Goal: Transaction & Acquisition: Purchase product/service

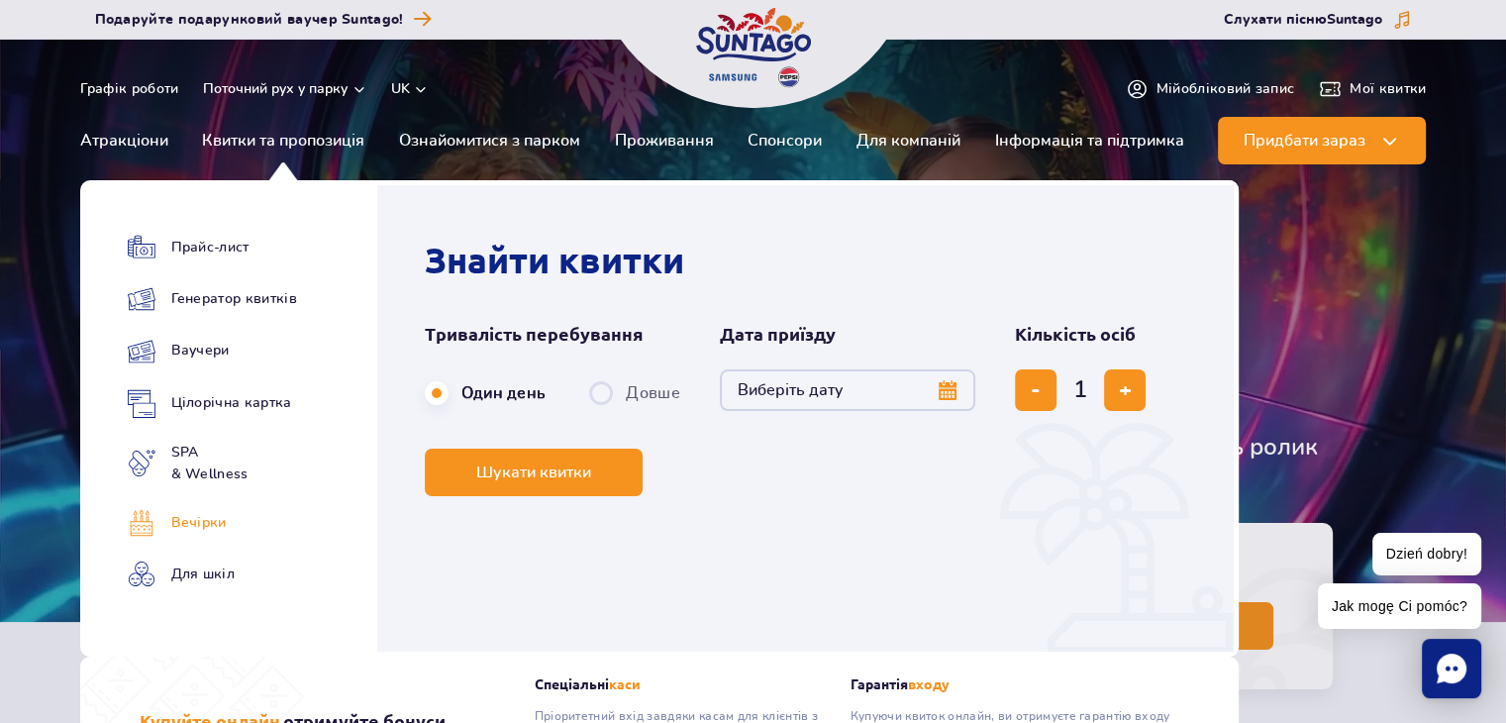
click at [257, 524] on link "Вечірки" at bounding box center [212, 523] width 169 height 28
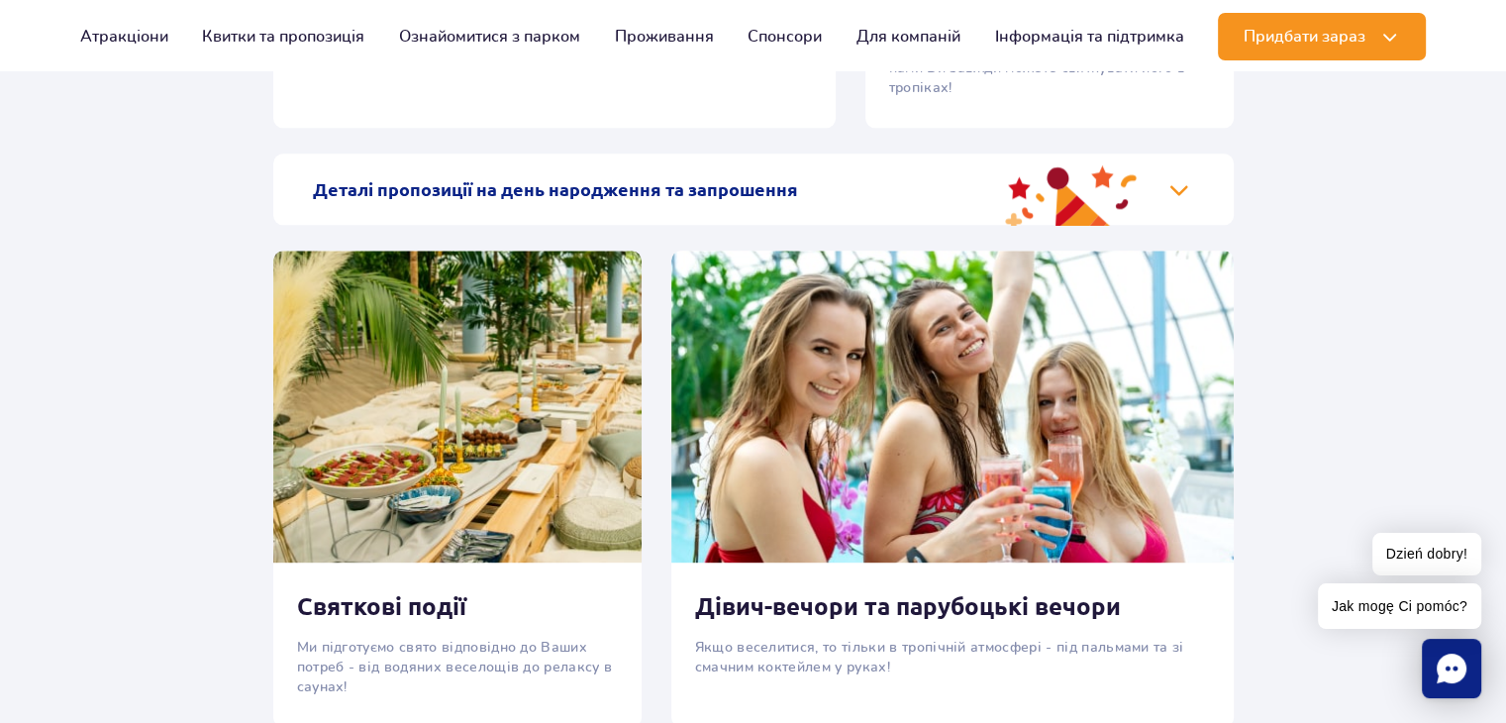
scroll to position [2461, 0]
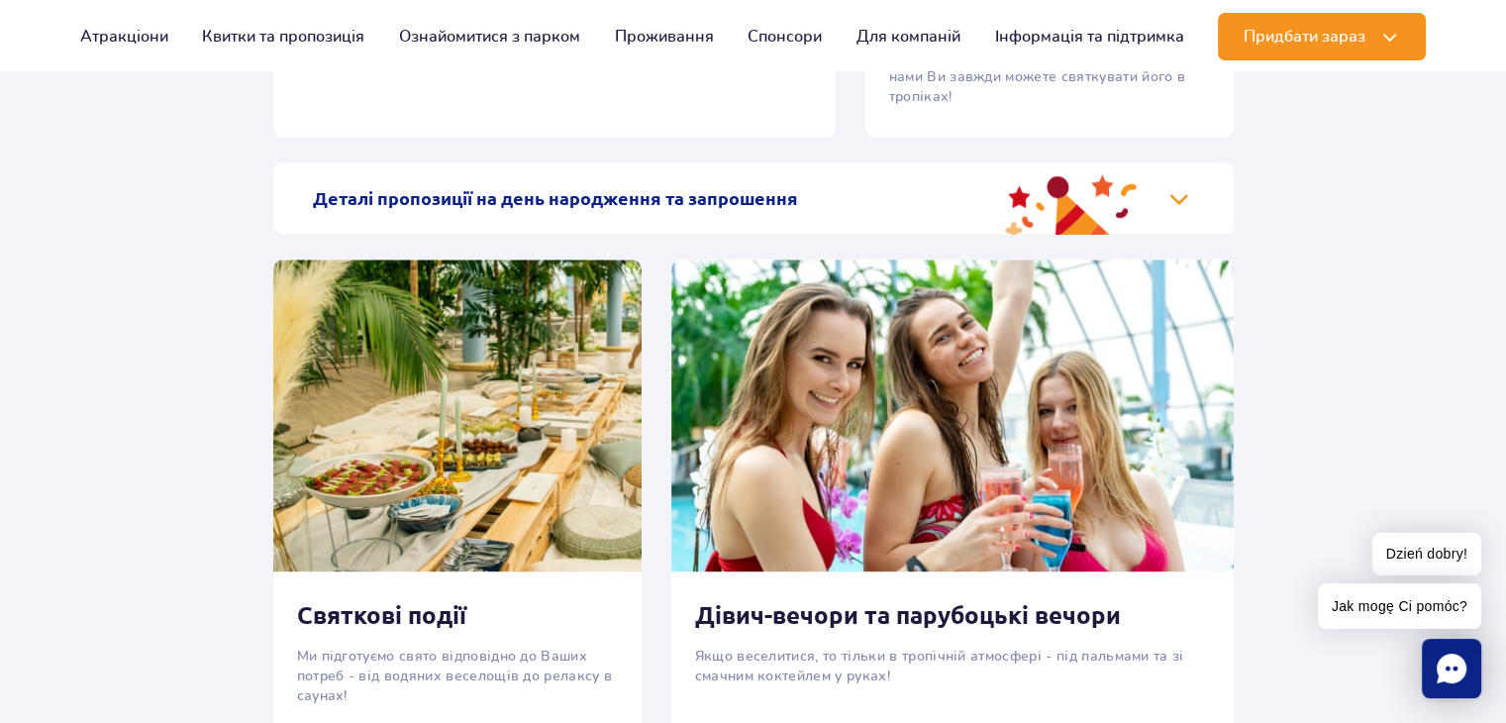
click at [1176, 204] on div "Деталі пропозиції на день народження та запрошення" at bounding box center [753, 197] width 961 height 71
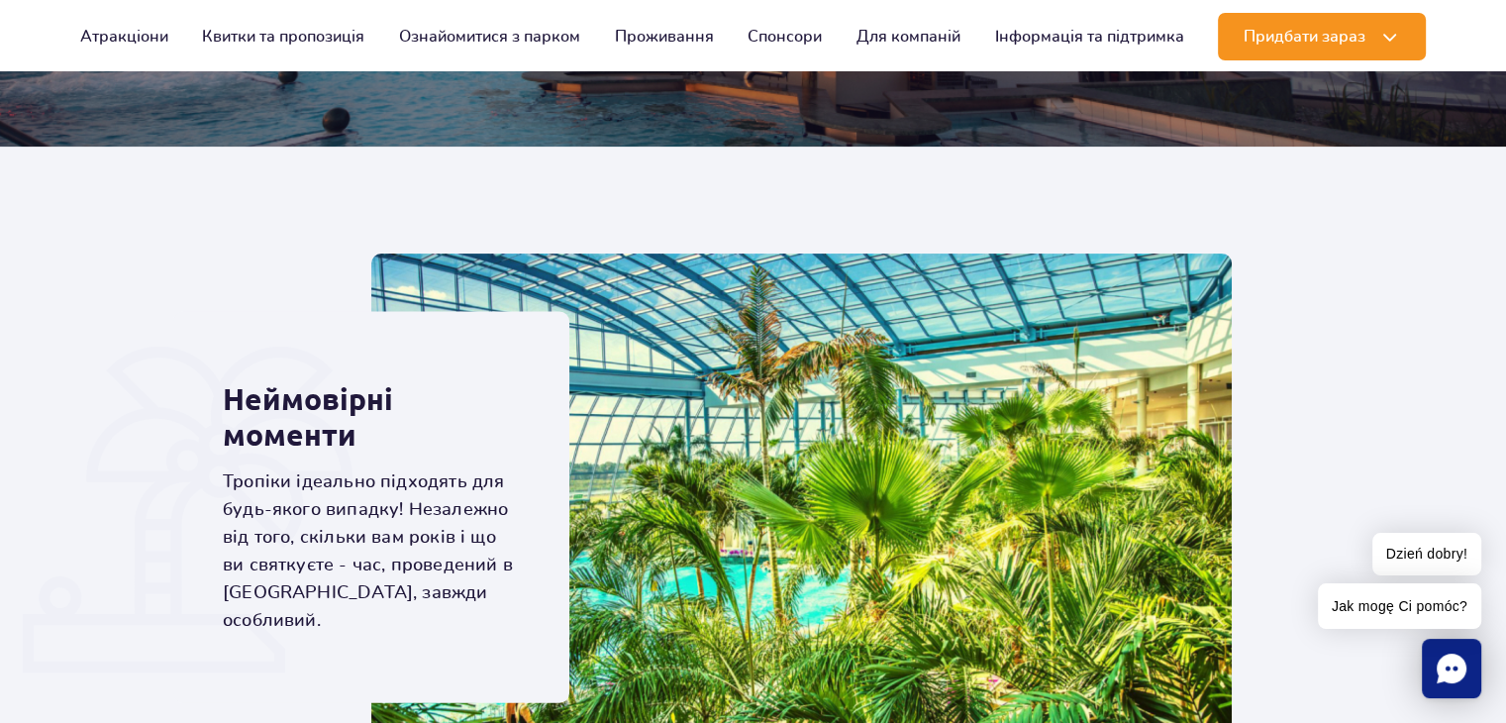
scroll to position [428, 0]
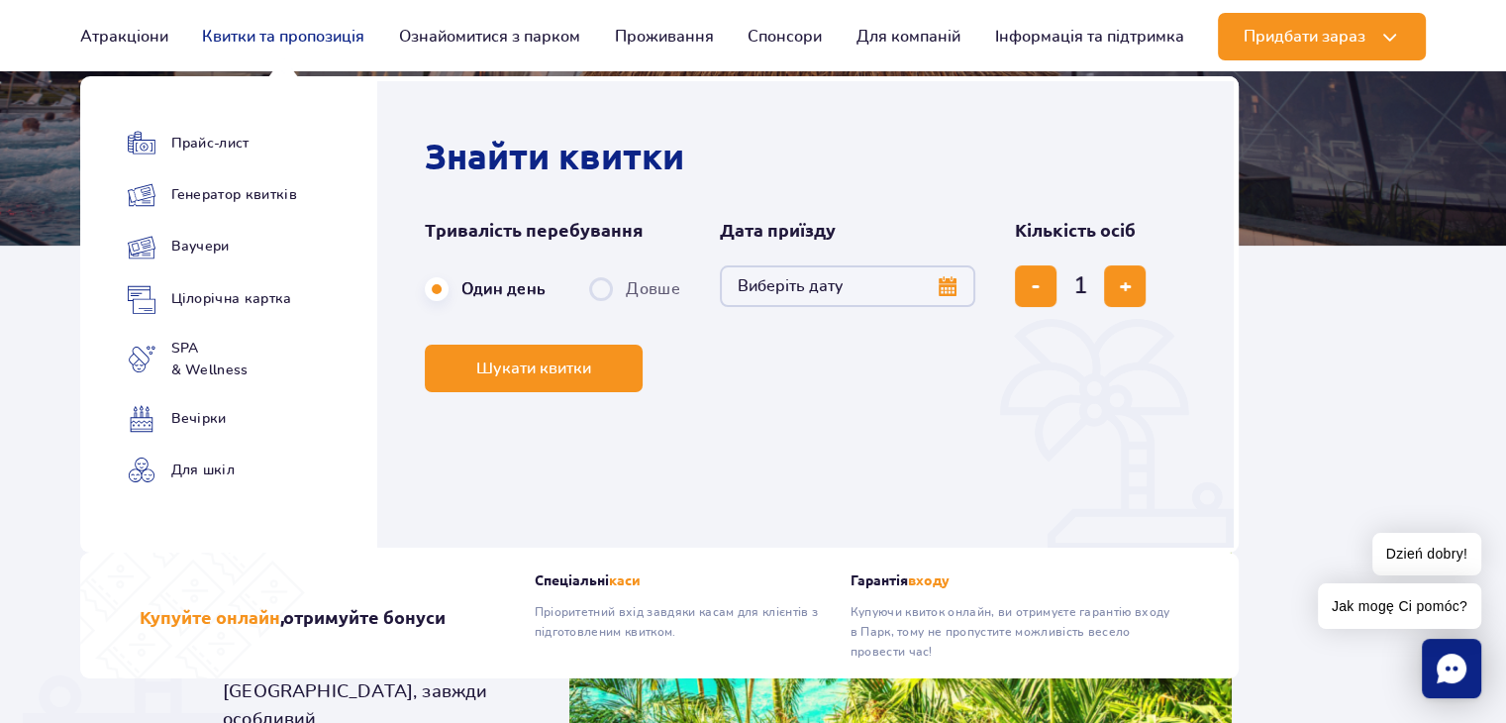
click at [334, 31] on link "Квитки та пропозиція" at bounding box center [283, 37] width 162 height 48
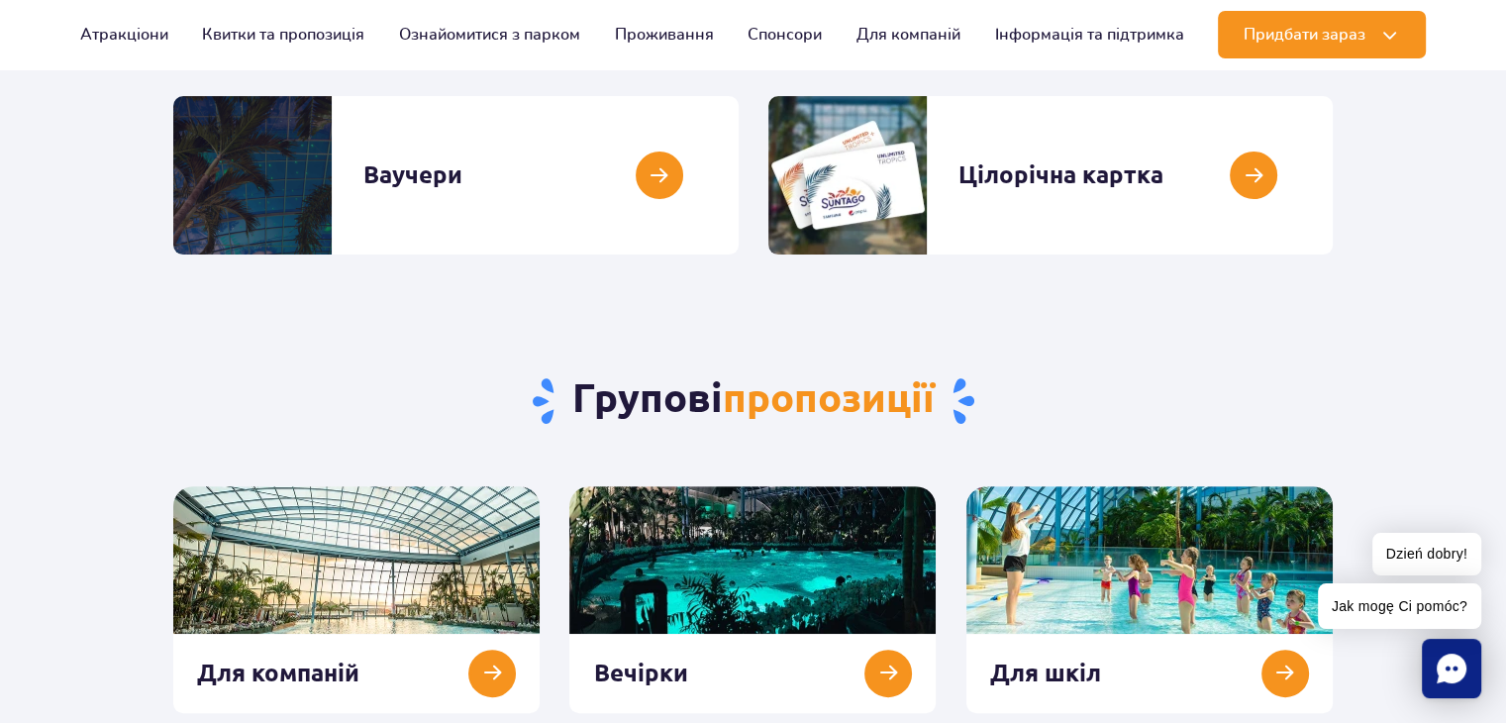
scroll to position [475, 0]
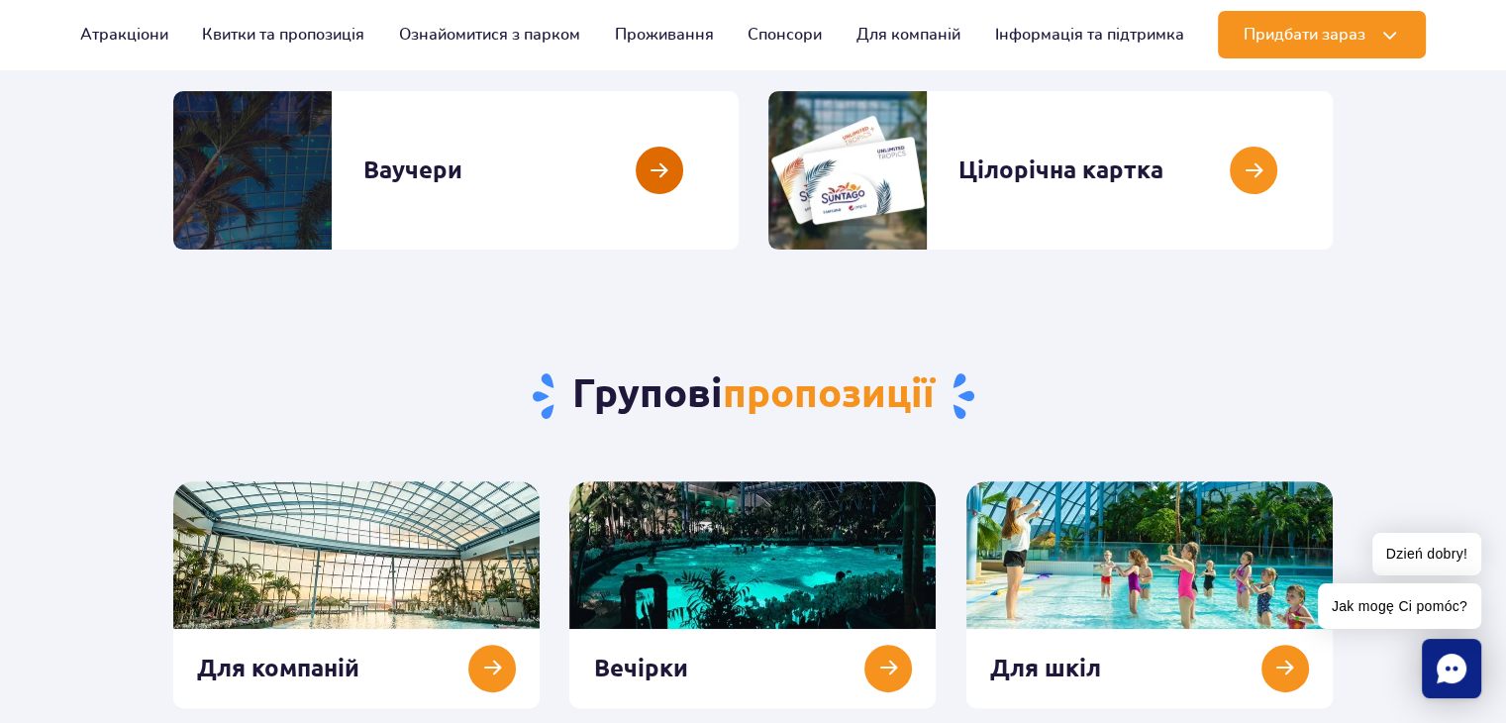
click at [739, 163] on link at bounding box center [739, 170] width 0 height 158
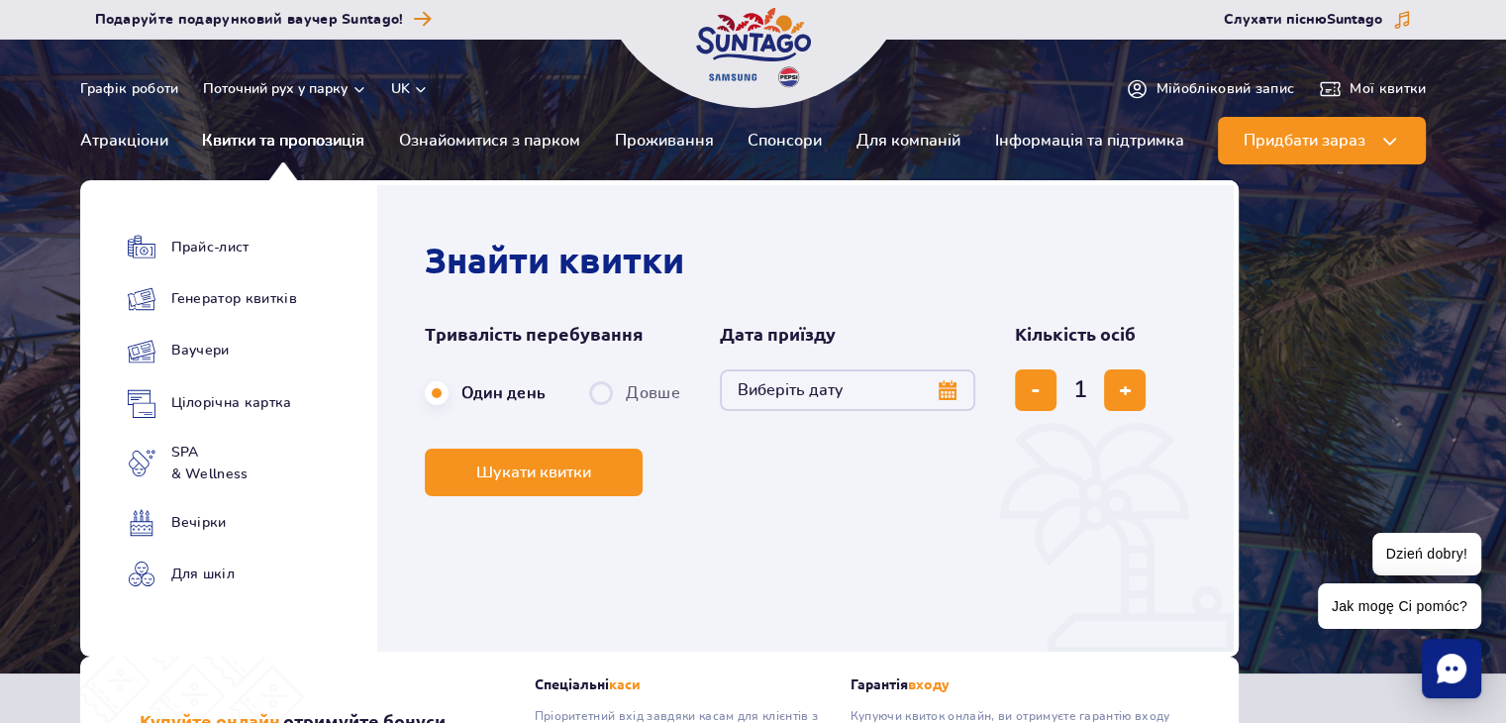
click at [215, 145] on link "Квитки та пропозиція" at bounding box center [283, 141] width 162 height 48
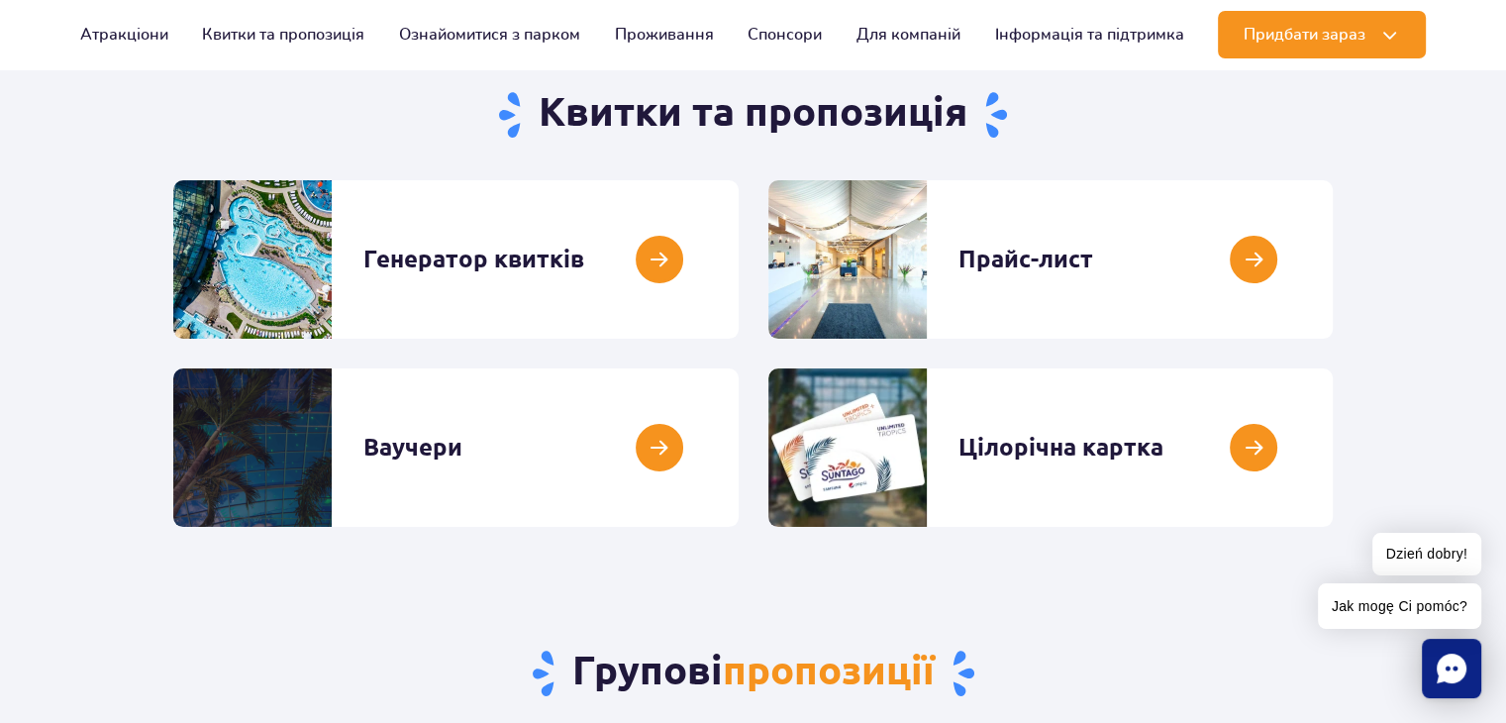
scroll to position [274, 0]
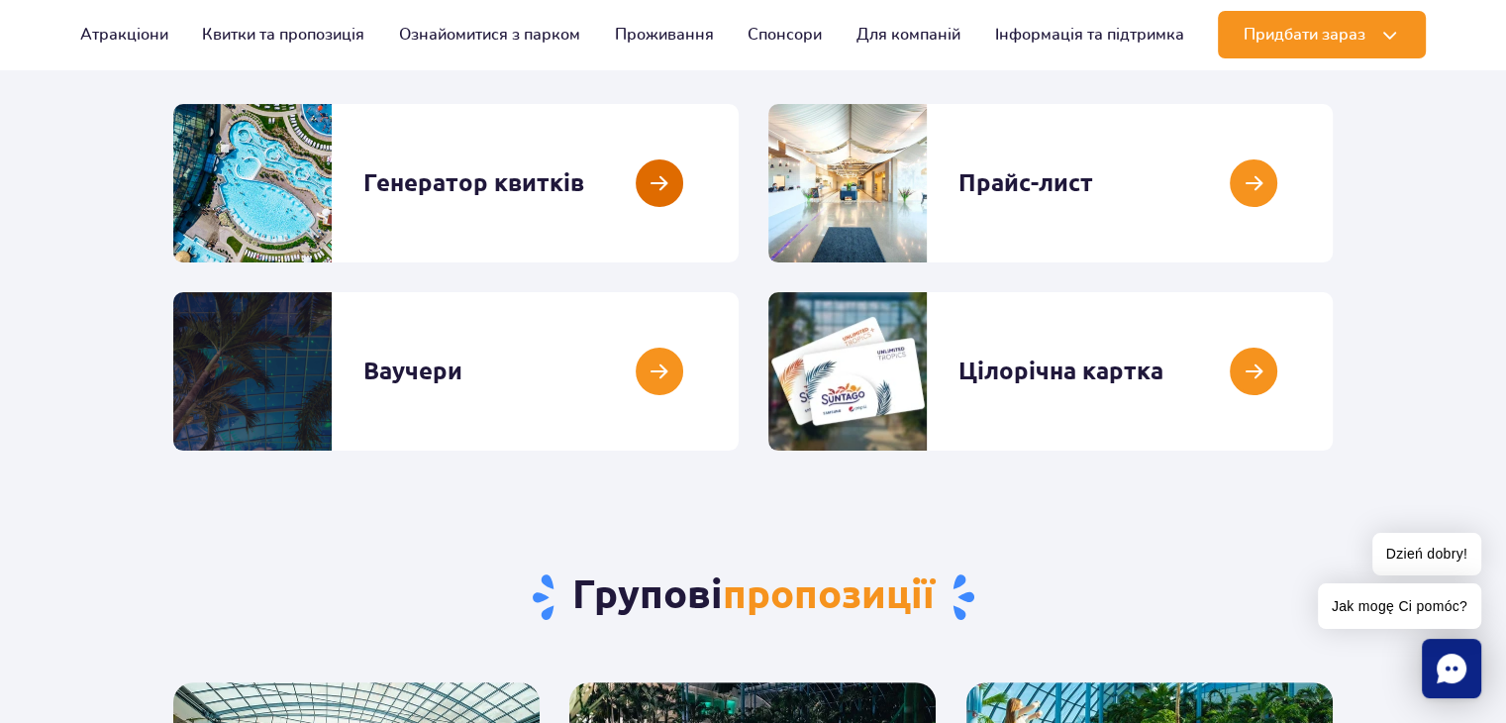
click at [739, 184] on link at bounding box center [739, 183] width 0 height 158
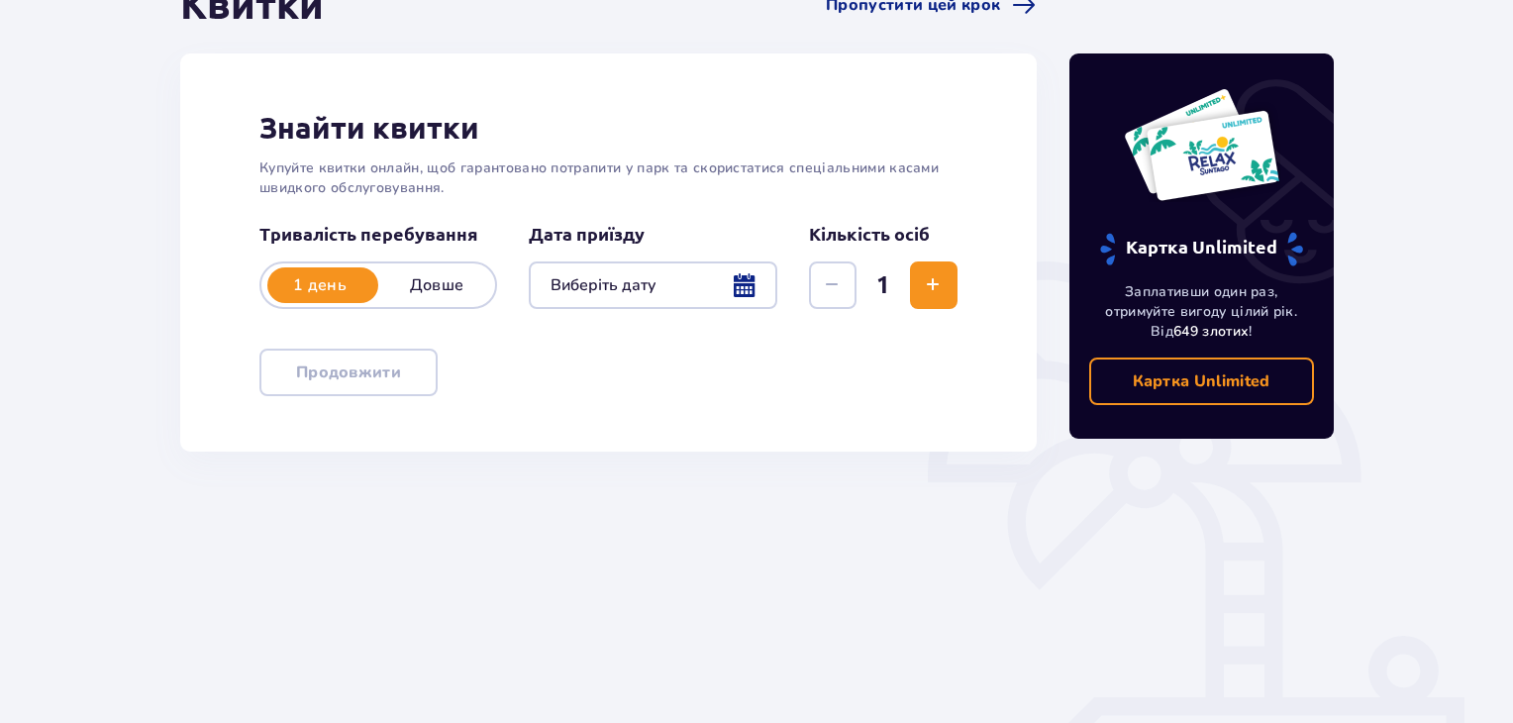
scroll to position [306, 0]
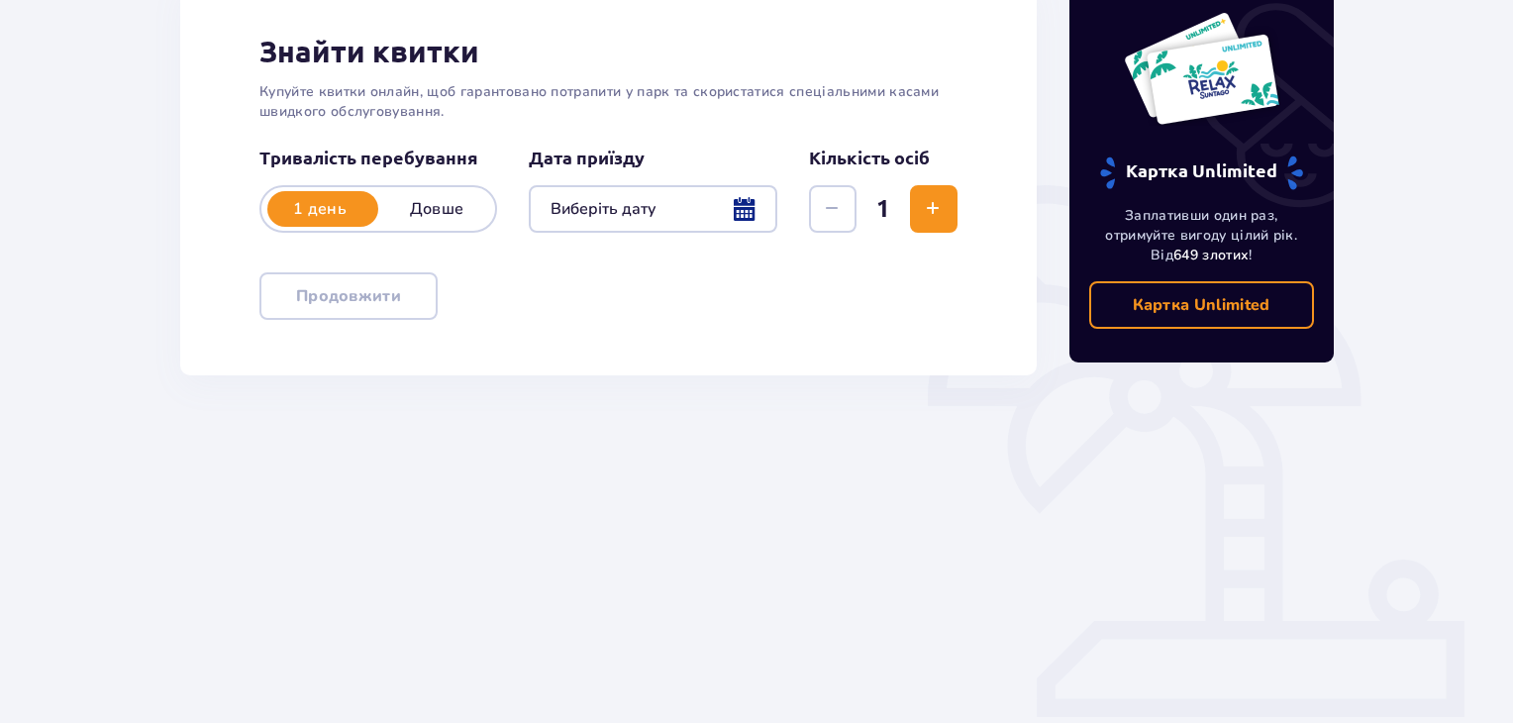
click at [681, 223] on div at bounding box center [653, 209] width 249 height 48
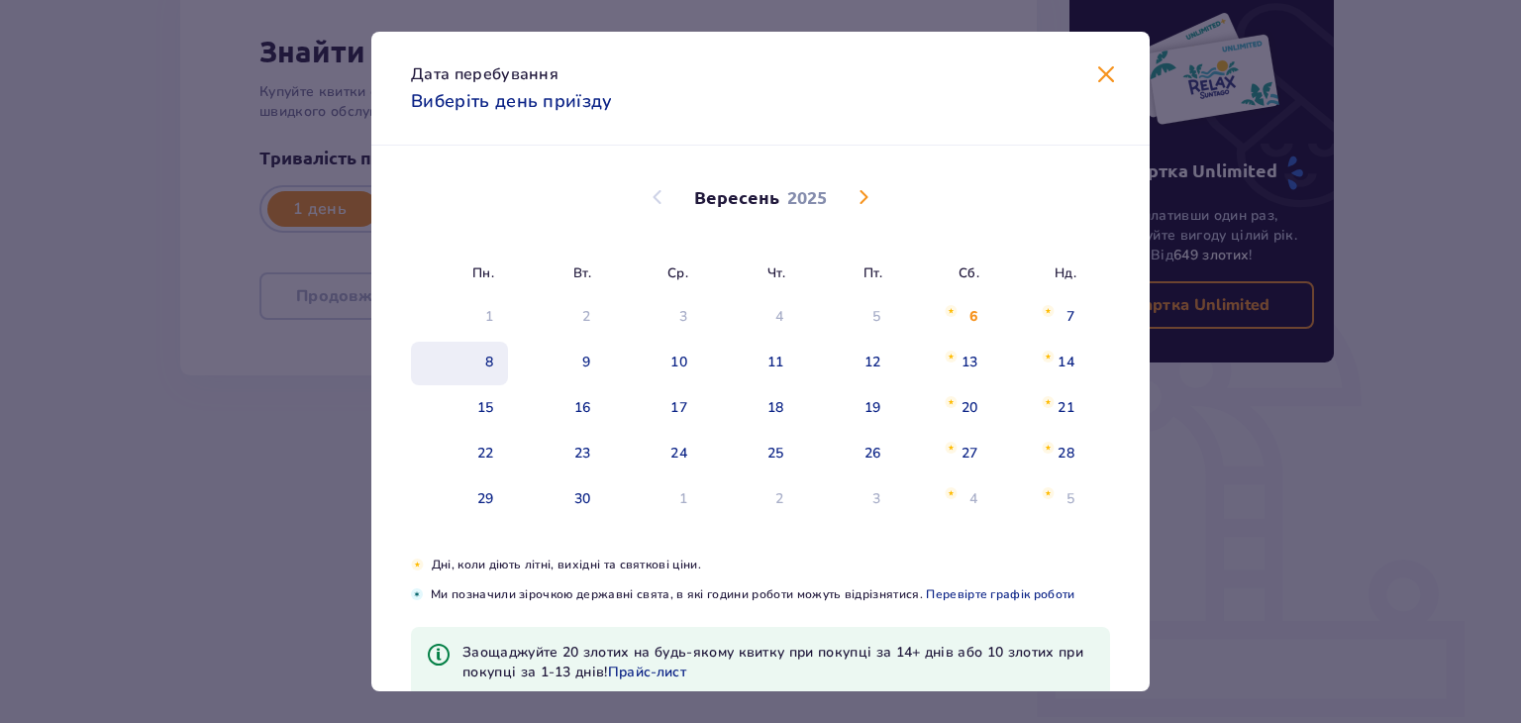
click at [500, 347] on div "8" at bounding box center [459, 364] width 97 height 44
type input "08.09.25"
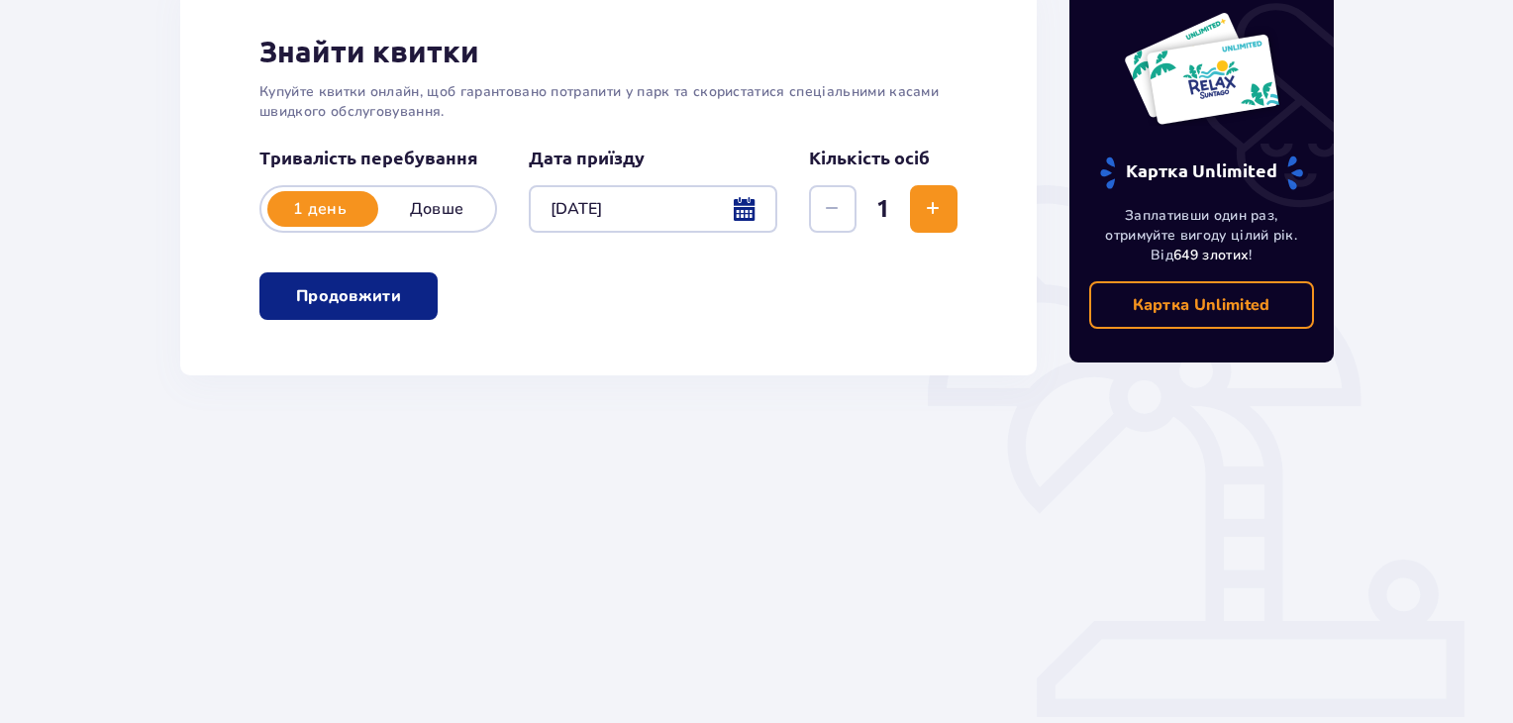
click at [941, 217] on span "Increase" at bounding box center [933, 209] width 24 height 24
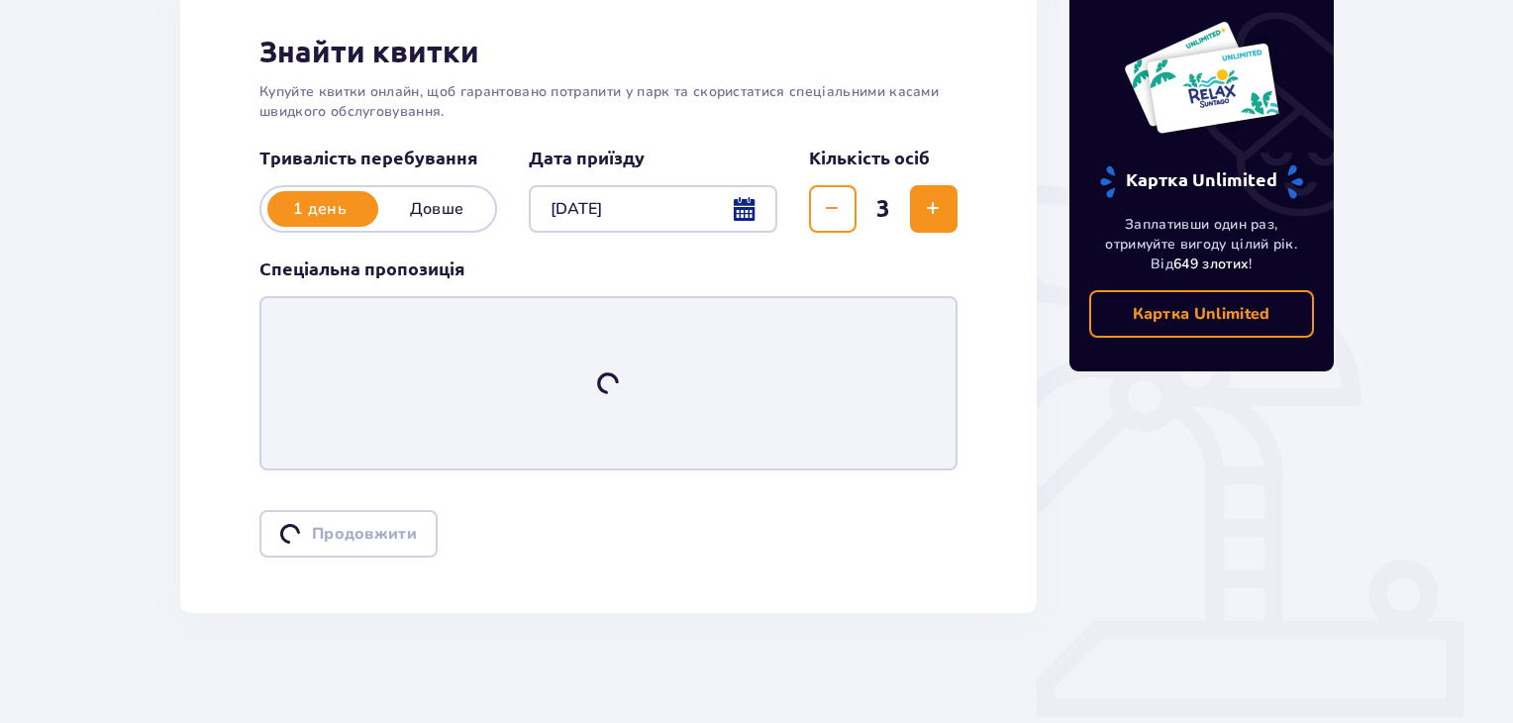
click at [941, 218] on span "Increase" at bounding box center [933, 209] width 24 height 24
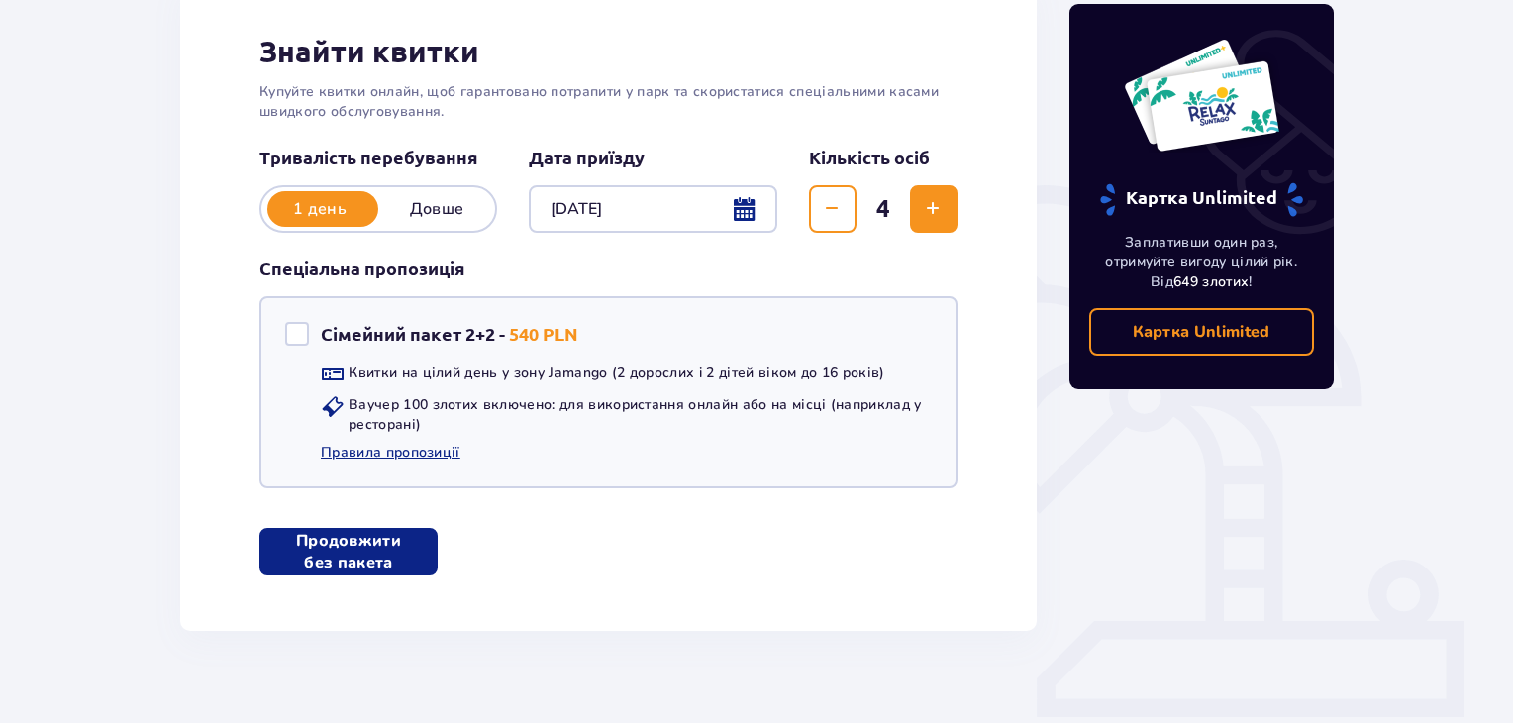
click at [941, 218] on span "Increase" at bounding box center [933, 209] width 24 height 24
click at [942, 218] on span "Increase" at bounding box center [933, 209] width 24 height 24
click at [426, 449] on link "Правила пропозиції" at bounding box center [391, 453] width 140 height 20
click at [939, 222] on button "Increase" at bounding box center [934, 209] width 48 height 48
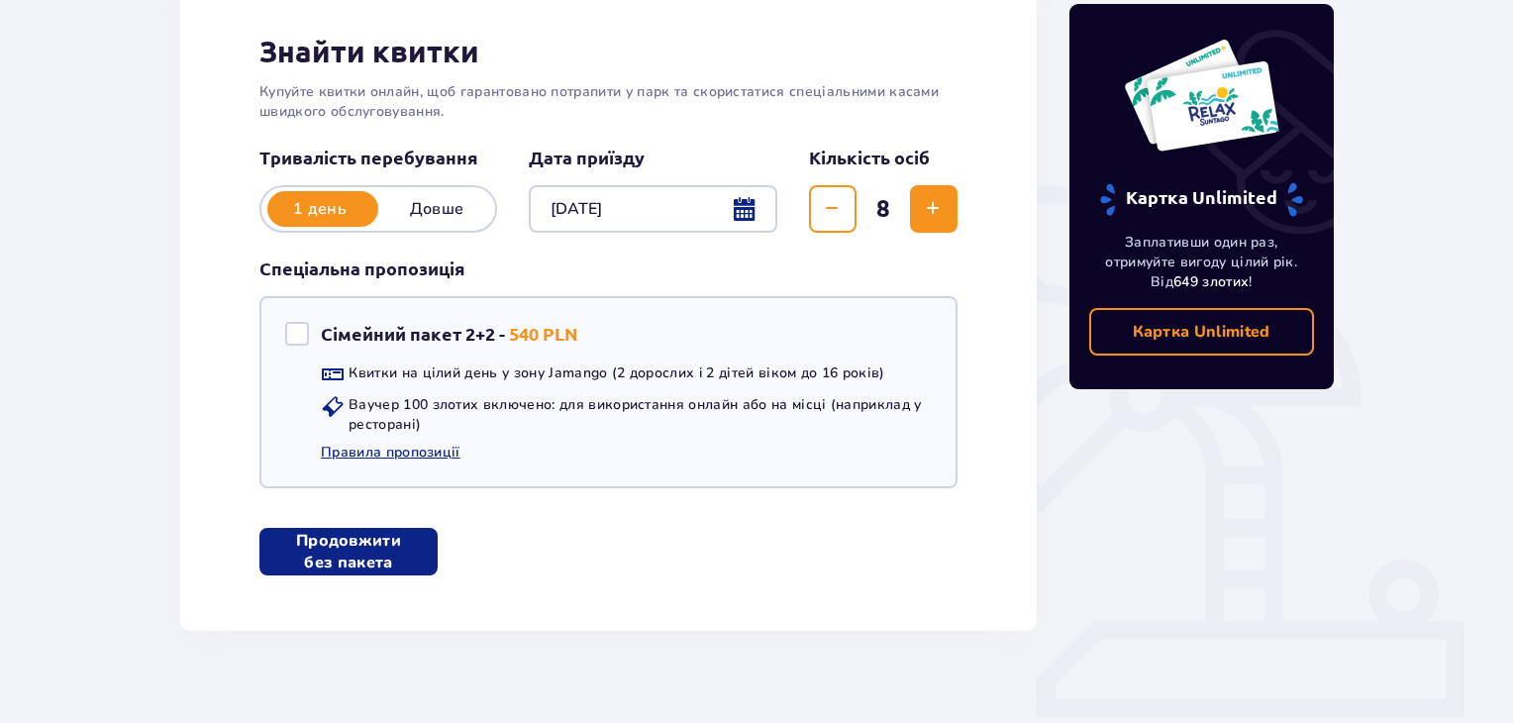
click at [939, 223] on button "Increase" at bounding box center [934, 209] width 48 height 48
click at [939, 224] on button "Increase" at bounding box center [934, 209] width 48 height 48
click at [832, 197] on span "Decrease" at bounding box center [832, 209] width 24 height 24
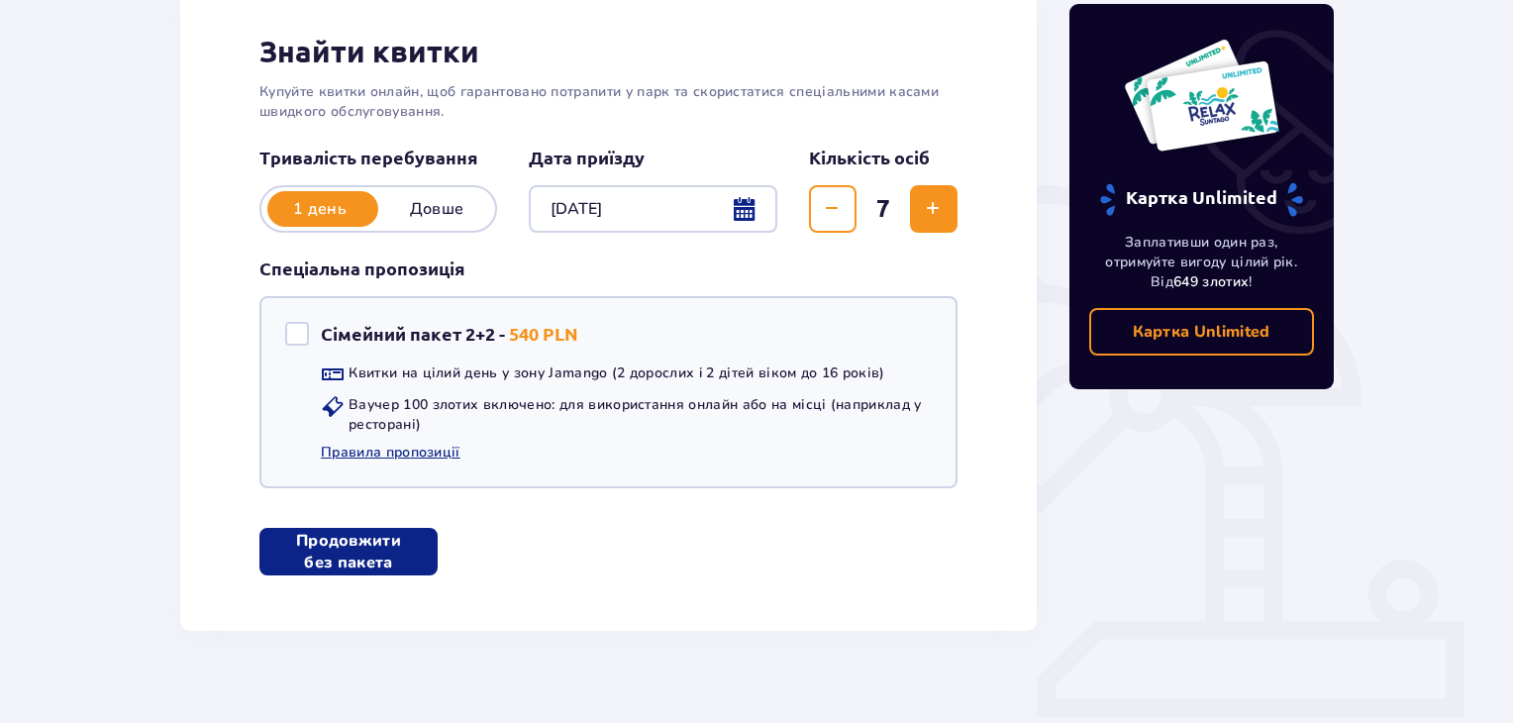
click at [392, 532] on button "Продовжити без пакета" at bounding box center [348, 552] width 178 height 48
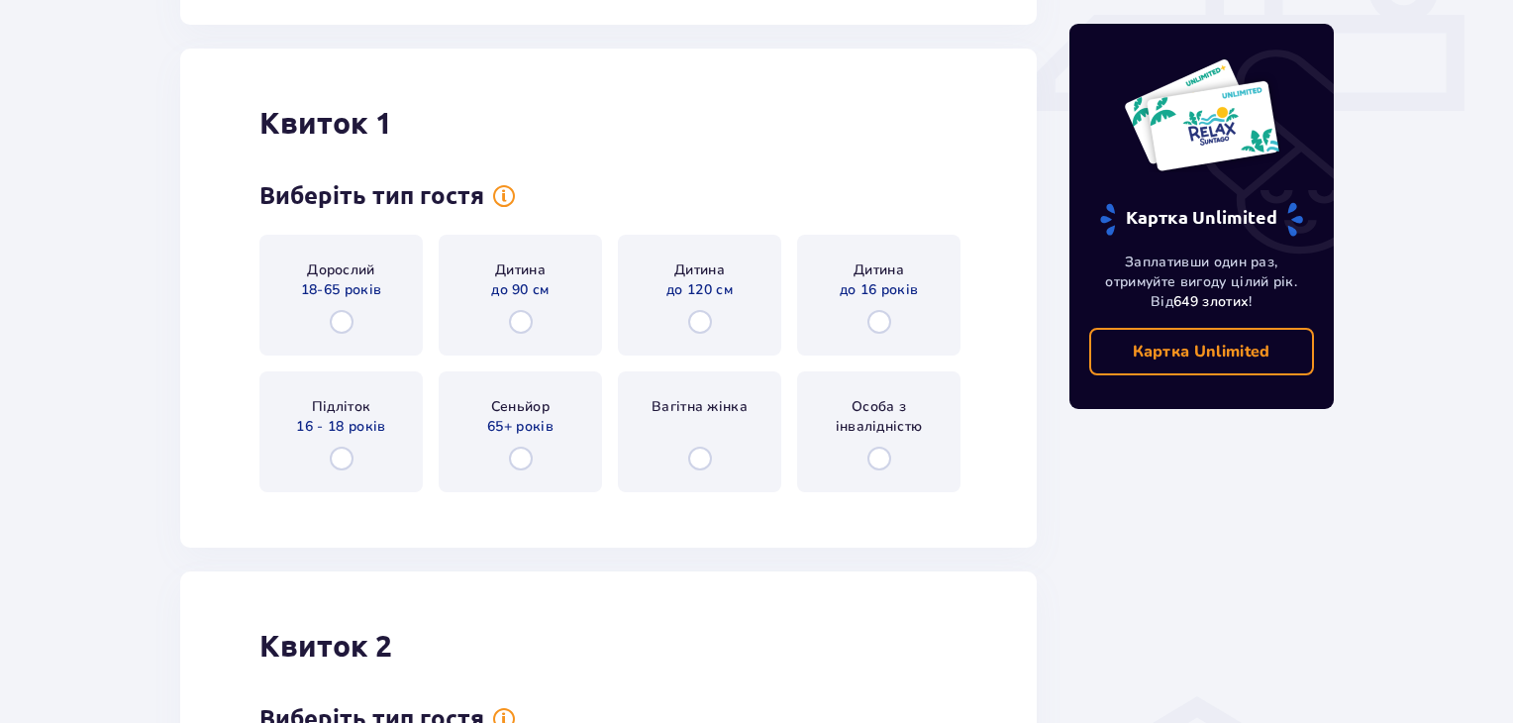
scroll to position [936, 0]
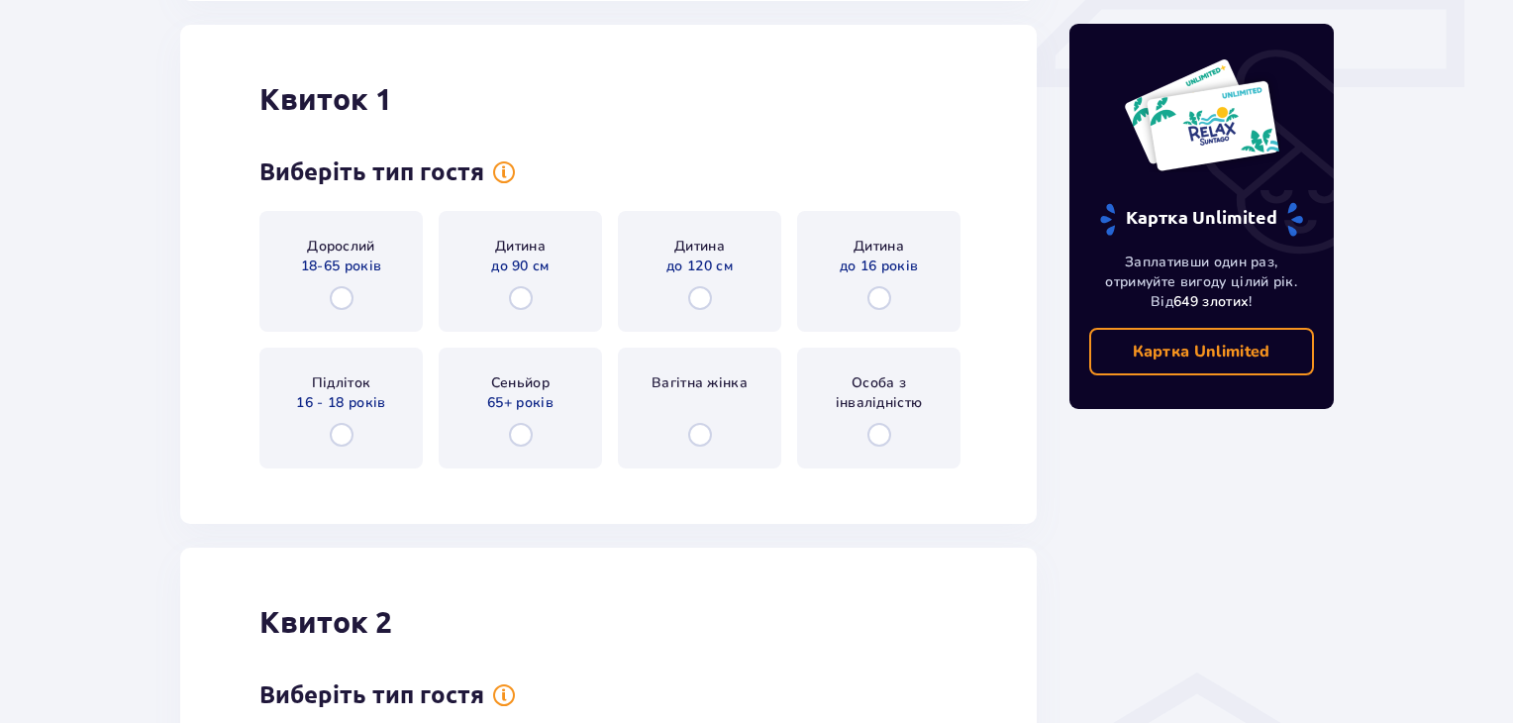
click at [372, 277] on div "Дорослий 18-65 років" at bounding box center [340, 271] width 163 height 121
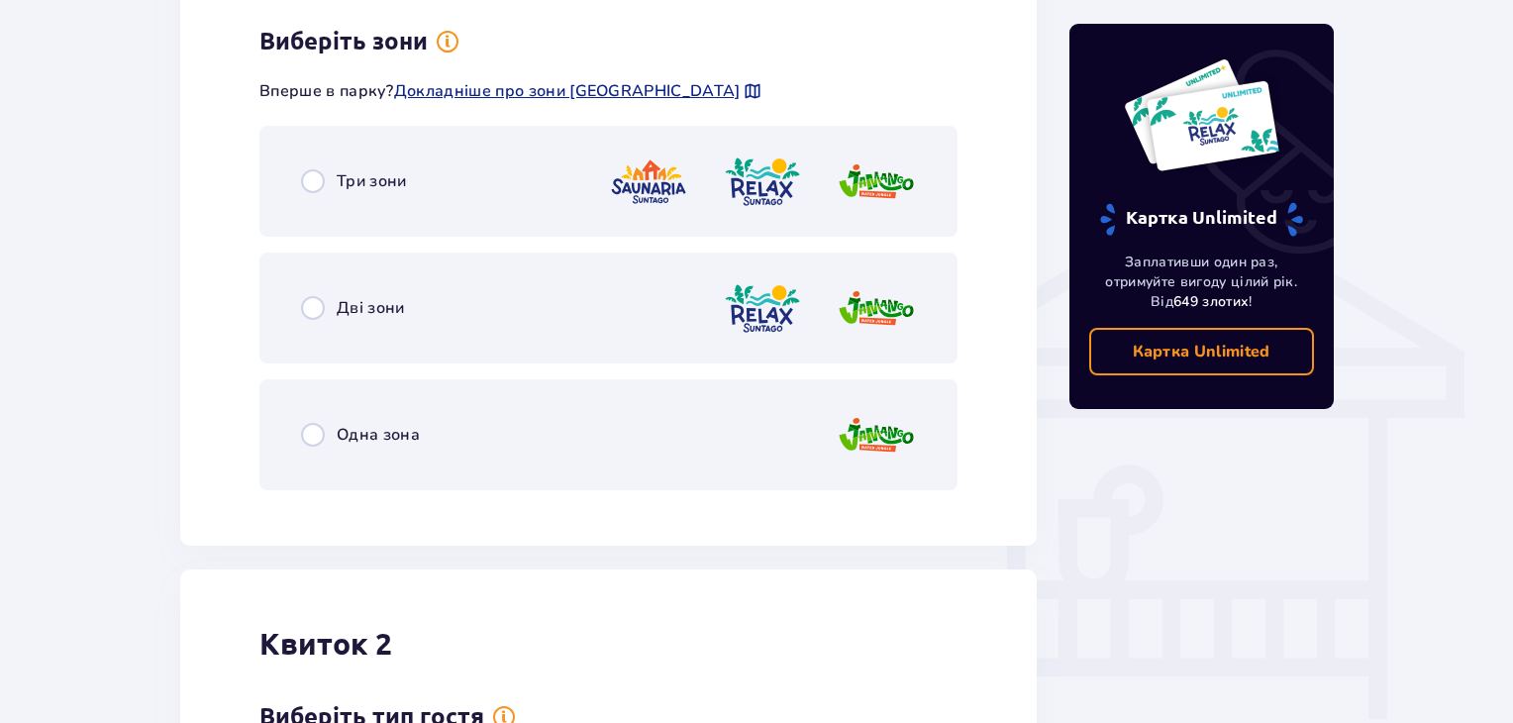
scroll to position [1419, 0]
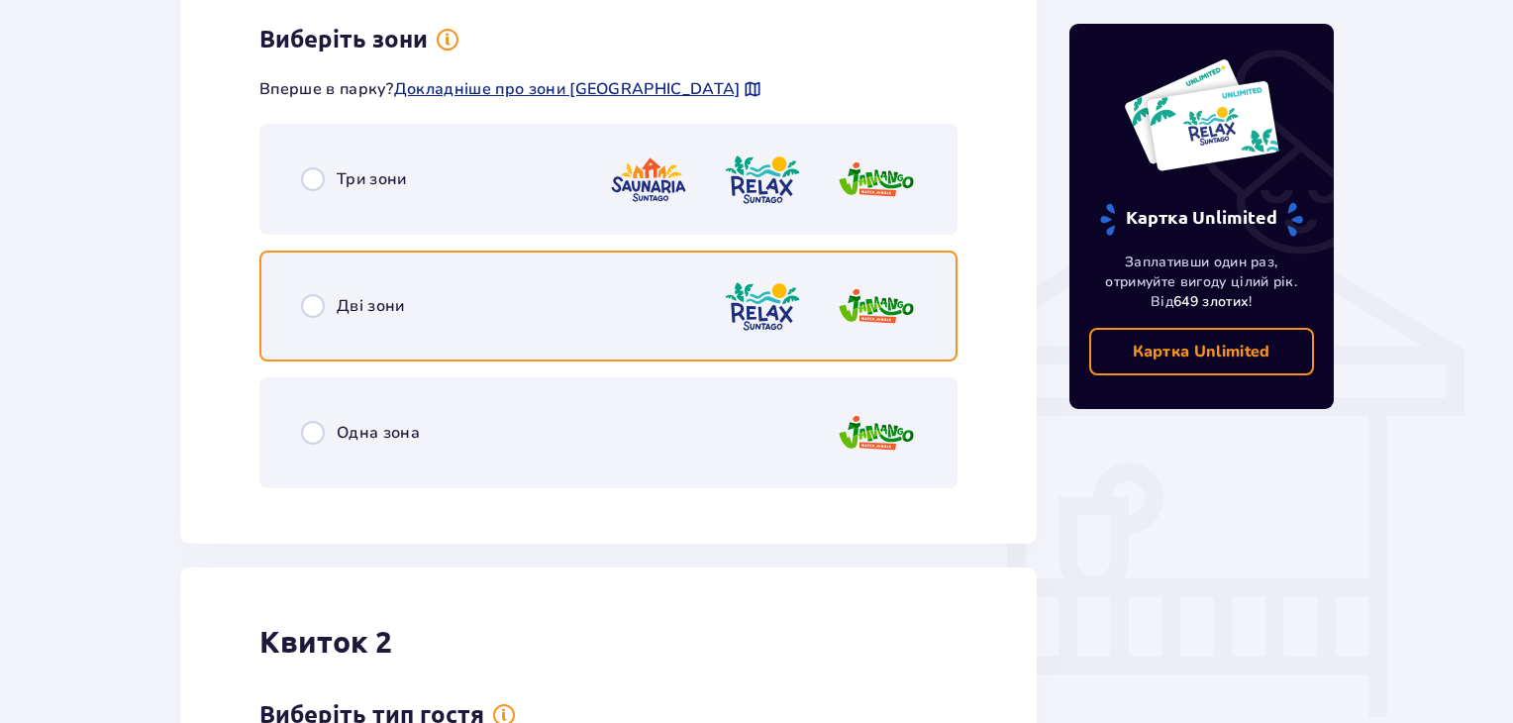
click at [305, 309] on input "radio" at bounding box center [313, 306] width 24 height 24
radio input "true"
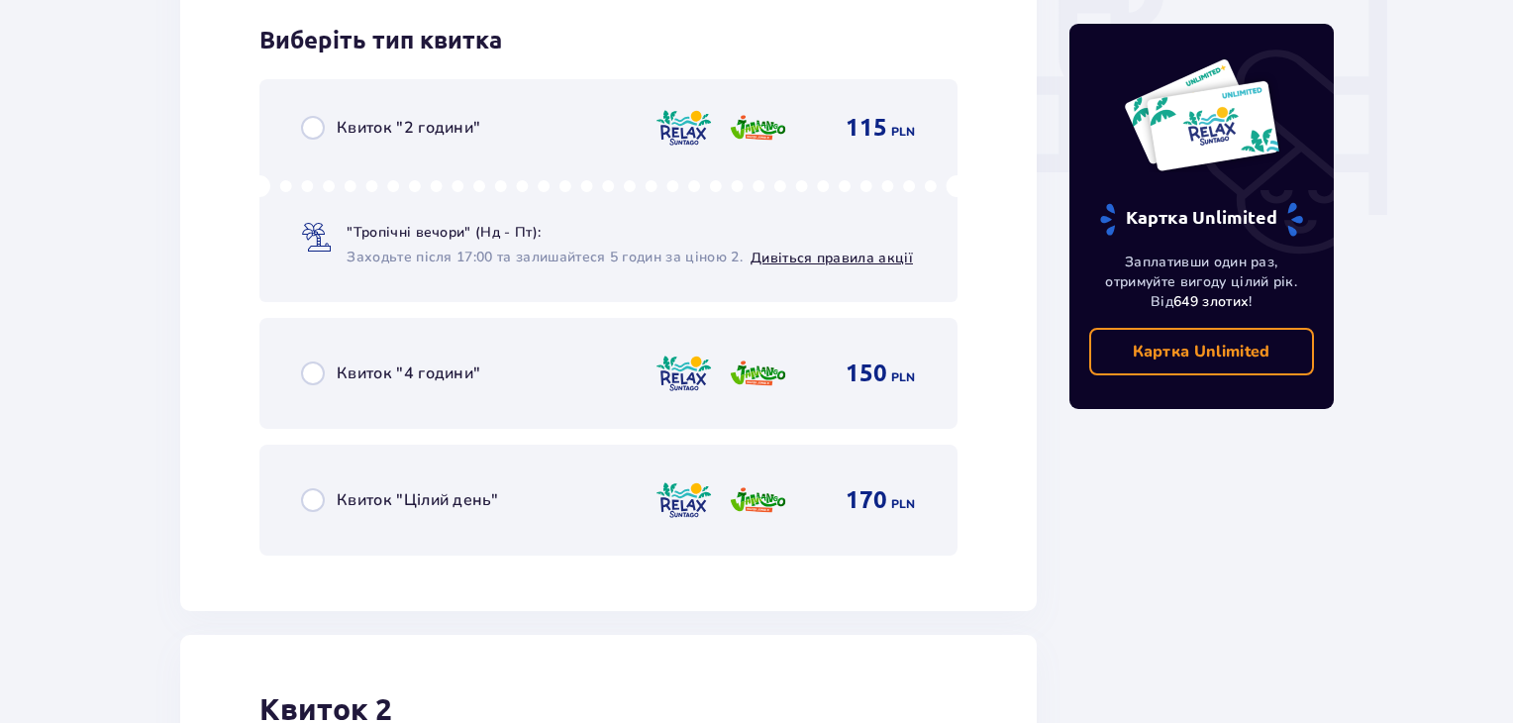
scroll to position [1922, 0]
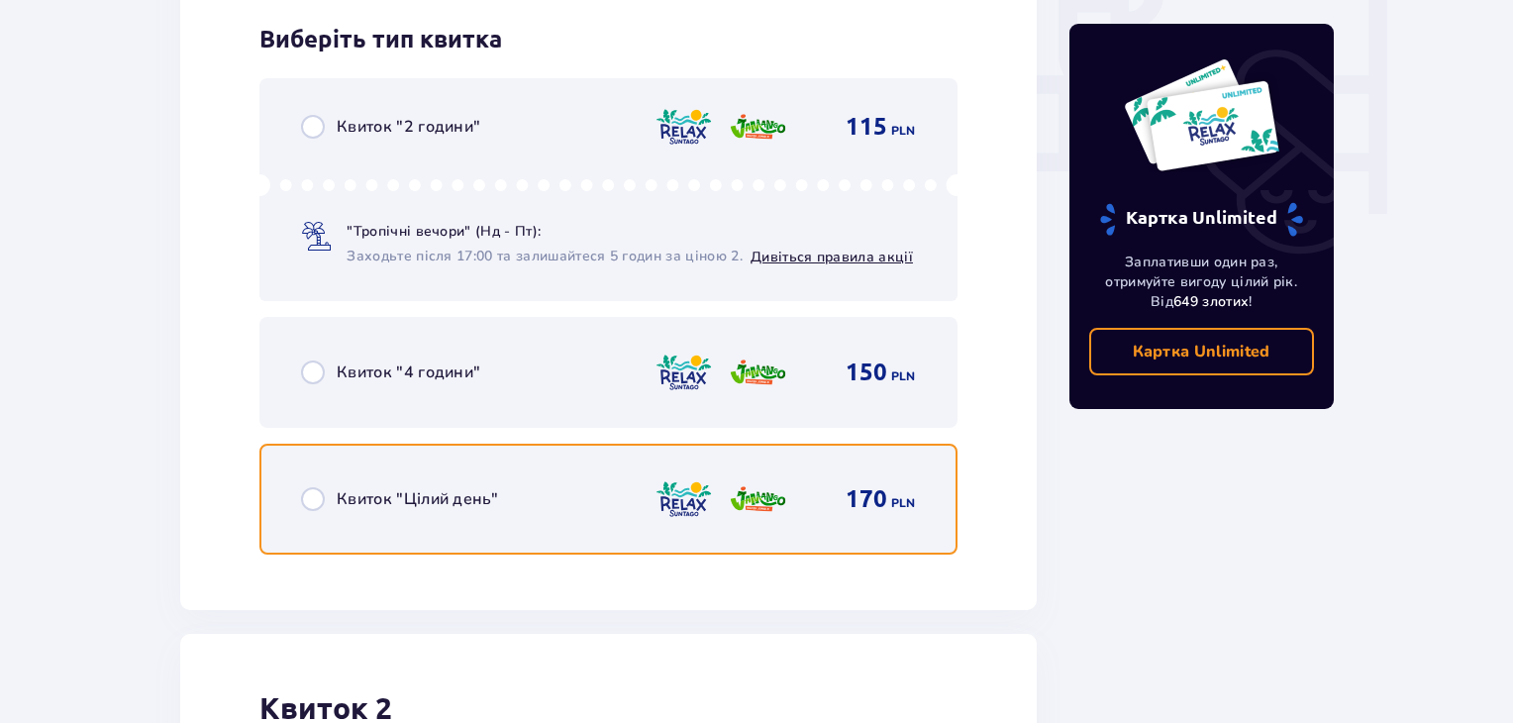
click at [314, 500] on input "radio" at bounding box center [313, 499] width 24 height 24
radio input "true"
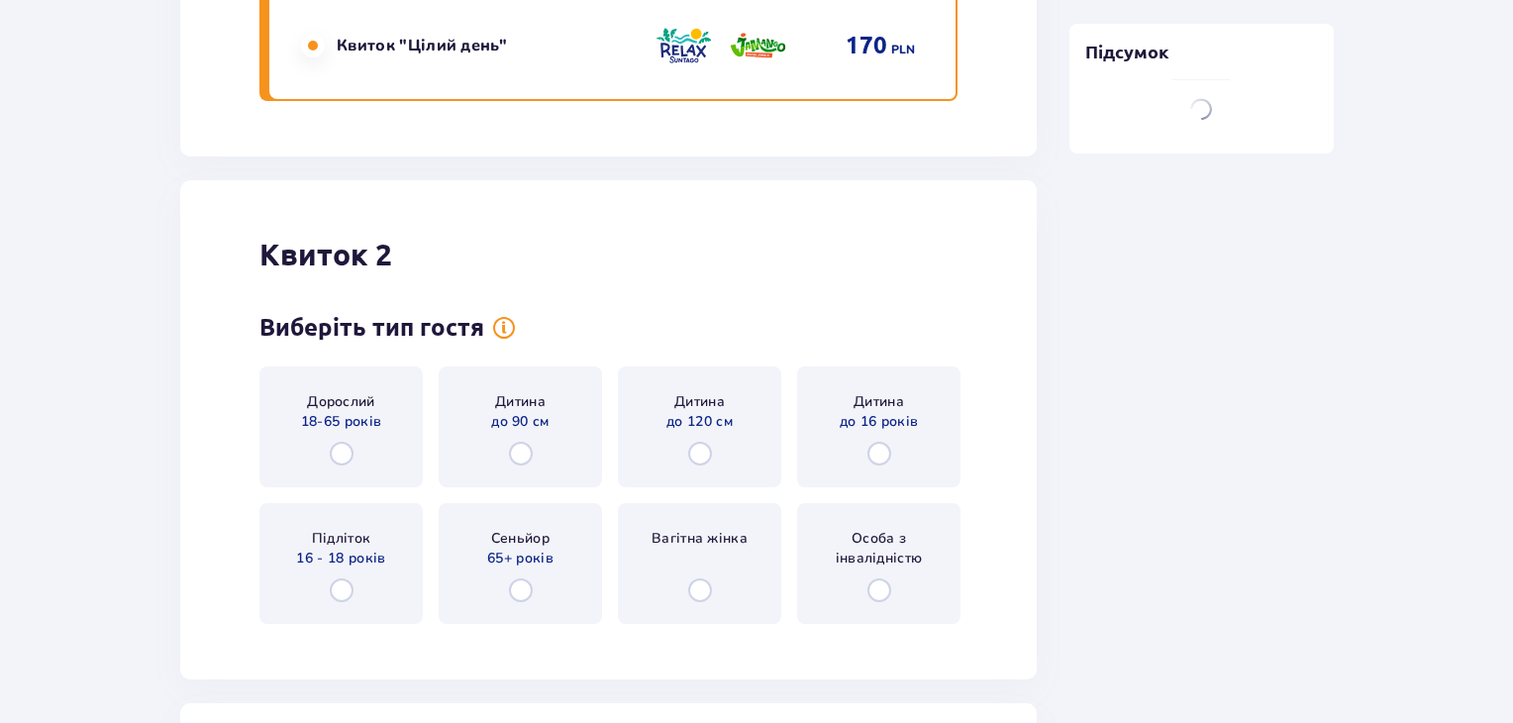
scroll to position [2530, 0]
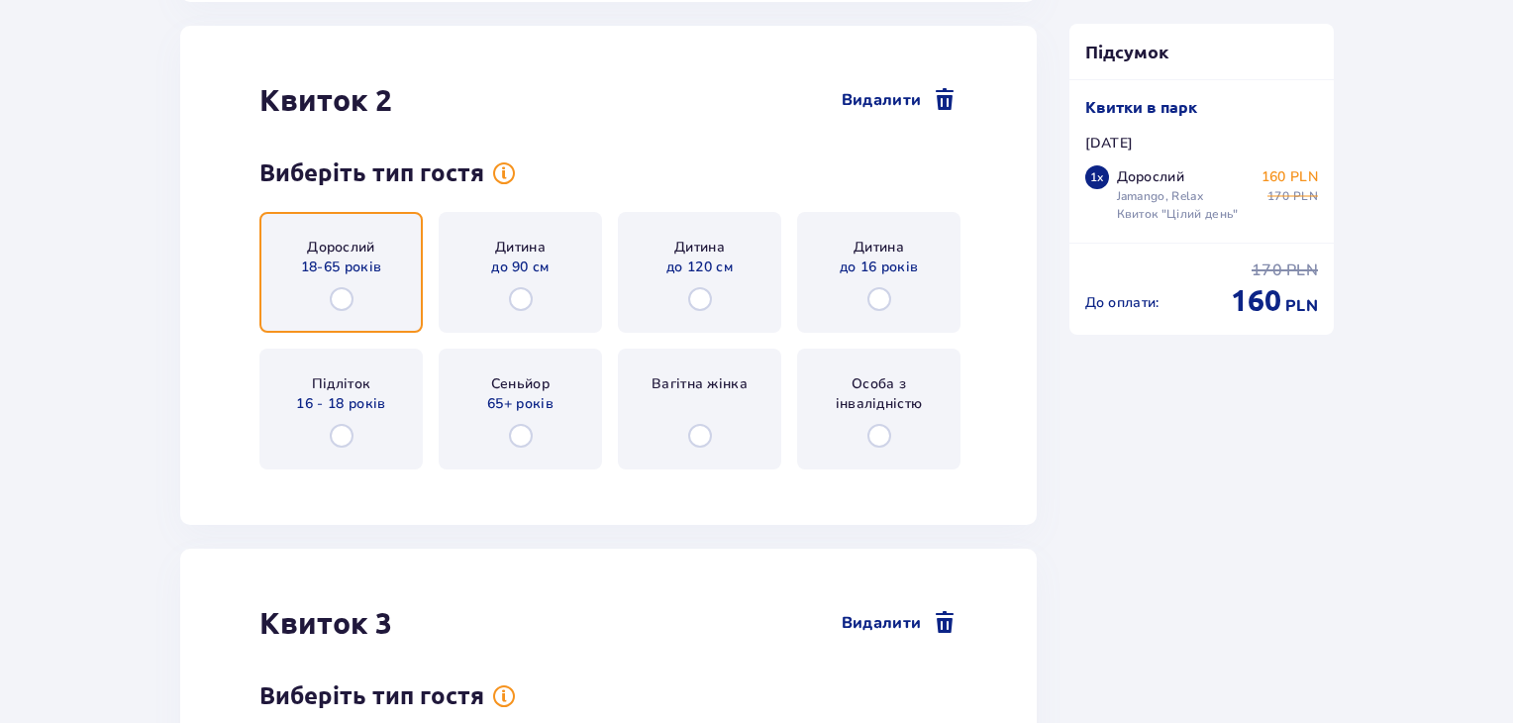
click at [345, 307] on input "radio" at bounding box center [342, 299] width 24 height 24
radio input "true"
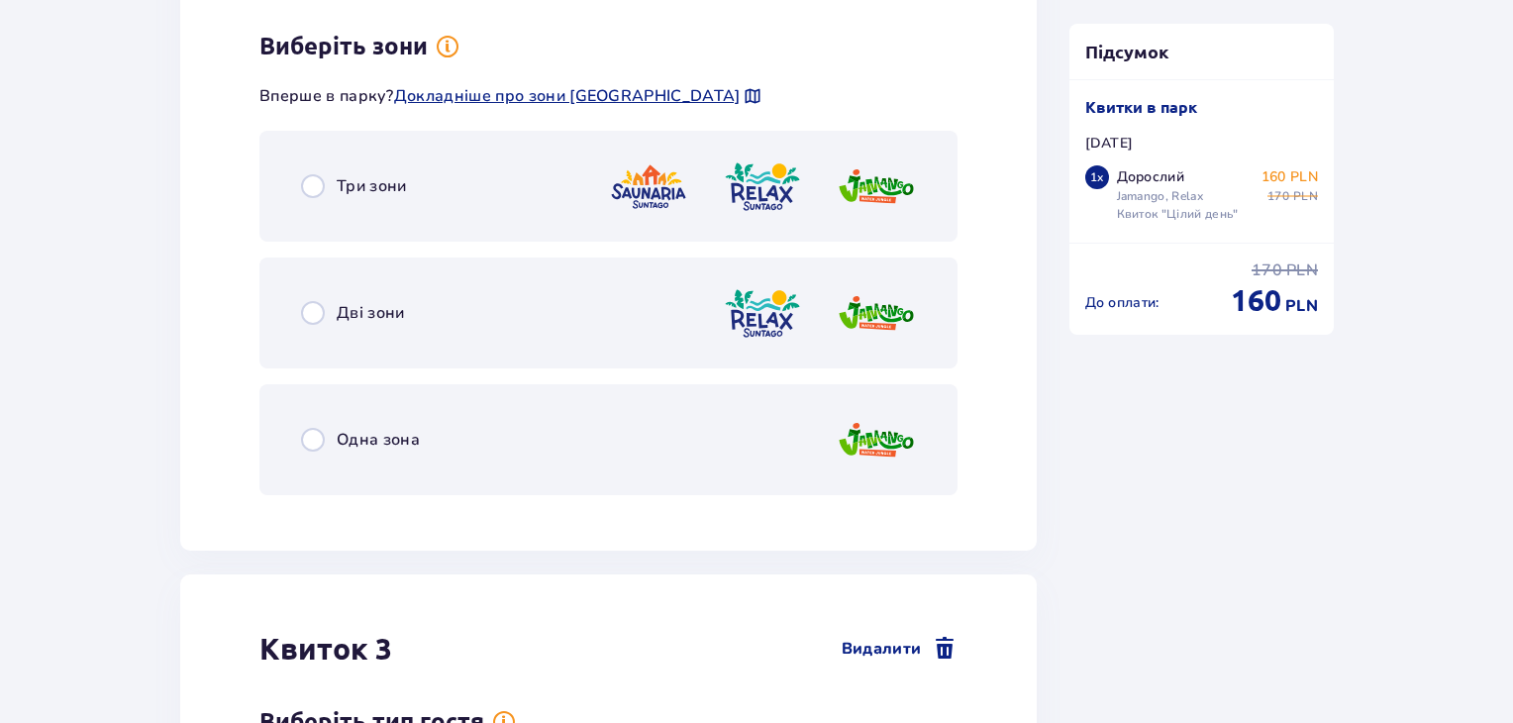
scroll to position [3013, 0]
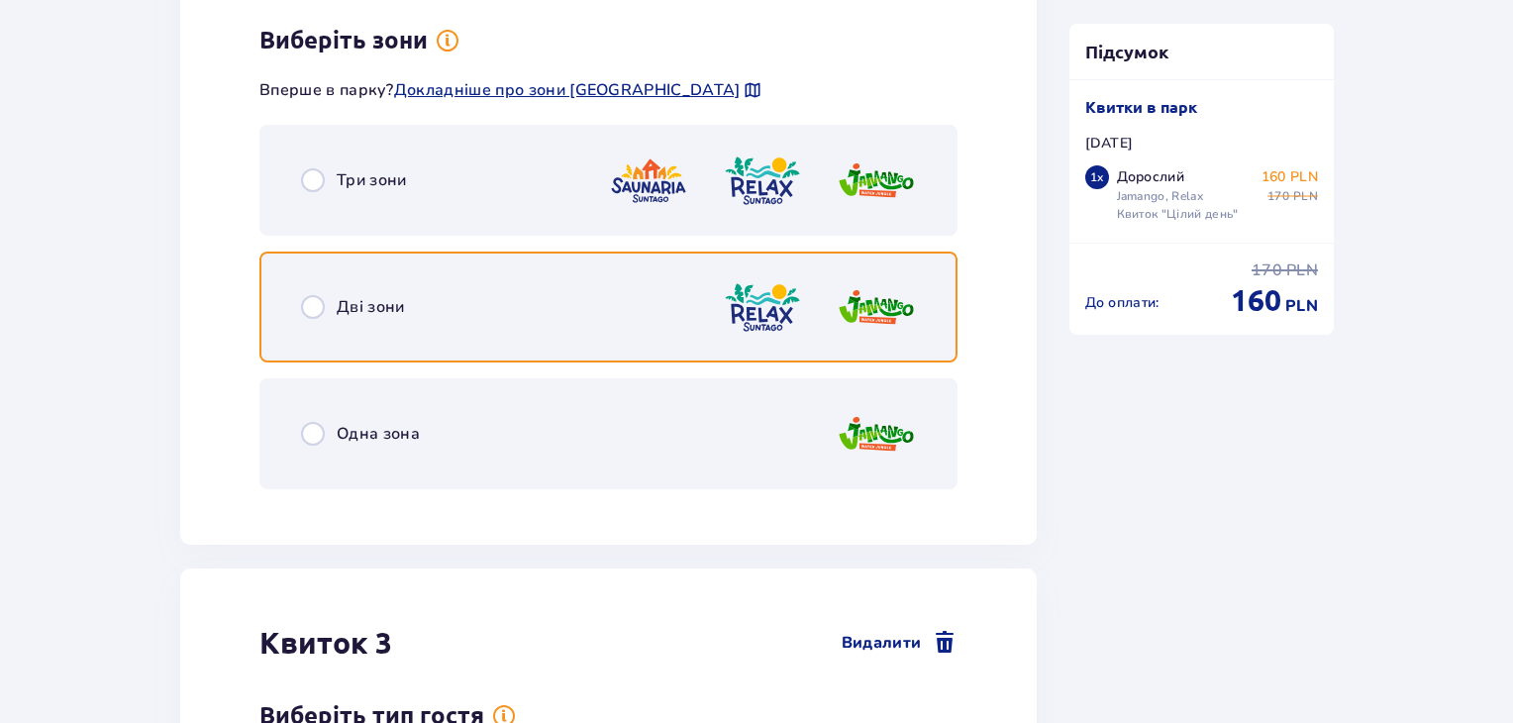
click at [303, 304] on input "radio" at bounding box center [313, 307] width 24 height 24
radio input "true"
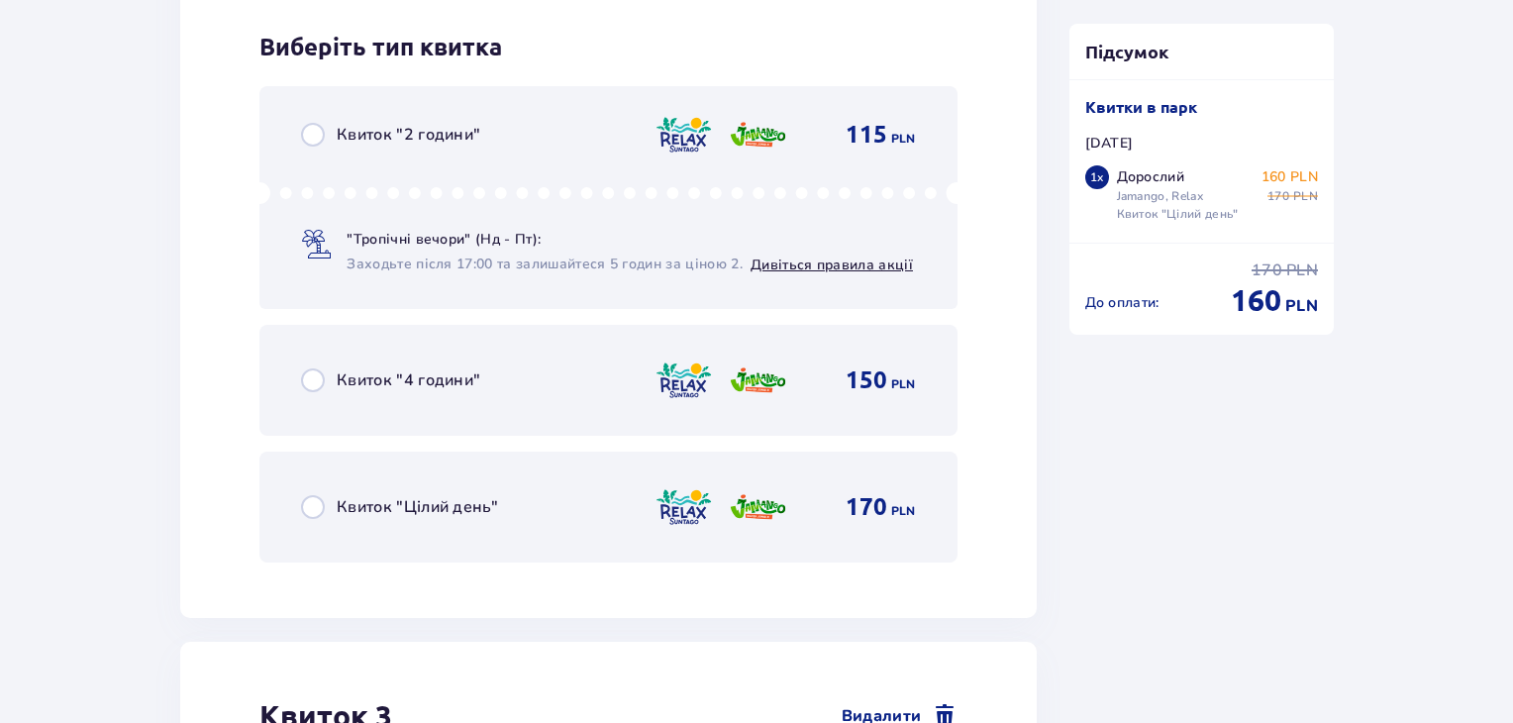
scroll to position [3517, 0]
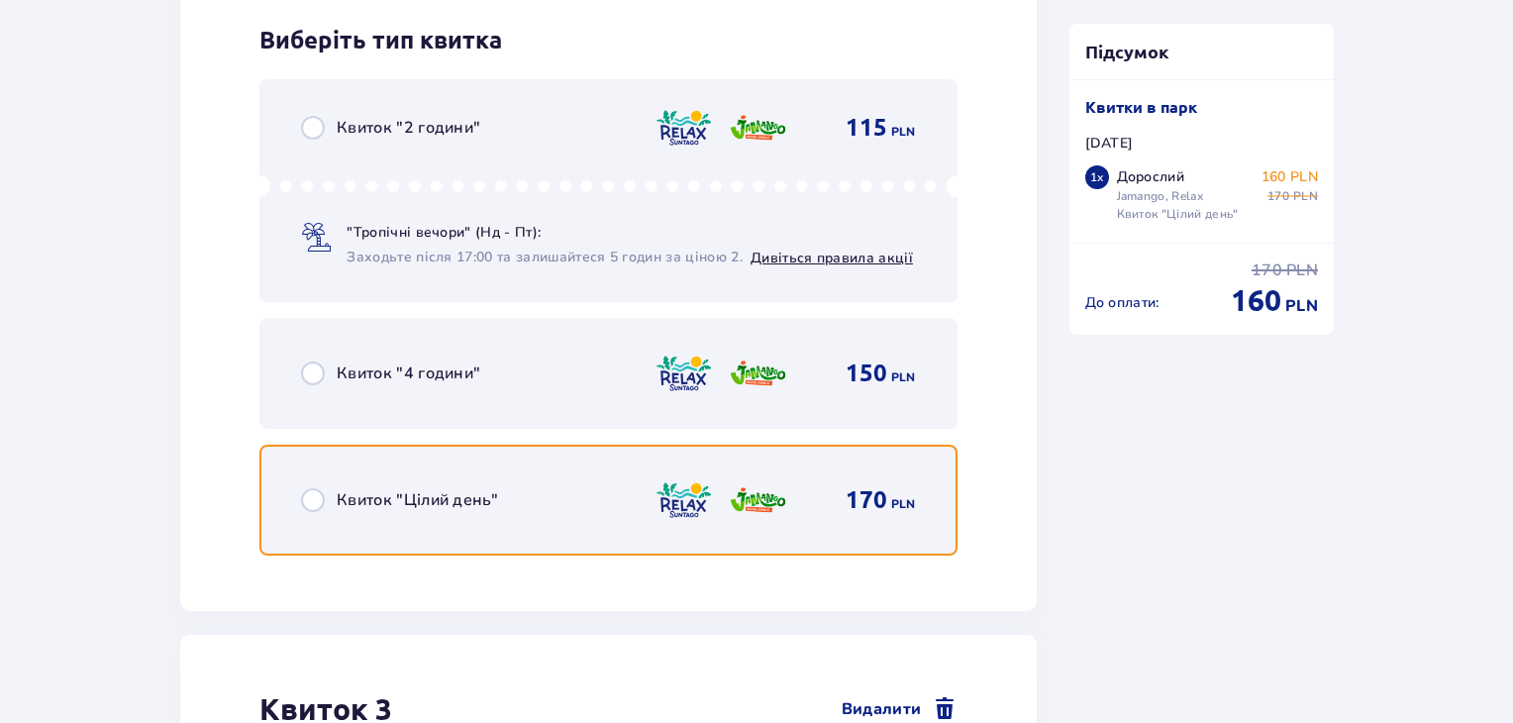
click at [314, 488] on input "radio" at bounding box center [313, 500] width 24 height 24
radio input "true"
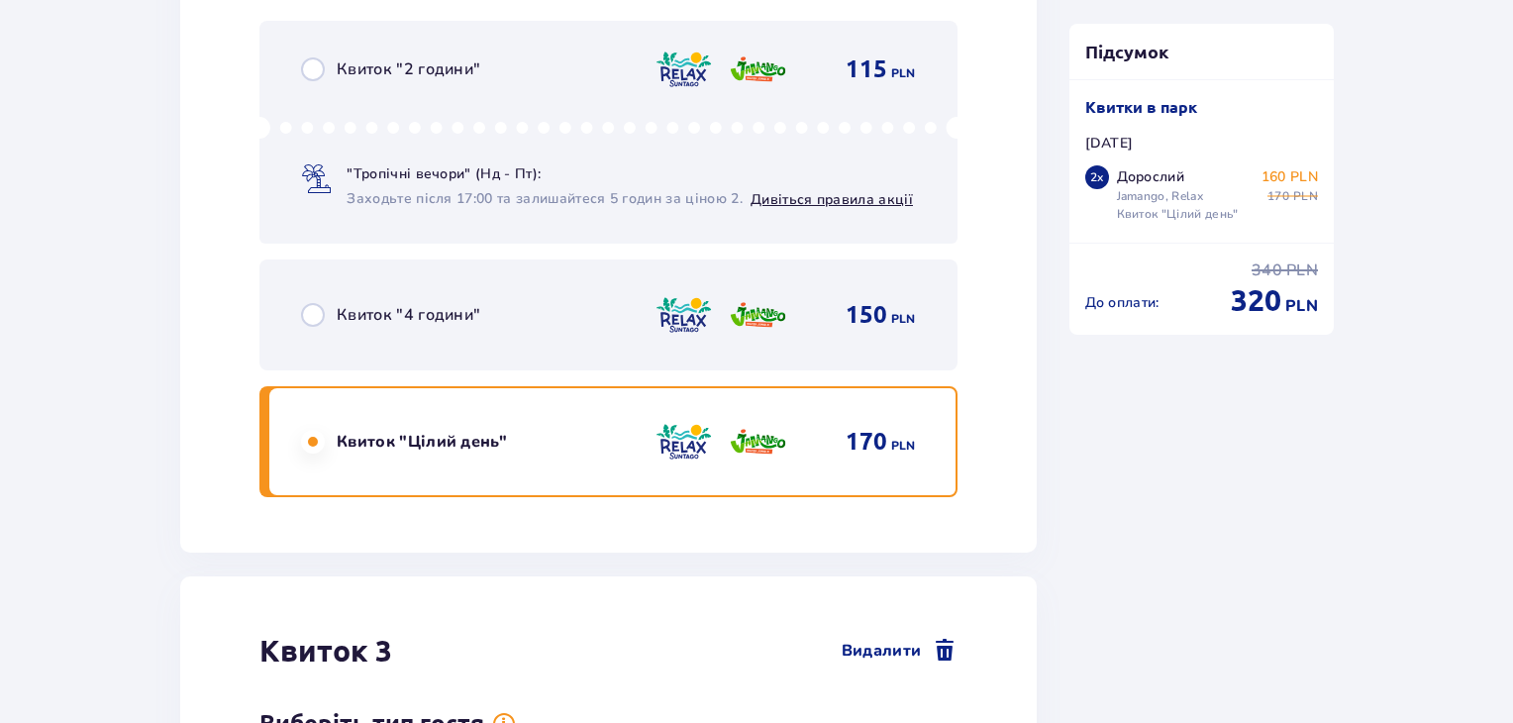
scroll to position [4125, 0]
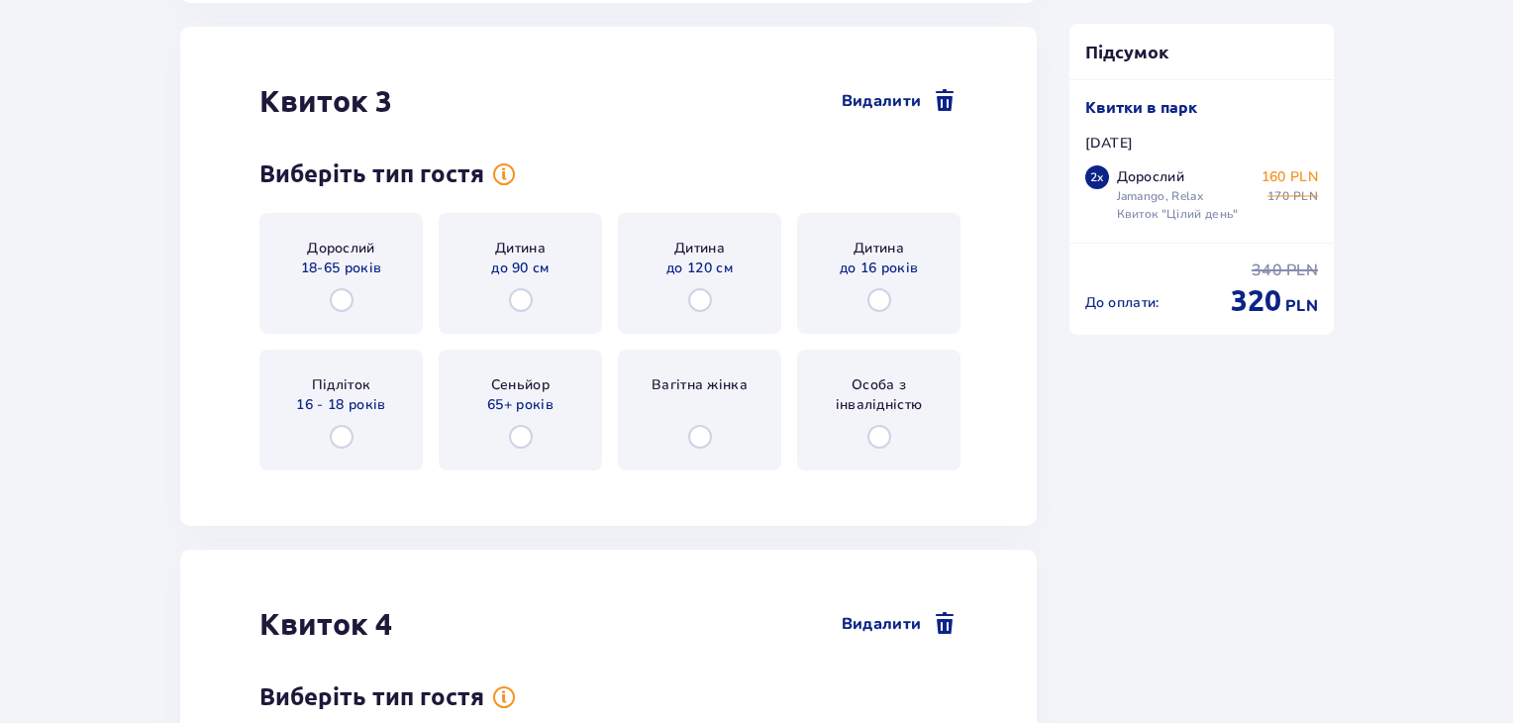
click at [345, 275] on div "Дорослий 18-65 років" at bounding box center [340, 273] width 163 height 121
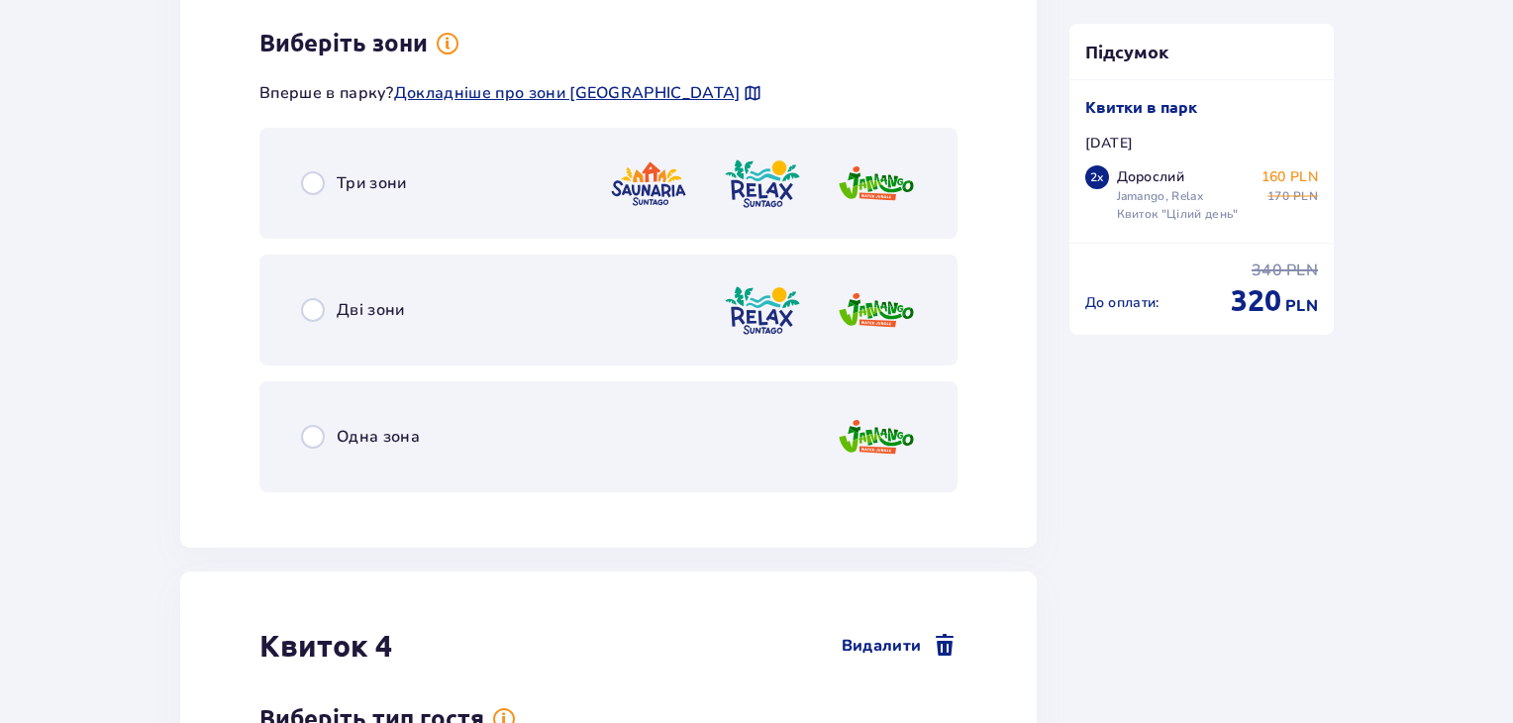
scroll to position [4608, 0]
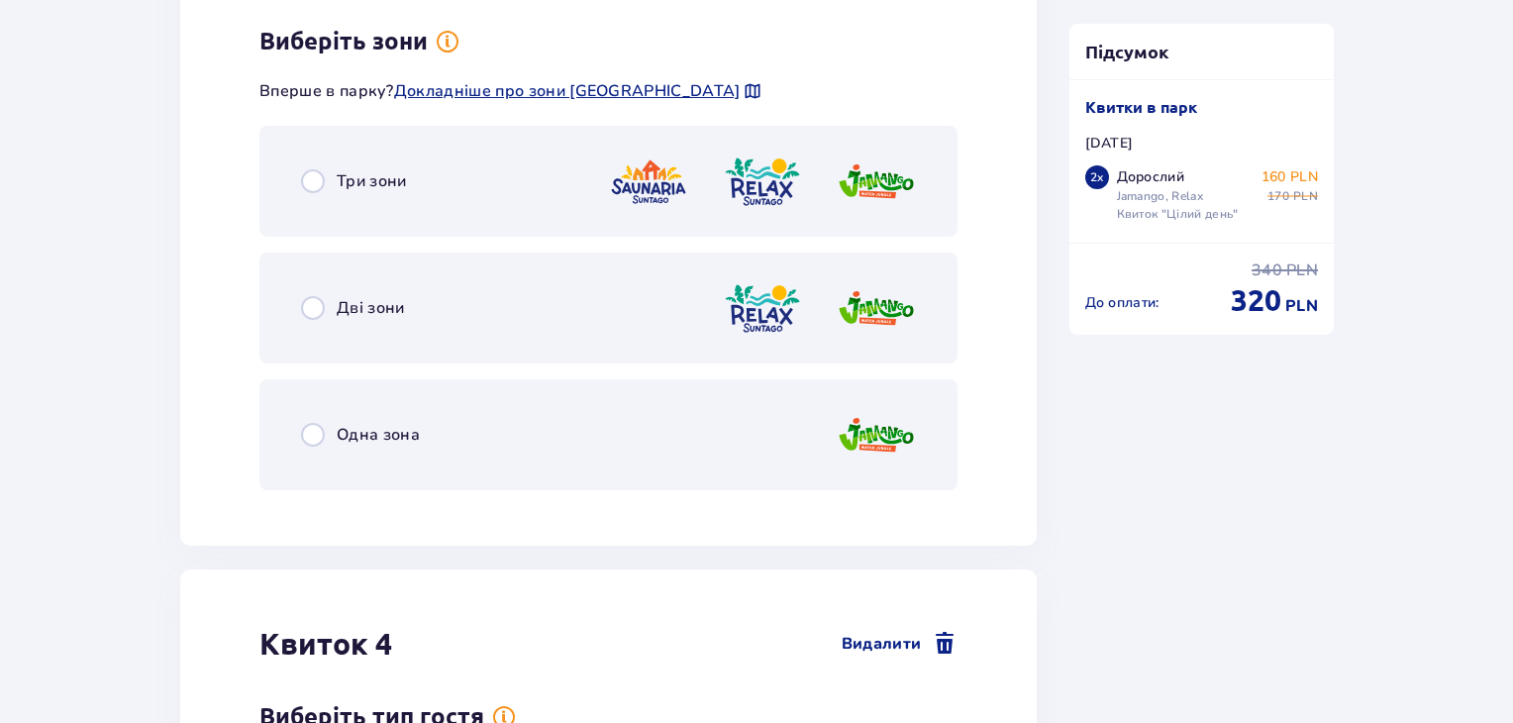
click at [345, 287] on div "Дві зони" at bounding box center [608, 308] width 698 height 111
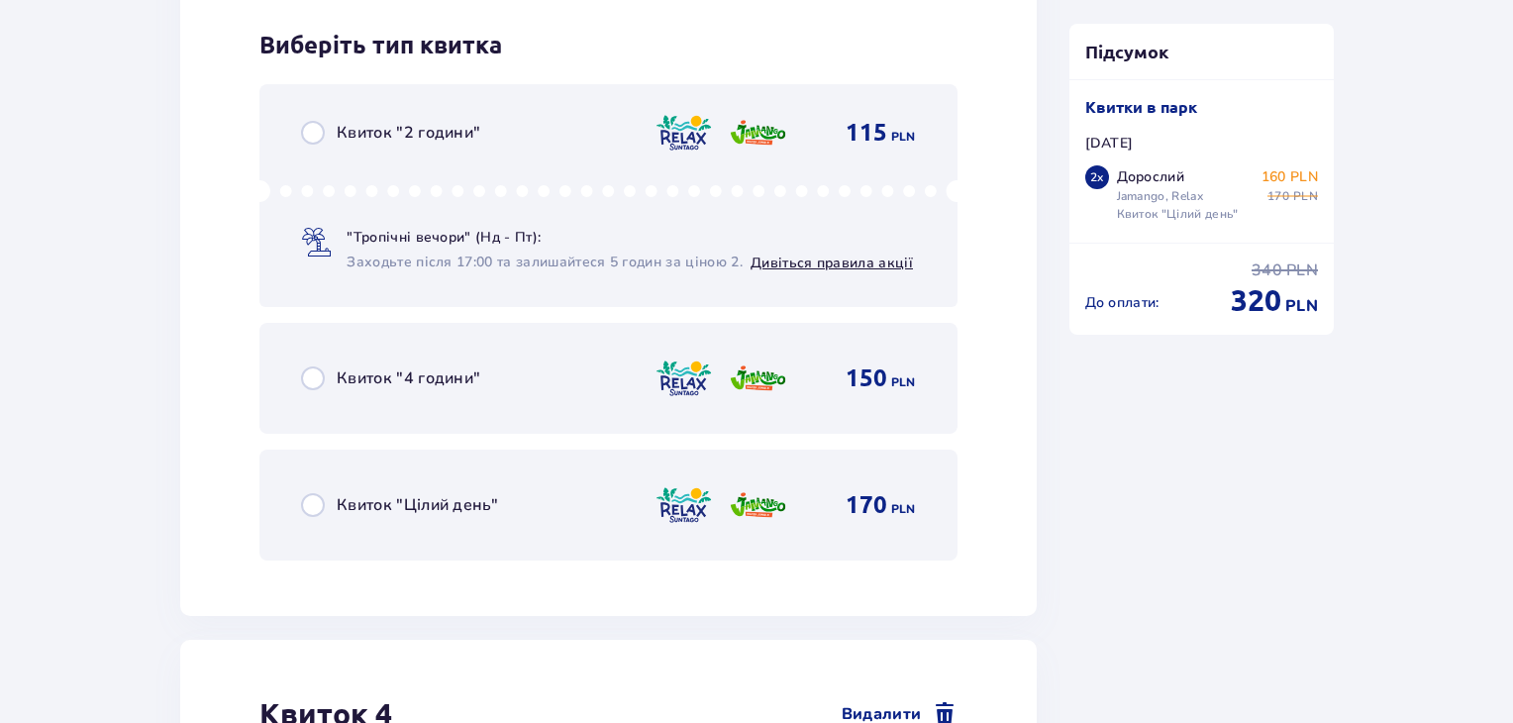
scroll to position [5111, 0]
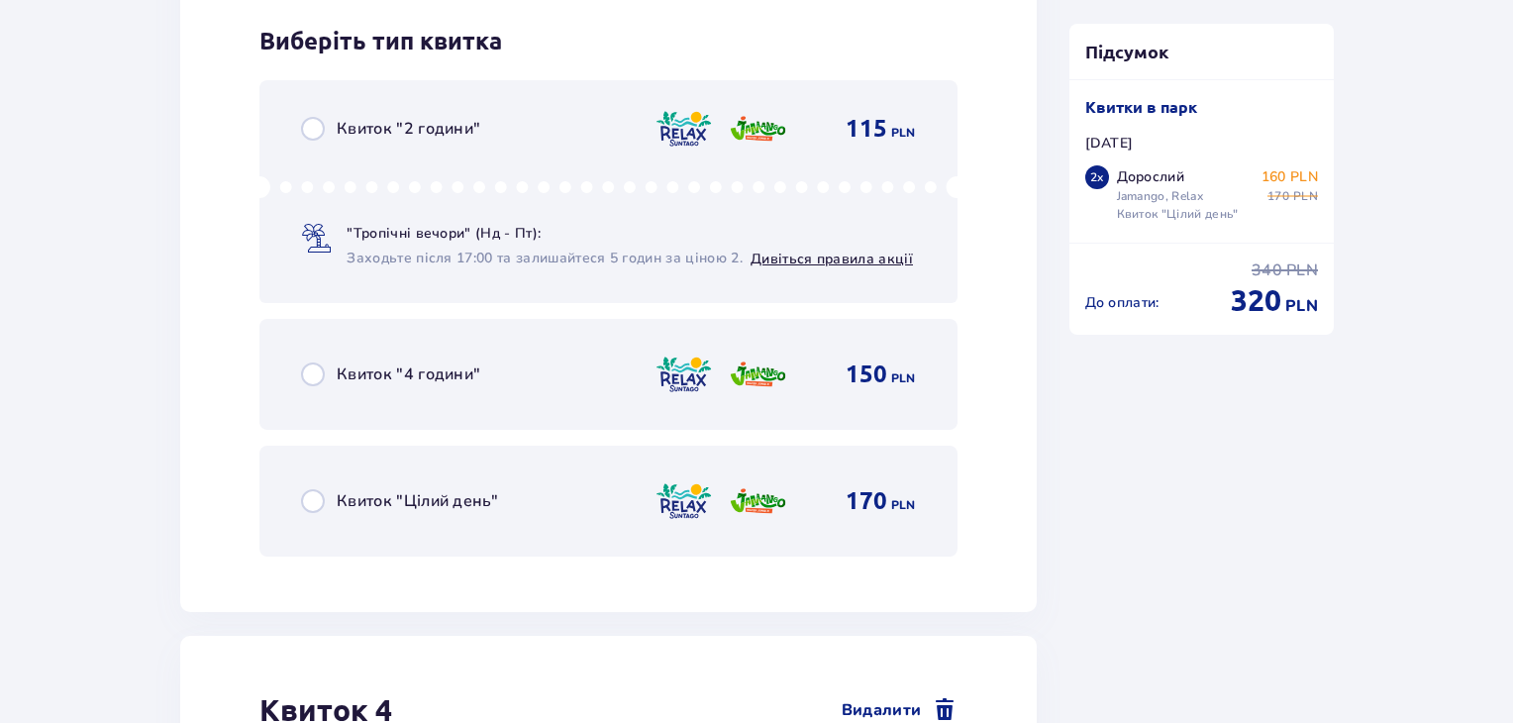
click at [313, 470] on div "Квиток "Цілий день" 170 PLN" at bounding box center [608, 501] width 698 height 111
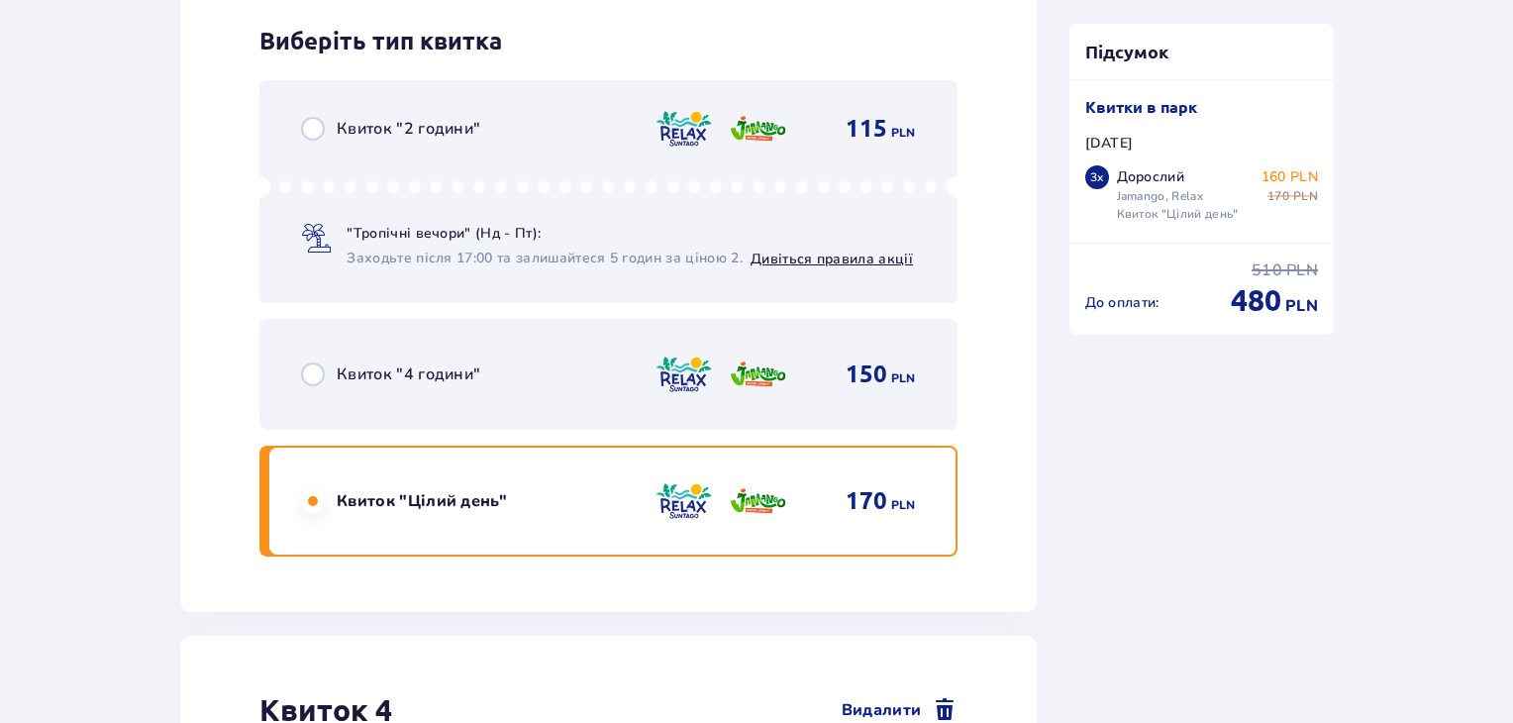
scroll to position [5720, 0]
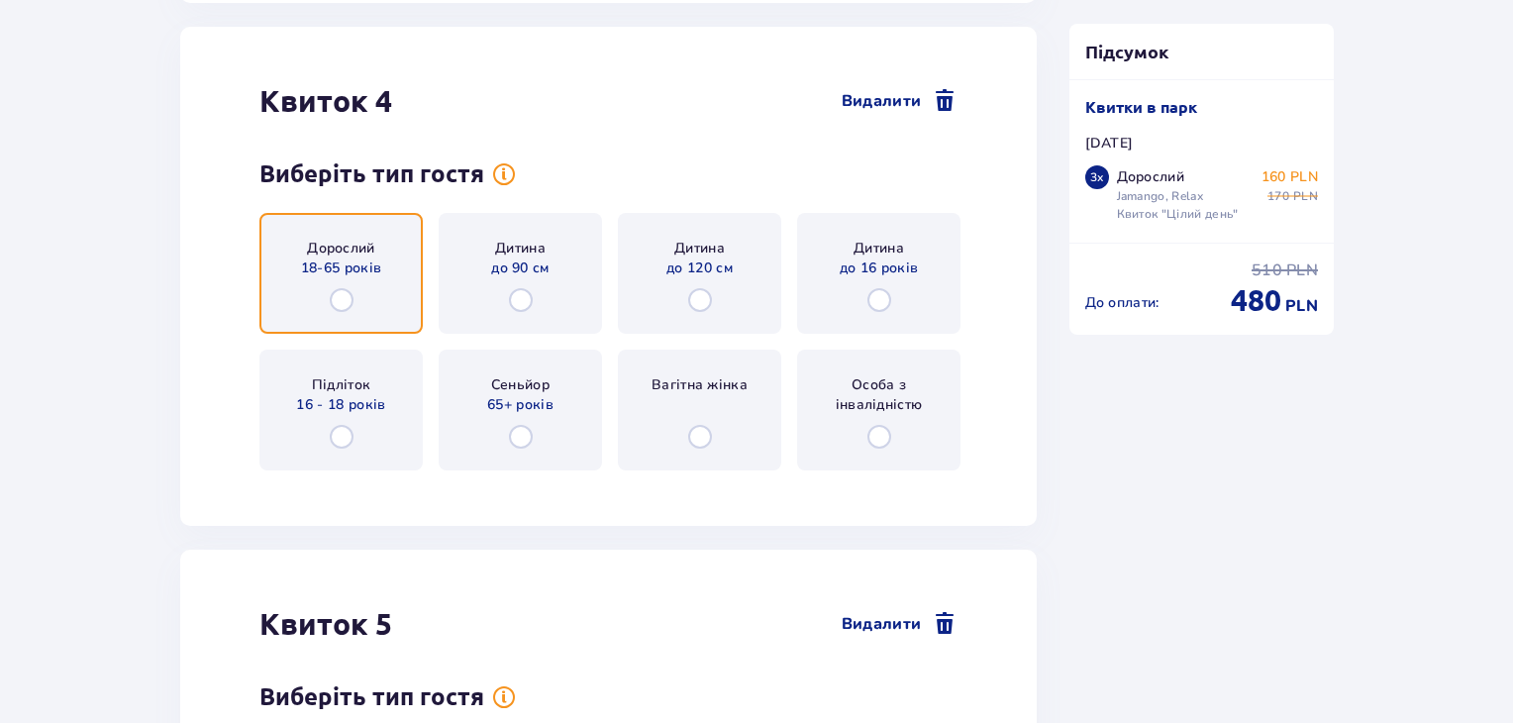
click at [330, 298] on input "radio" at bounding box center [342, 300] width 24 height 24
radio input "true"
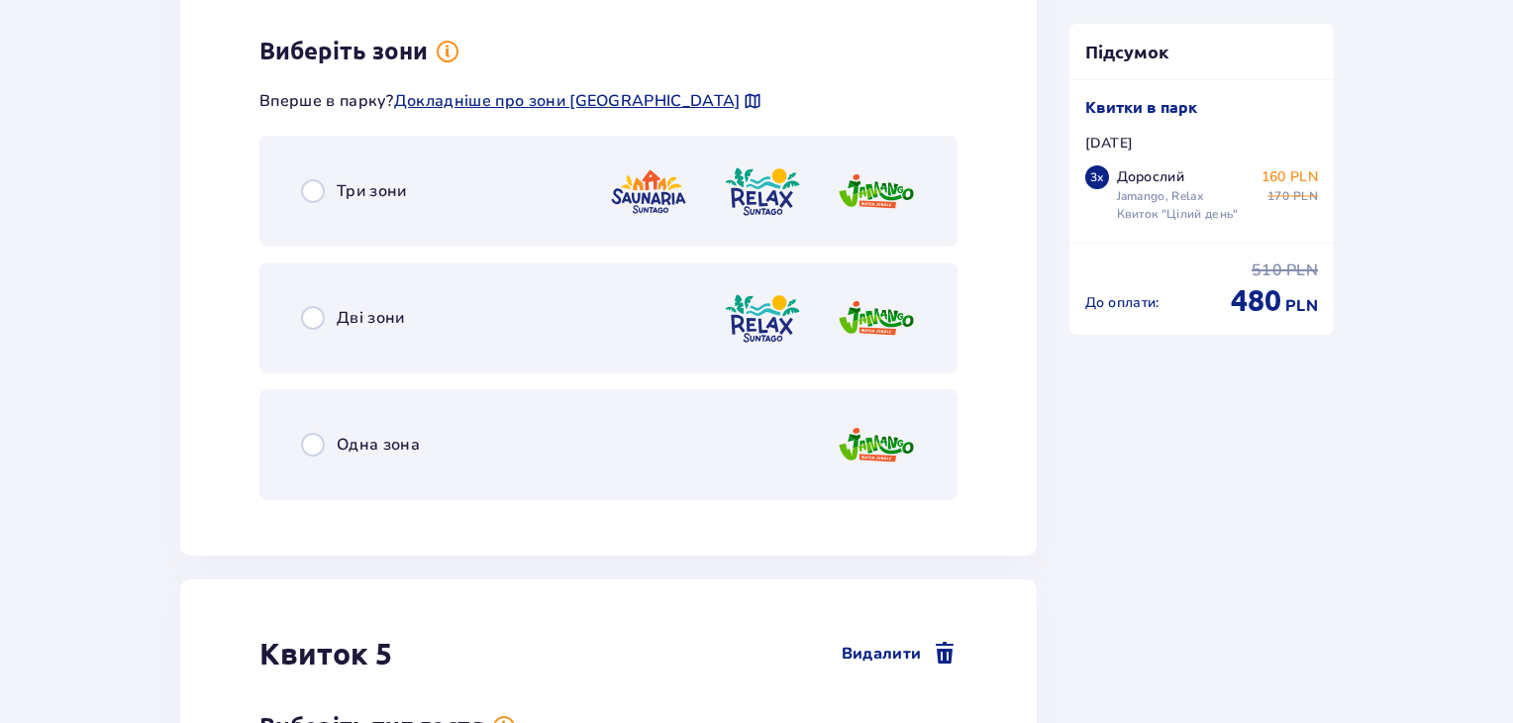
scroll to position [6203, 0]
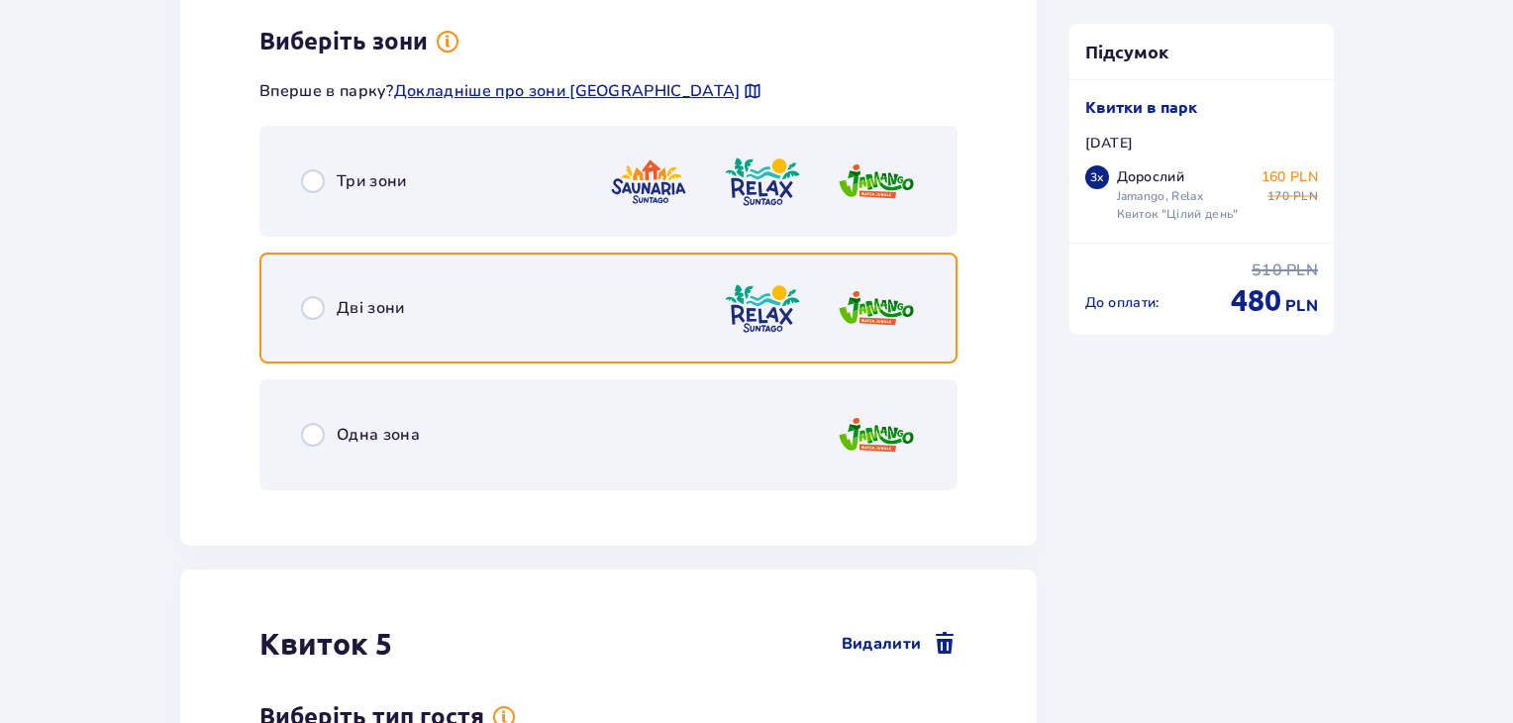
click at [320, 298] on input "radio" at bounding box center [313, 308] width 24 height 24
radio input "true"
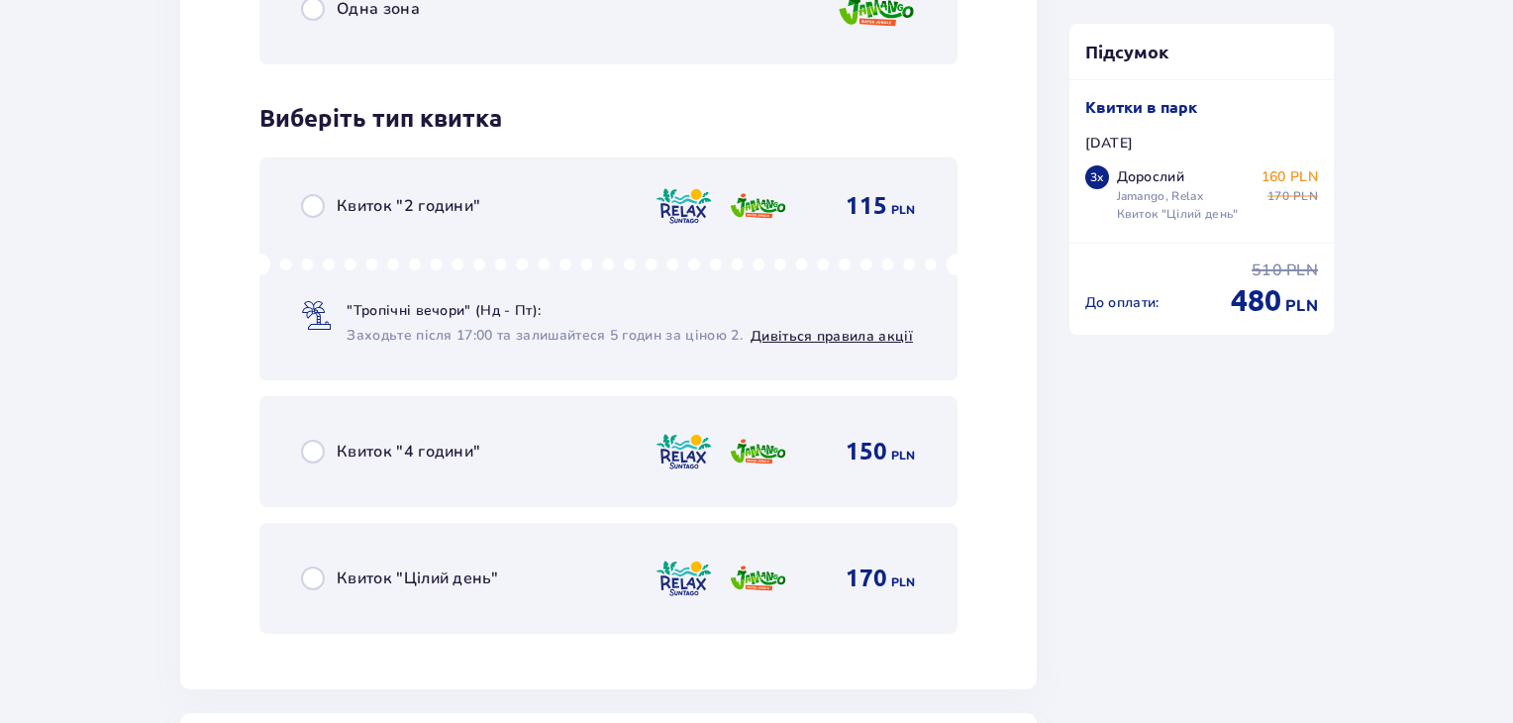
scroll to position [6706, 0]
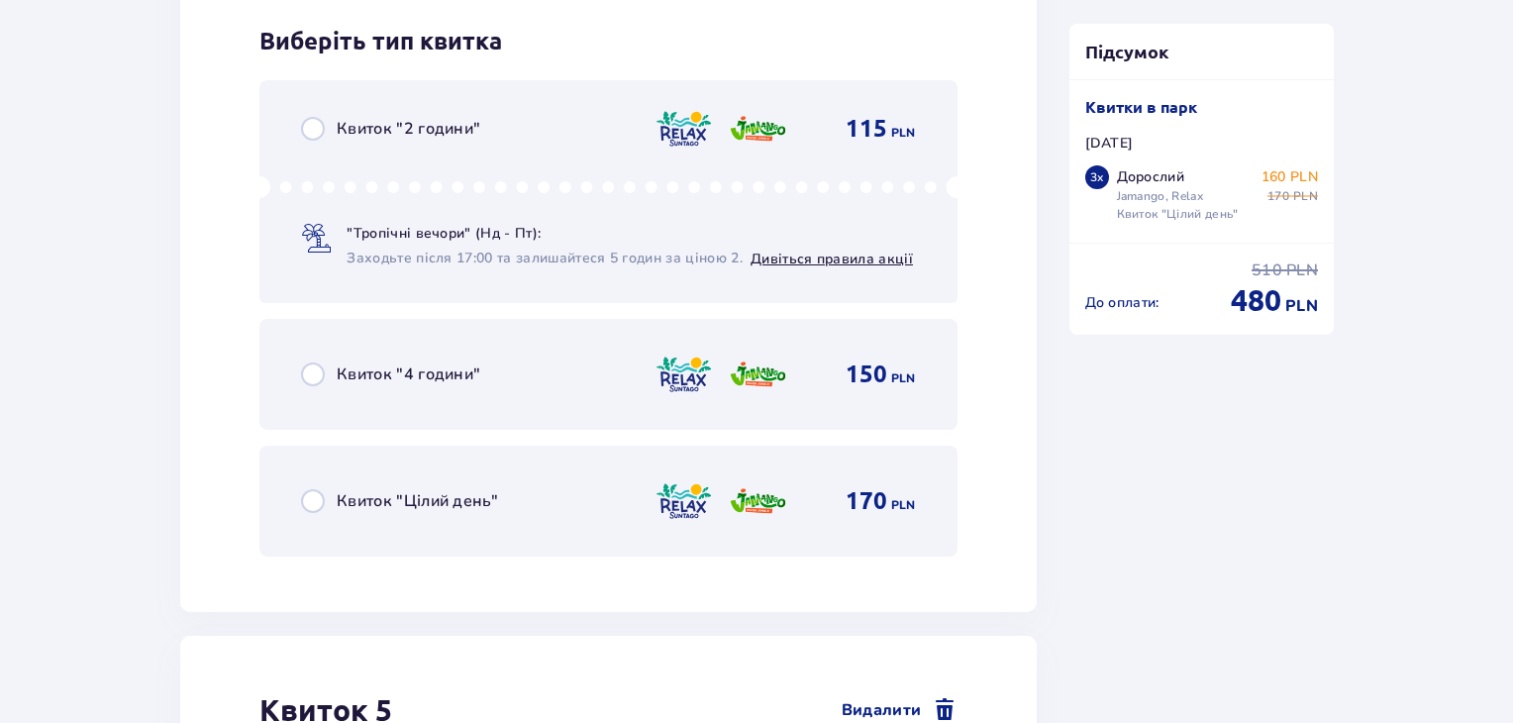
click at [313, 480] on div "Квиток "Цілий день" 170 PLN" at bounding box center [608, 501] width 615 height 42
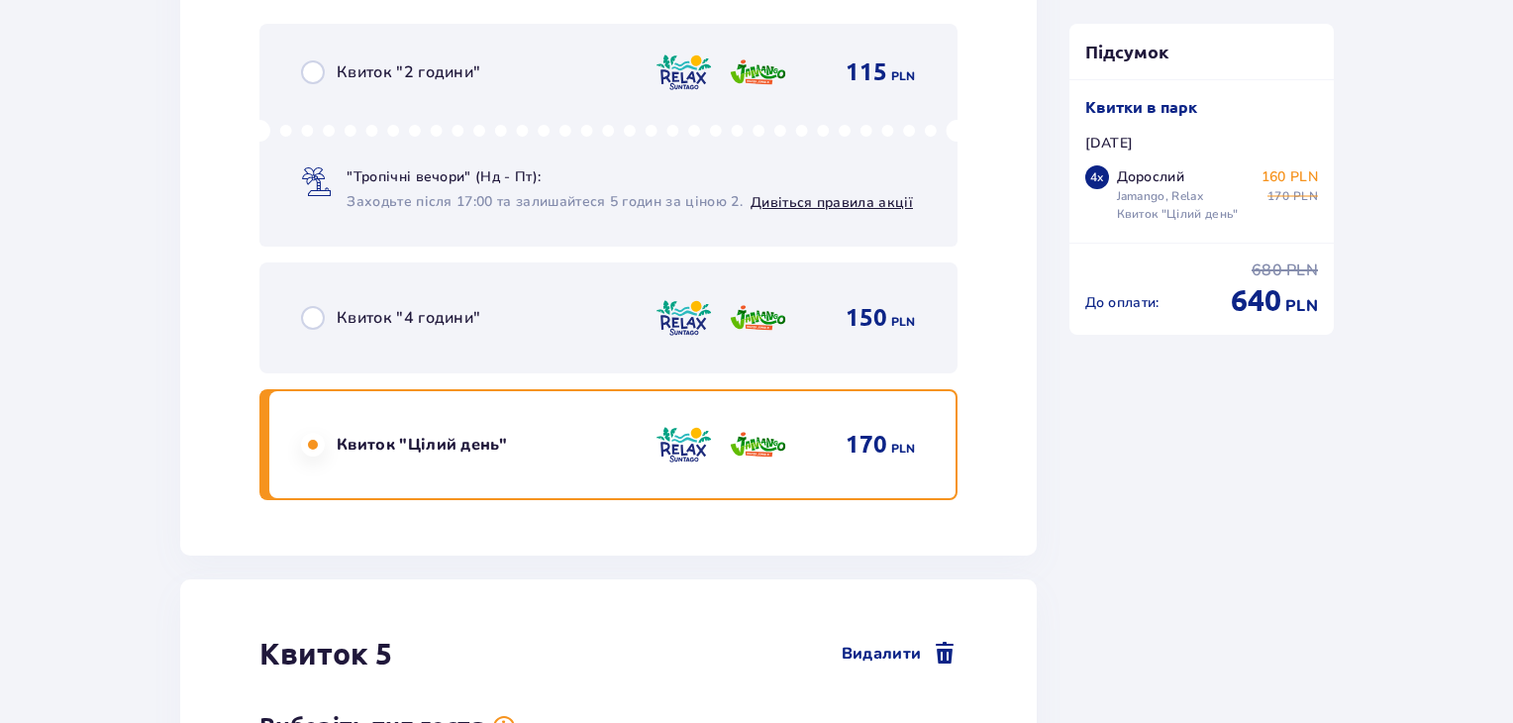
scroll to position [7314, 0]
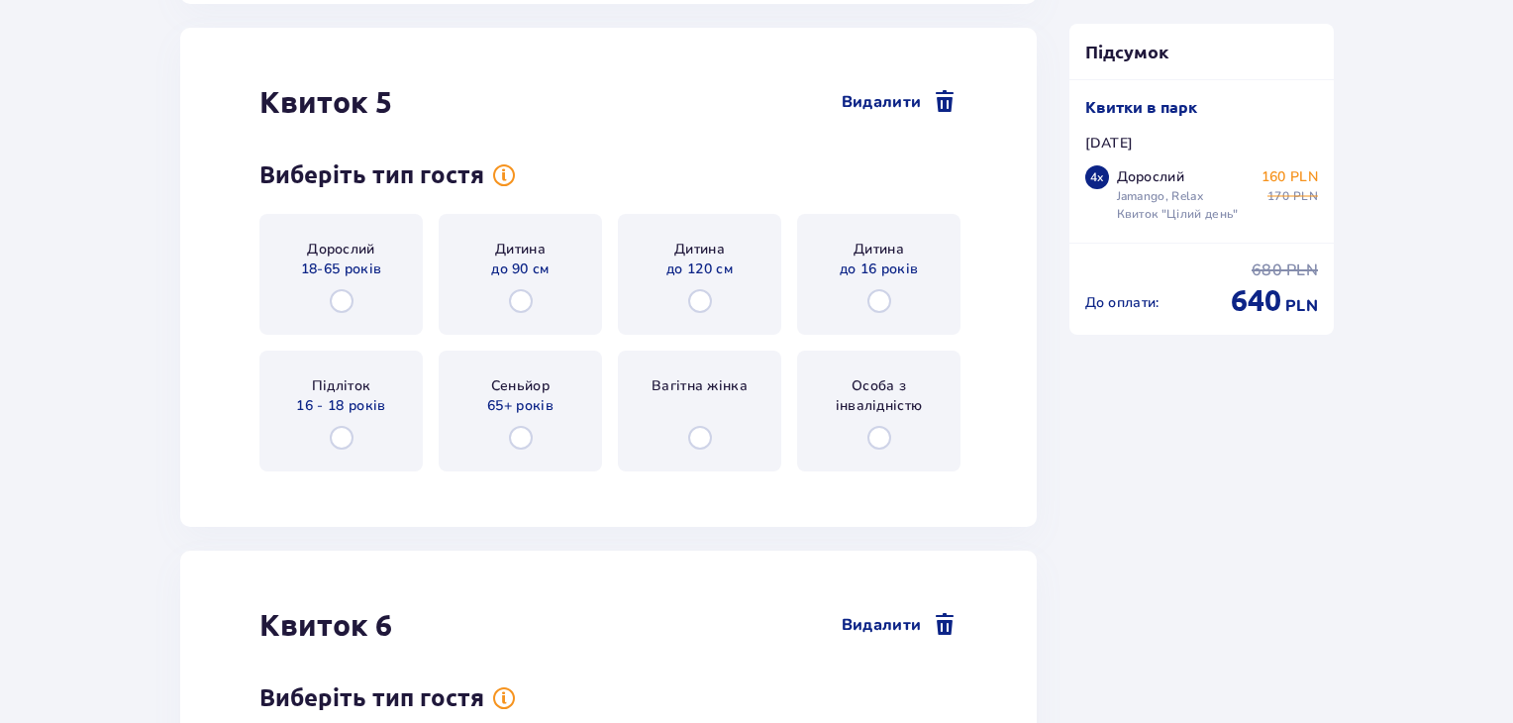
click at [341, 274] on div "Дорослий 18-65 років" at bounding box center [340, 274] width 163 height 121
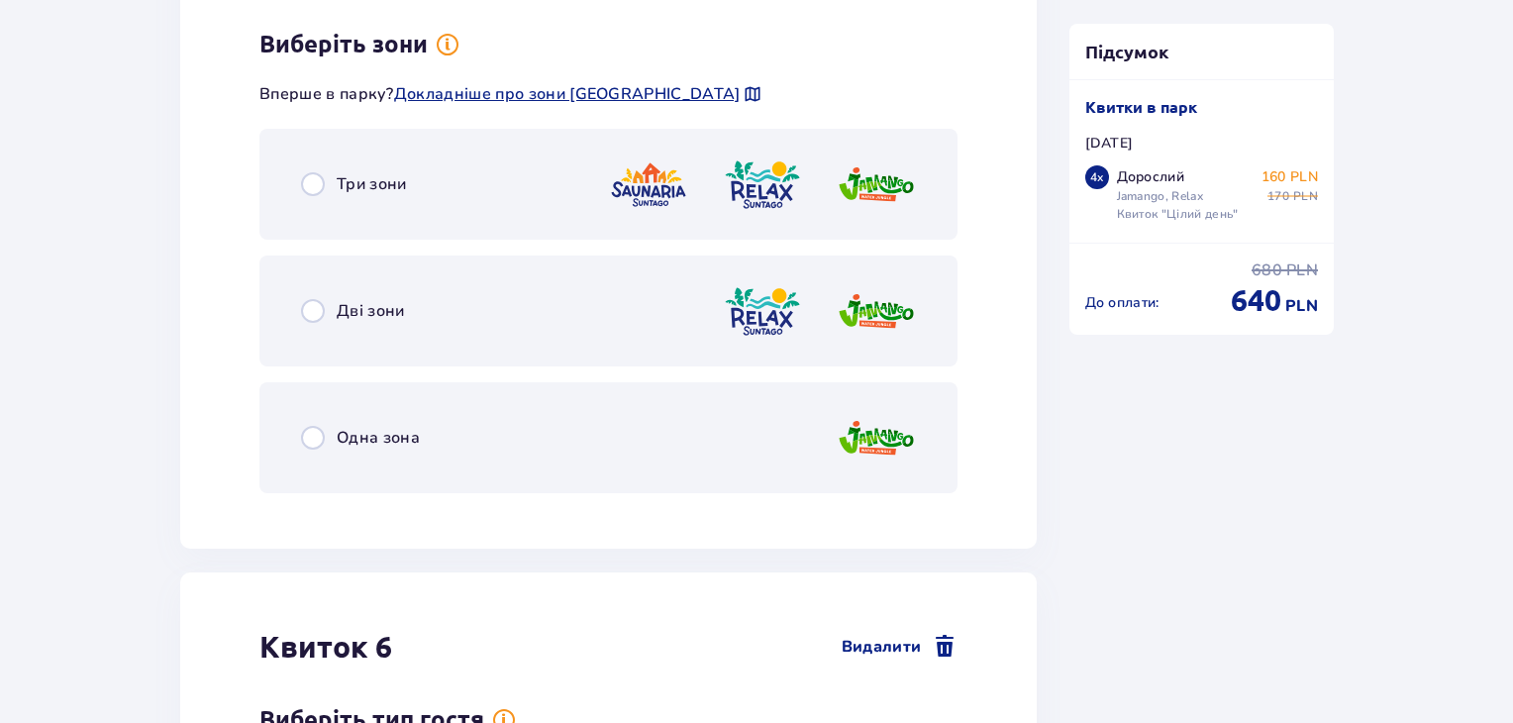
scroll to position [7798, 0]
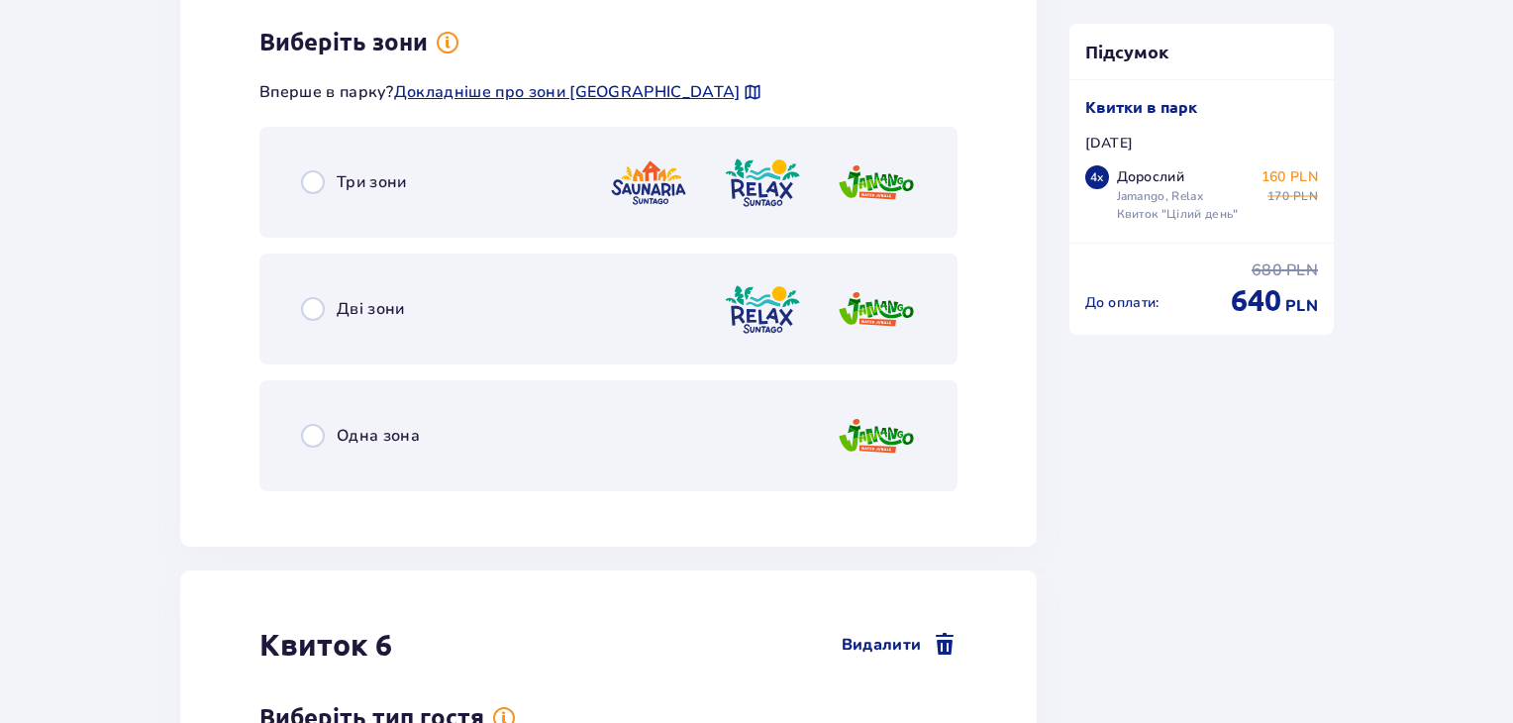
click at [329, 301] on div "Дві зони" at bounding box center [353, 309] width 104 height 24
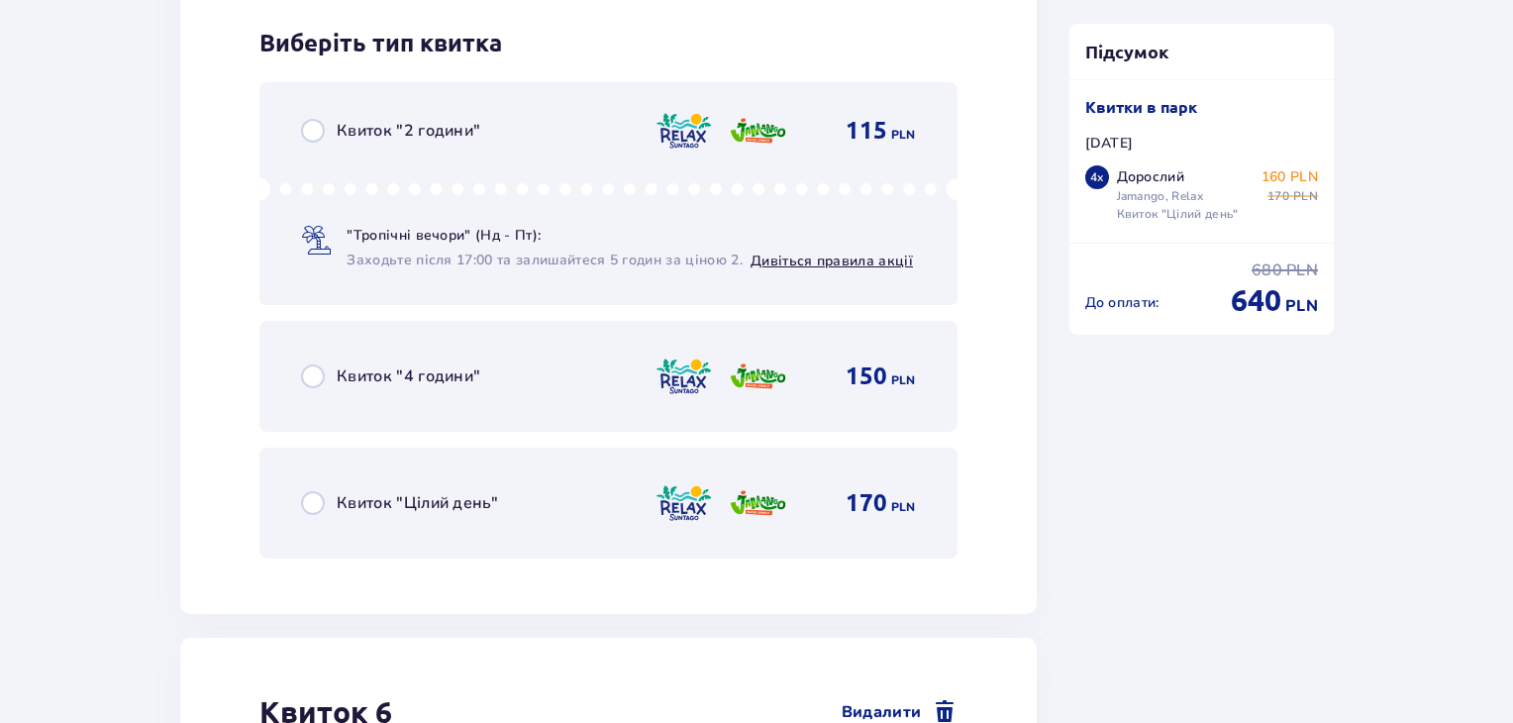
scroll to position [8301, 0]
click at [328, 302] on div "Квиток "2 години" 115 PLN "Тропічні вечори" (Нд - Пт): Заходьте після 17:00 та …" at bounding box center [608, 319] width 698 height 476
click at [312, 481] on div "Квиток "Цілий день" 170 PLN" at bounding box center [608, 502] width 615 height 42
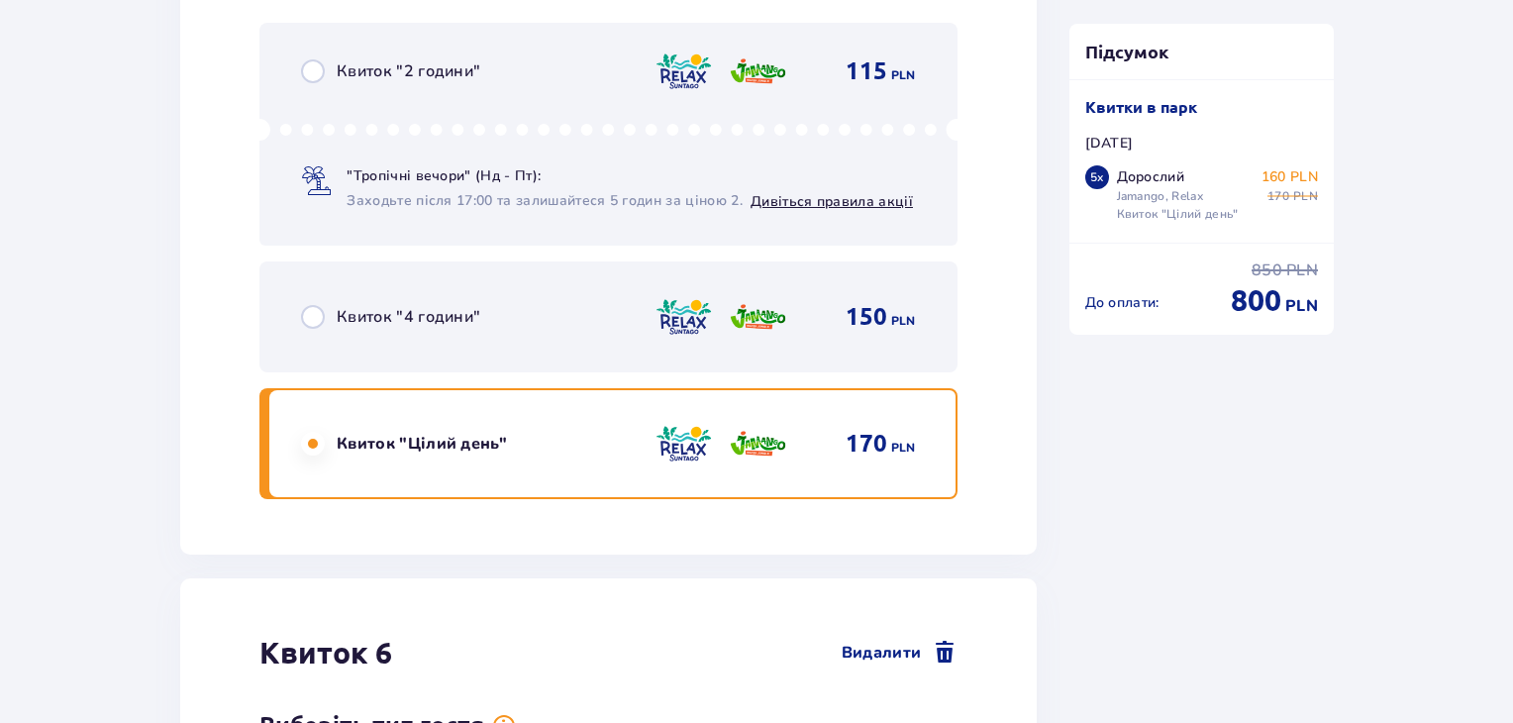
scroll to position [8909, 0]
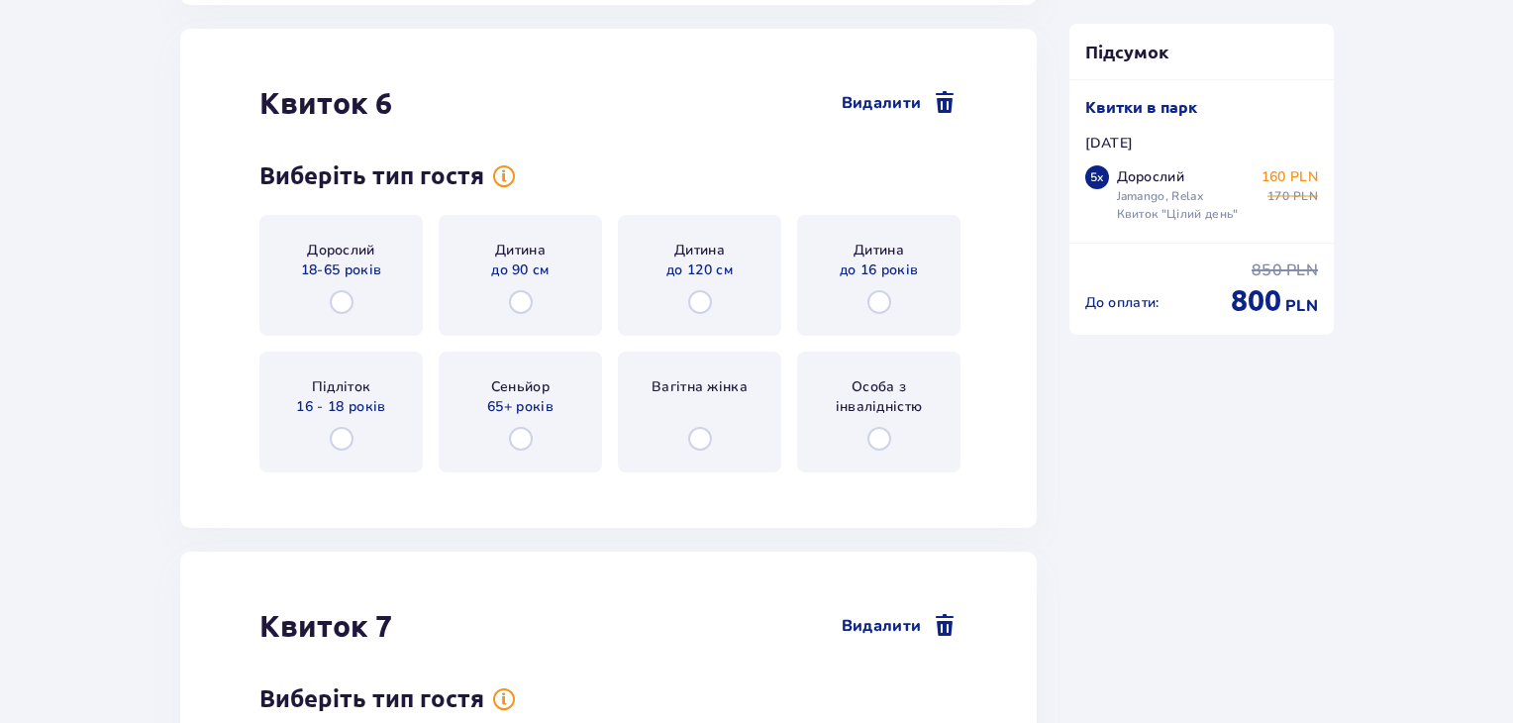
click at [335, 254] on p "Дорослий" at bounding box center [341, 251] width 68 height 20
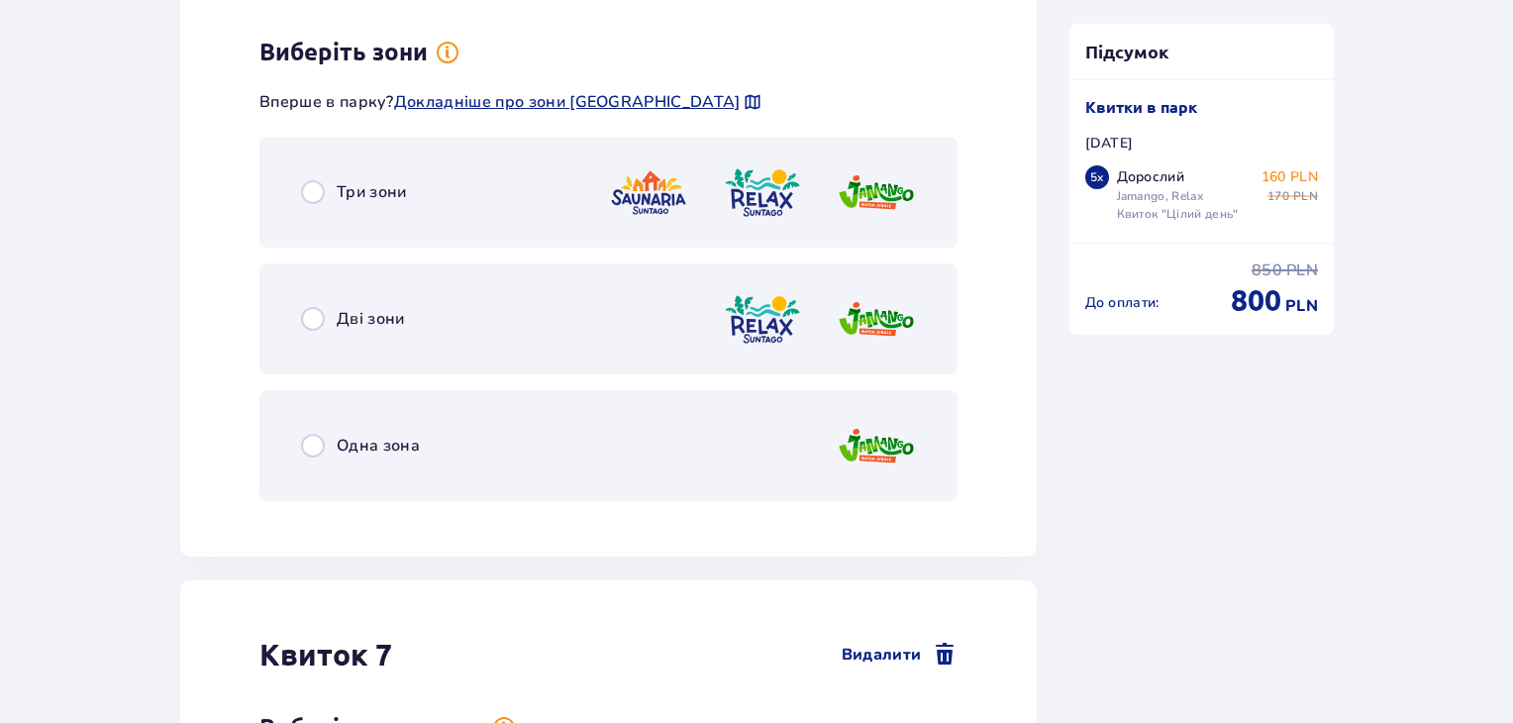
scroll to position [9392, 0]
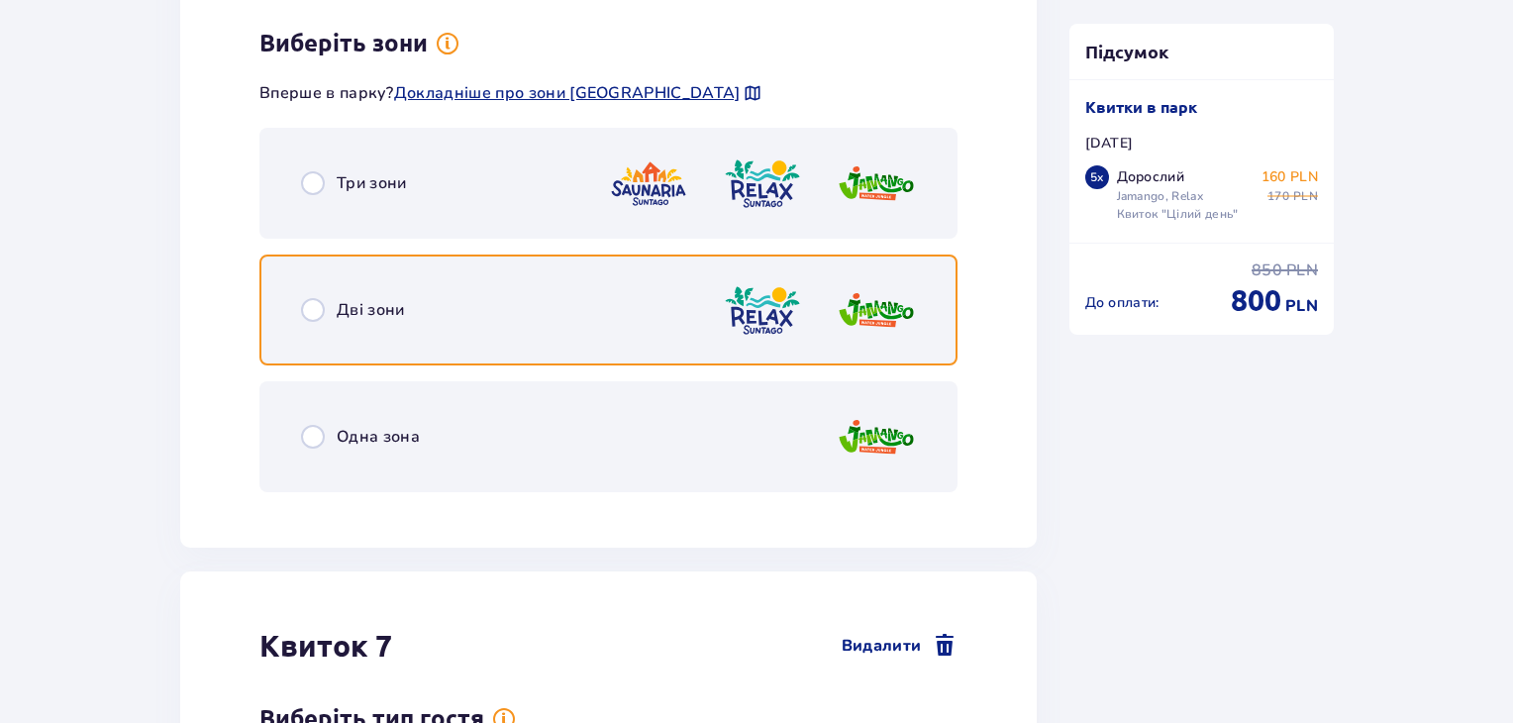
click at [322, 298] on input "radio" at bounding box center [313, 310] width 24 height 24
radio input "true"
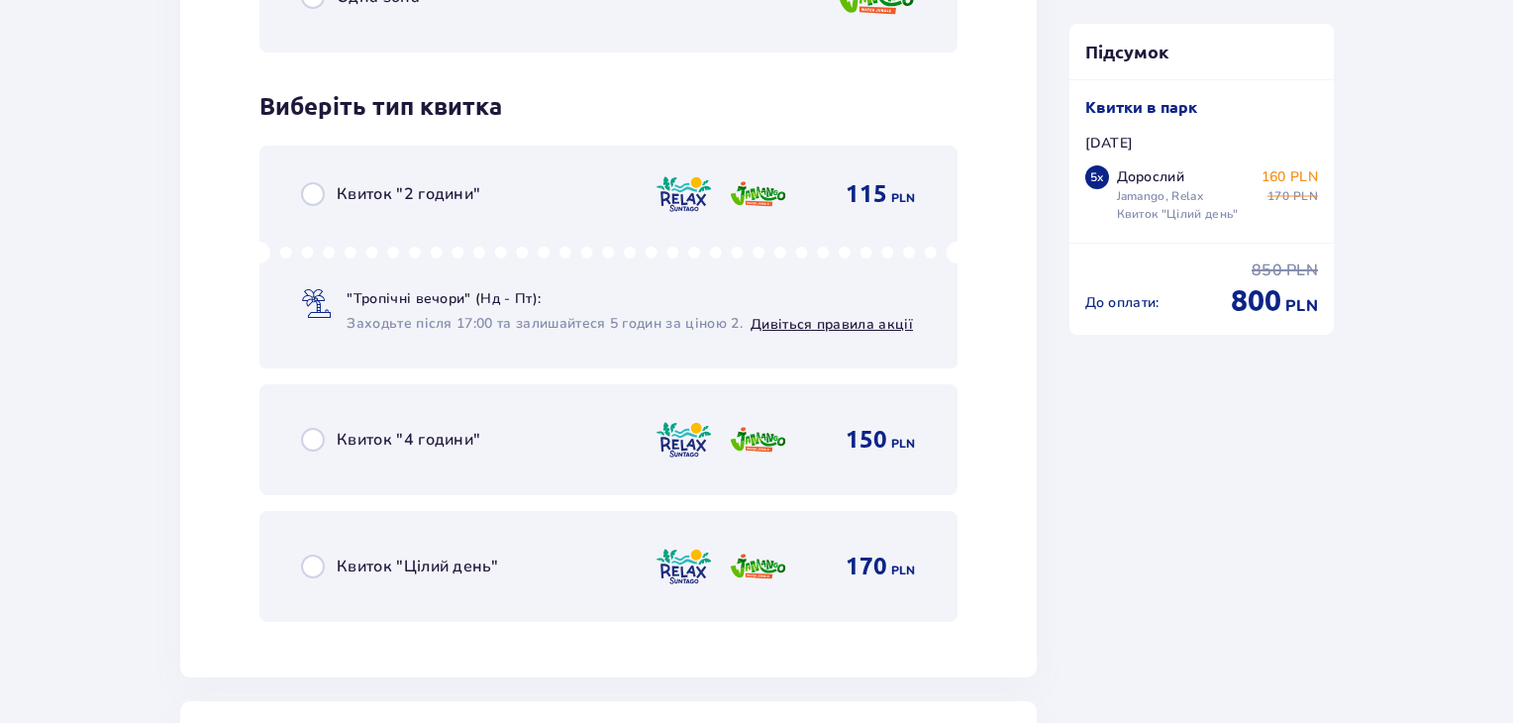
scroll to position [9895, 0]
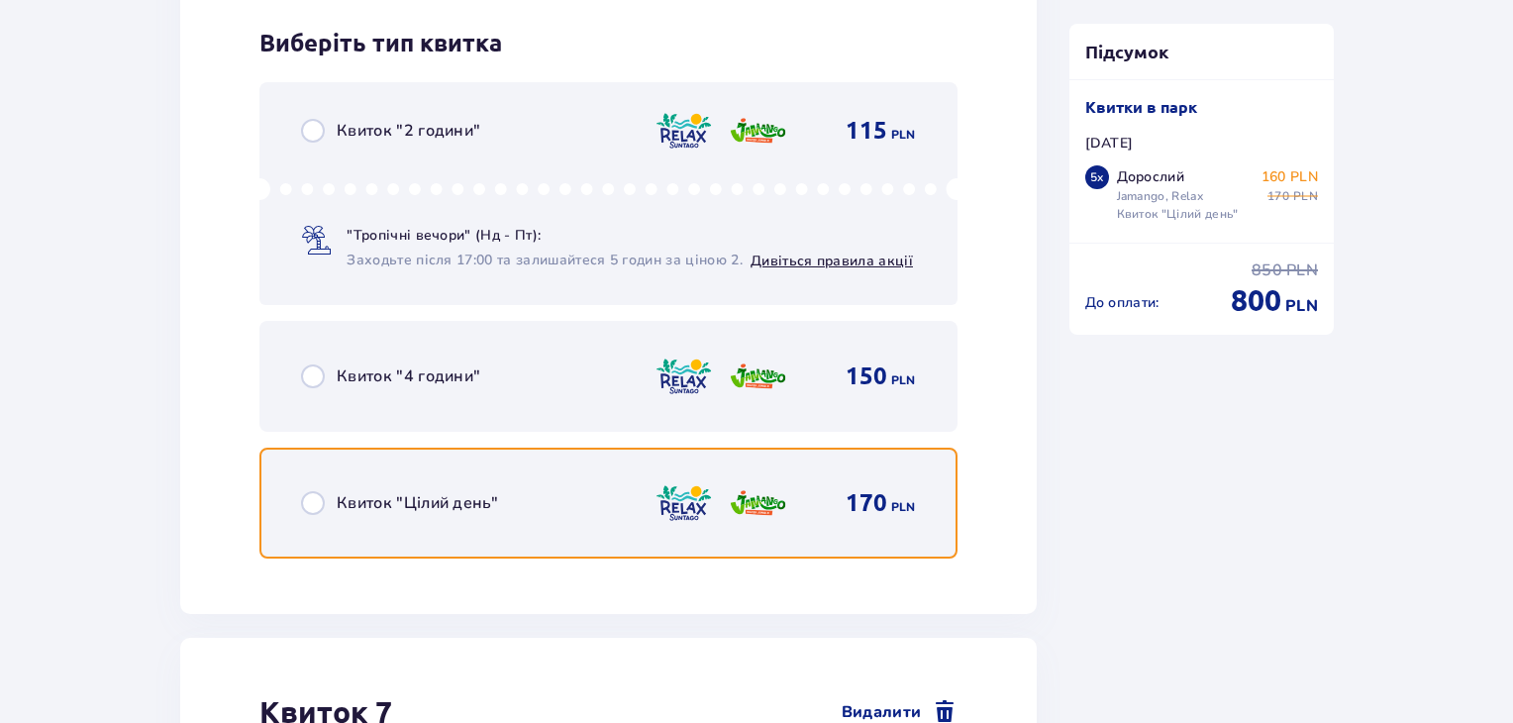
click at [307, 491] on input "radio" at bounding box center [313, 503] width 24 height 24
radio input "true"
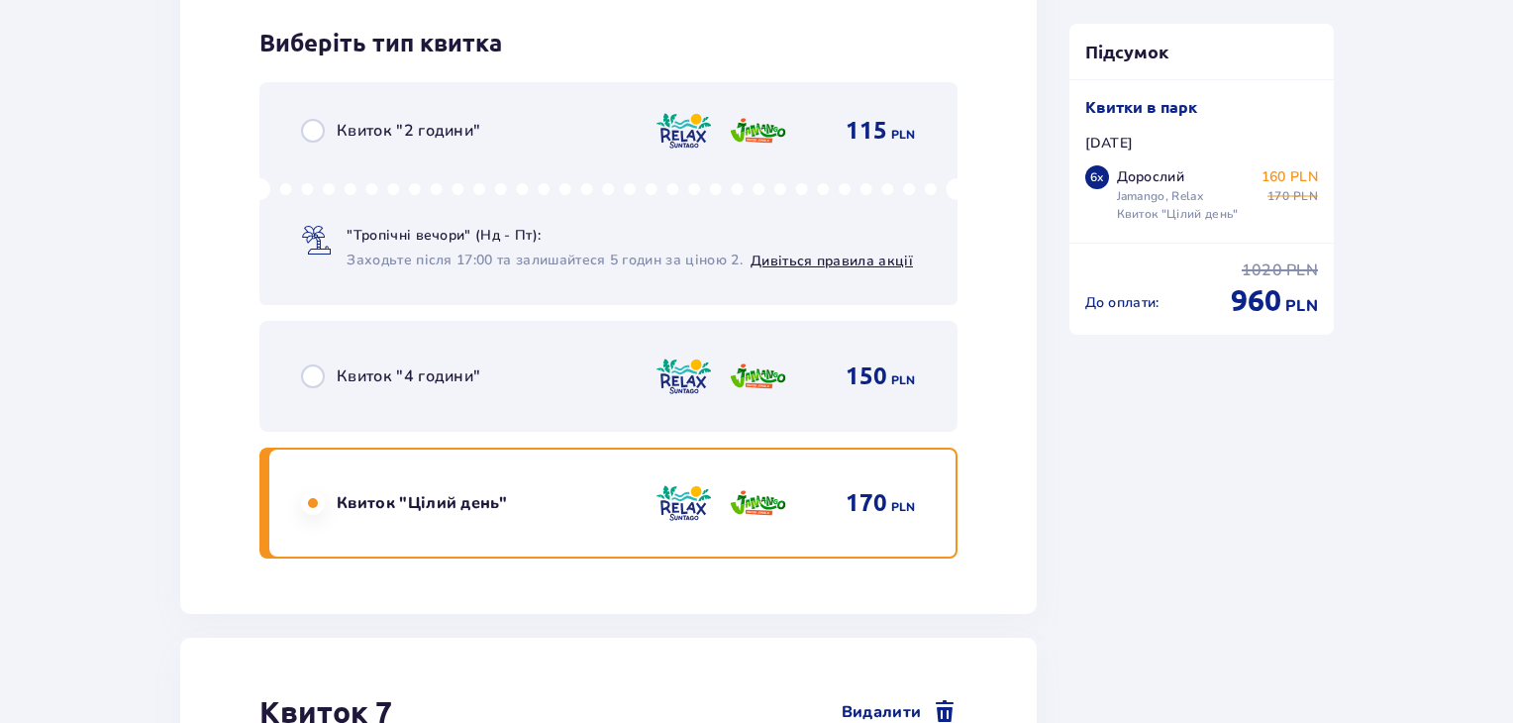
scroll to position [10503, 0]
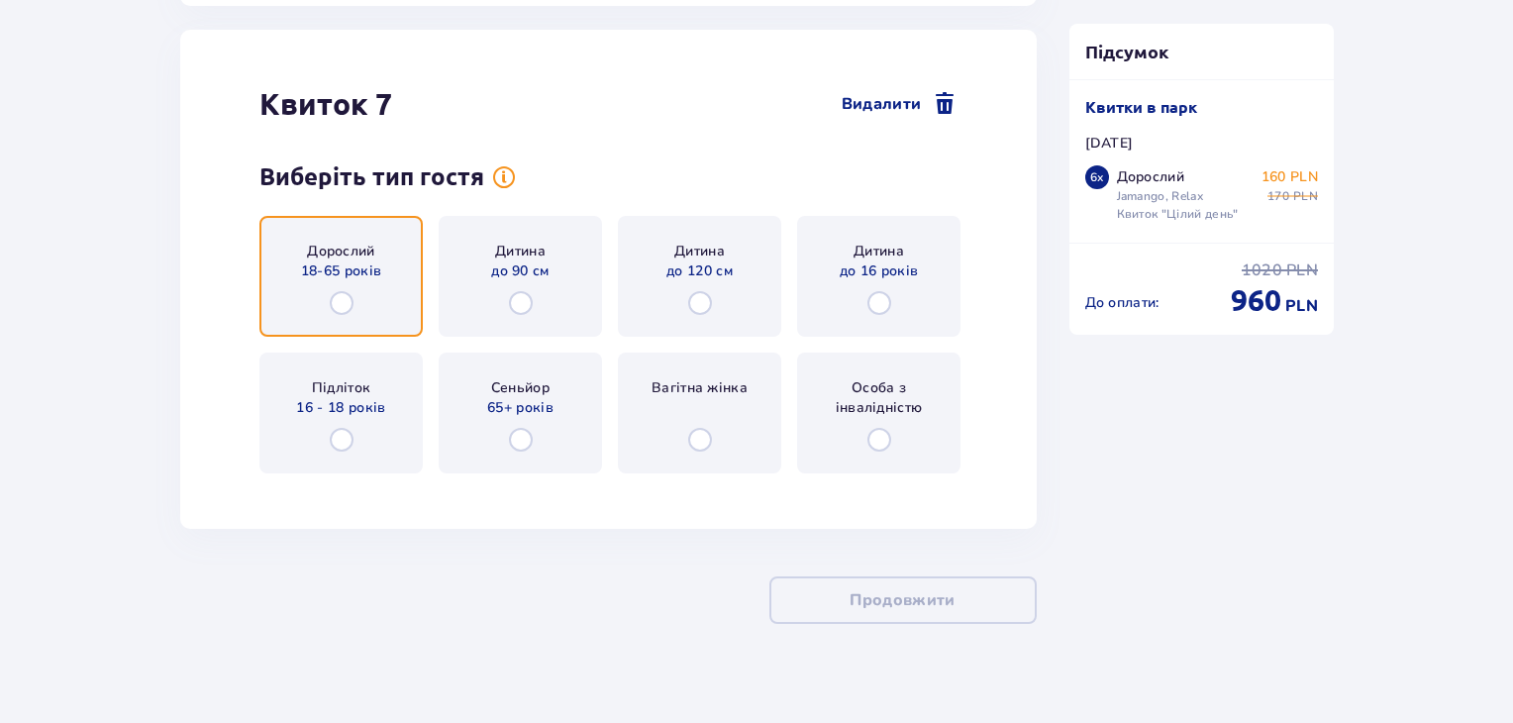
click at [341, 291] on input "radio" at bounding box center [342, 303] width 24 height 24
radio input "true"
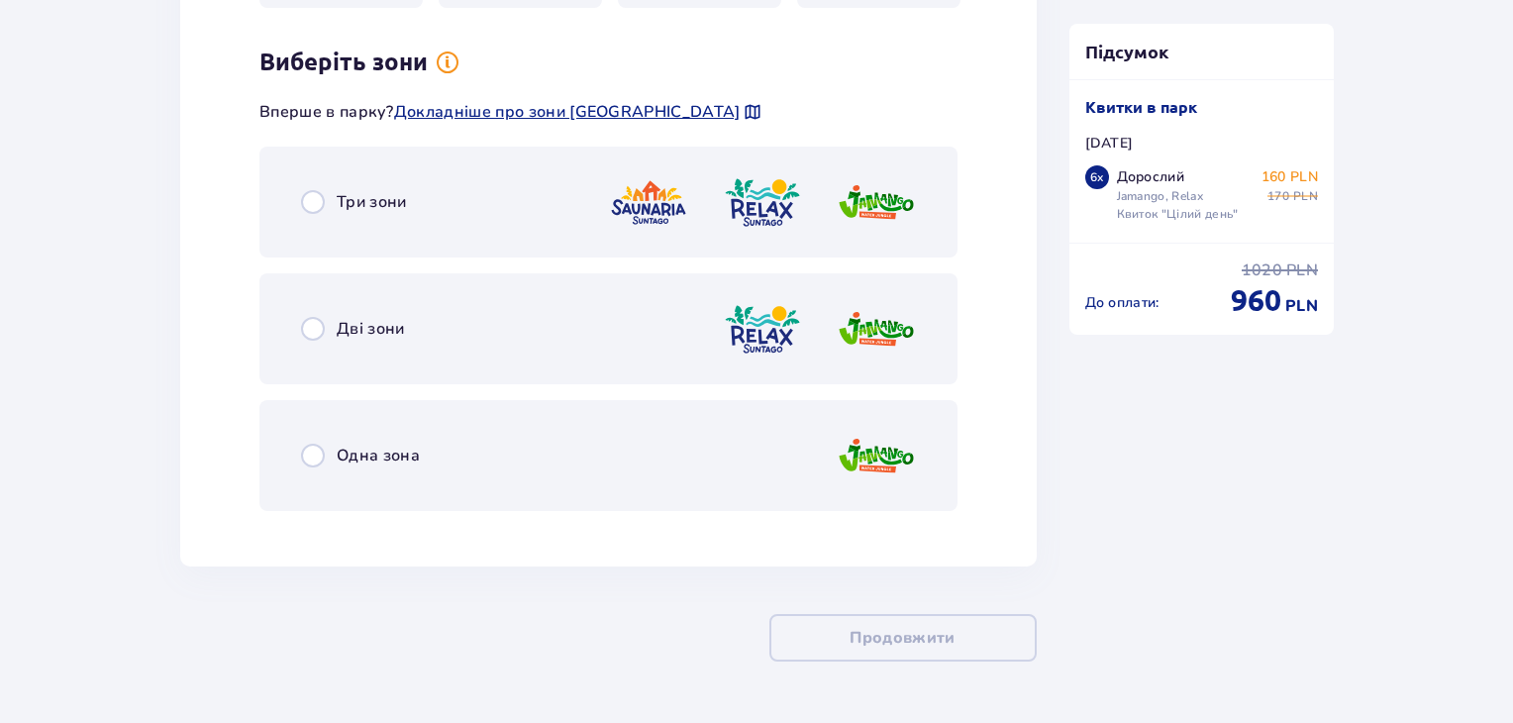
scroll to position [10986, 0]
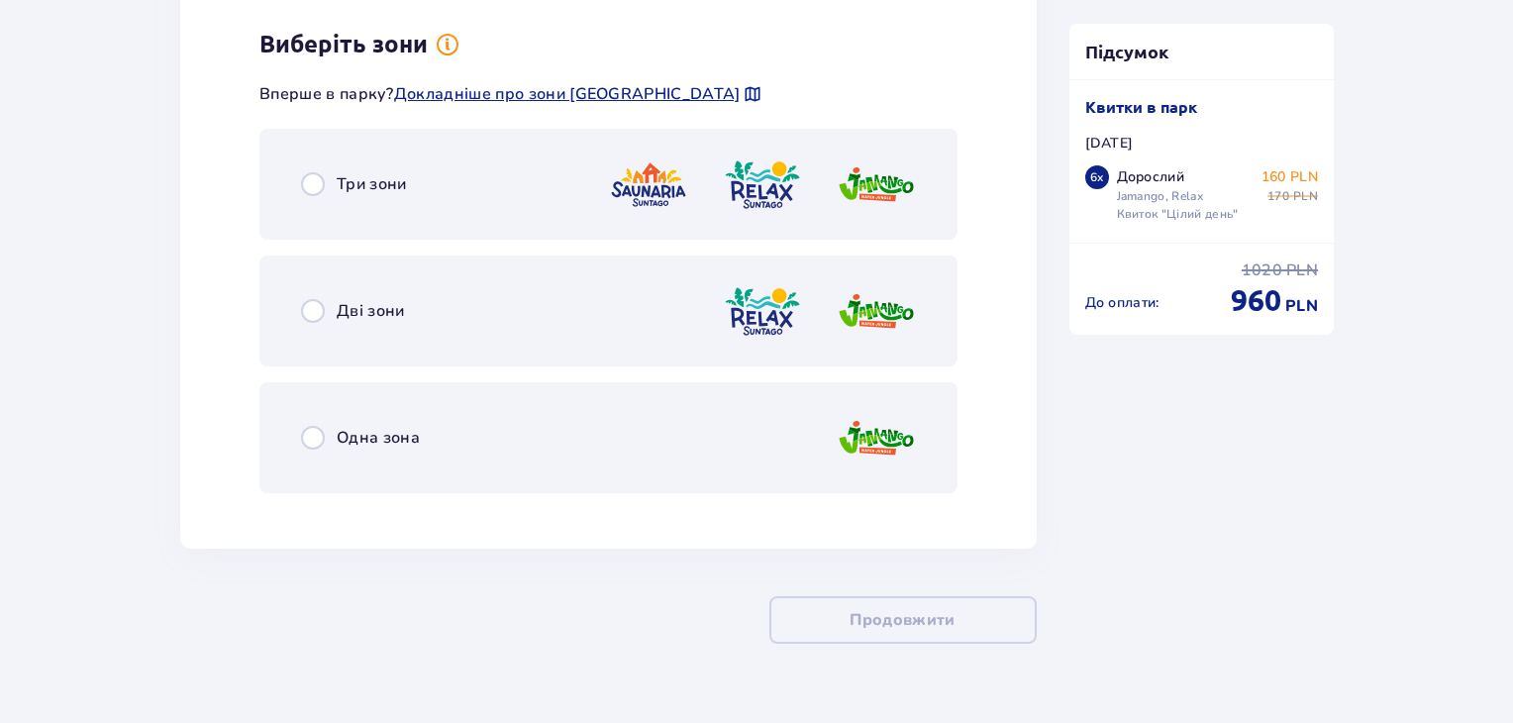
click at [341, 287] on div "Дві зони" at bounding box center [608, 310] width 698 height 111
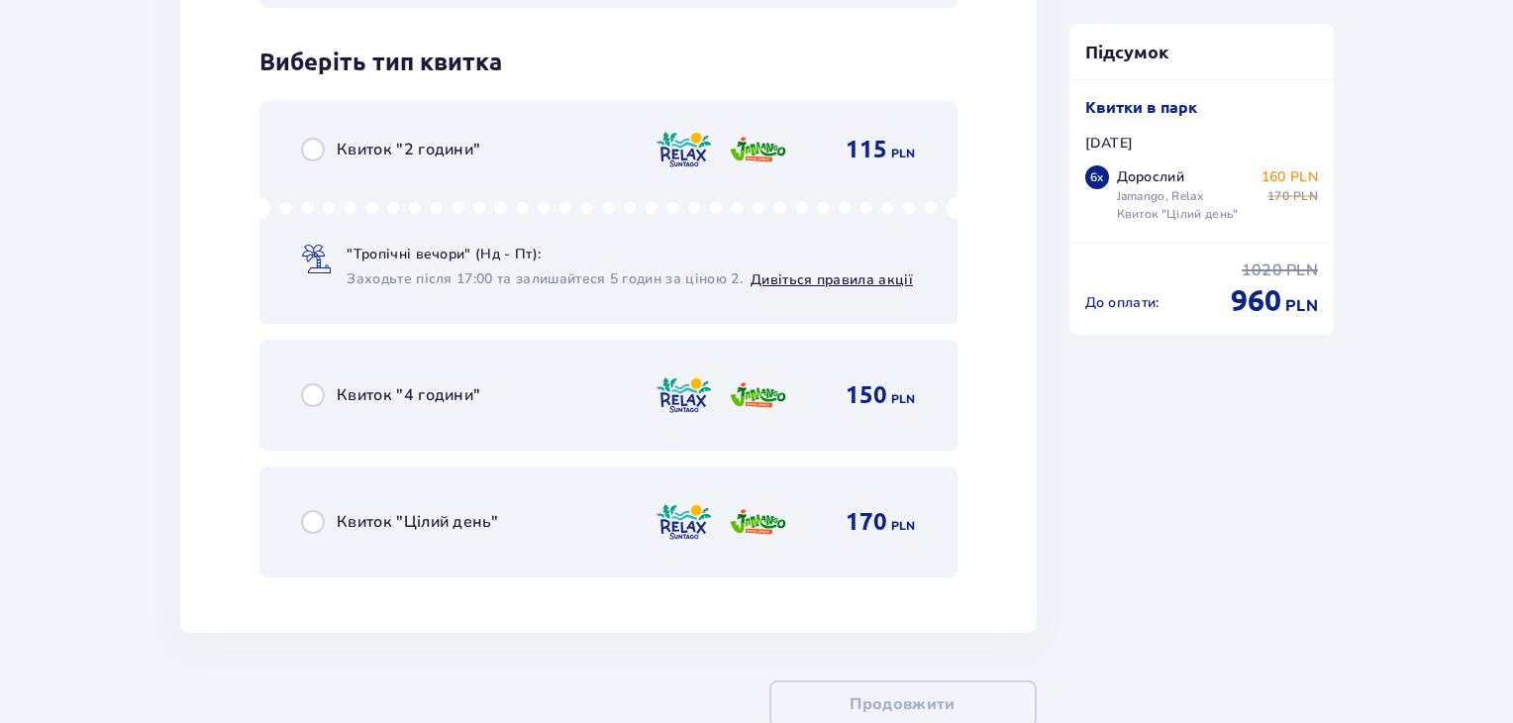
scroll to position [11489, 0]
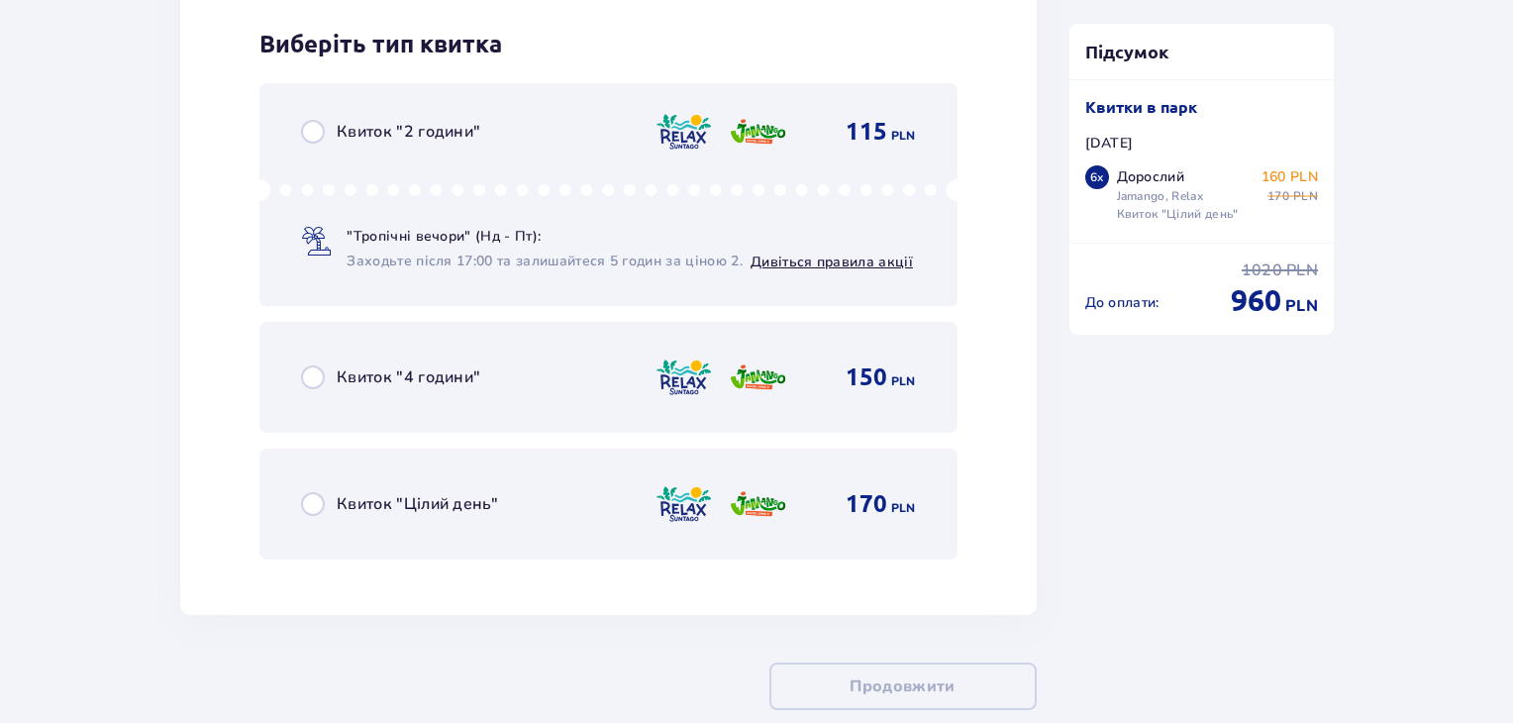
click at [321, 483] on div "Квиток "Цілий день" 170 PLN" at bounding box center [608, 504] width 615 height 42
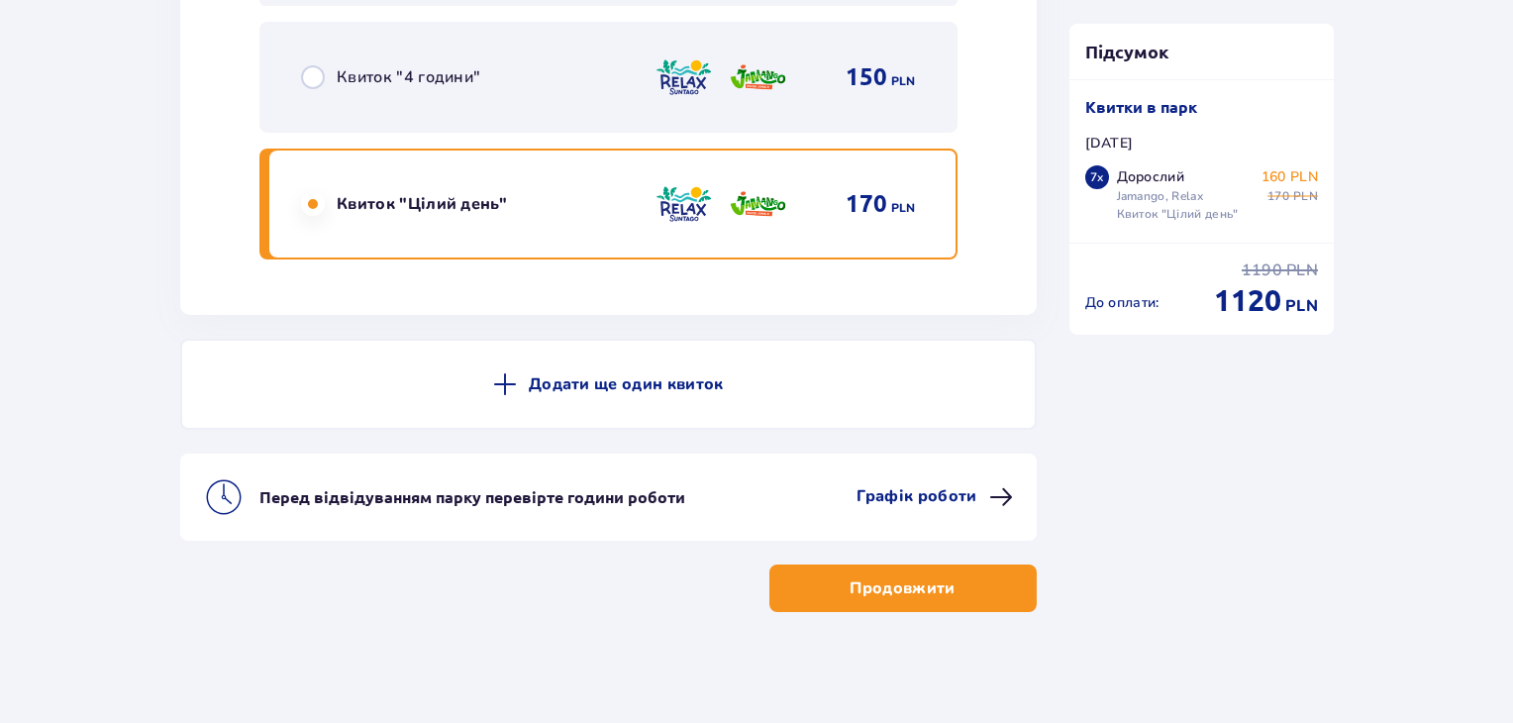
scroll to position [11791, 0]
click at [915, 565] on button "Продовжити" at bounding box center [902, 587] width 267 height 48
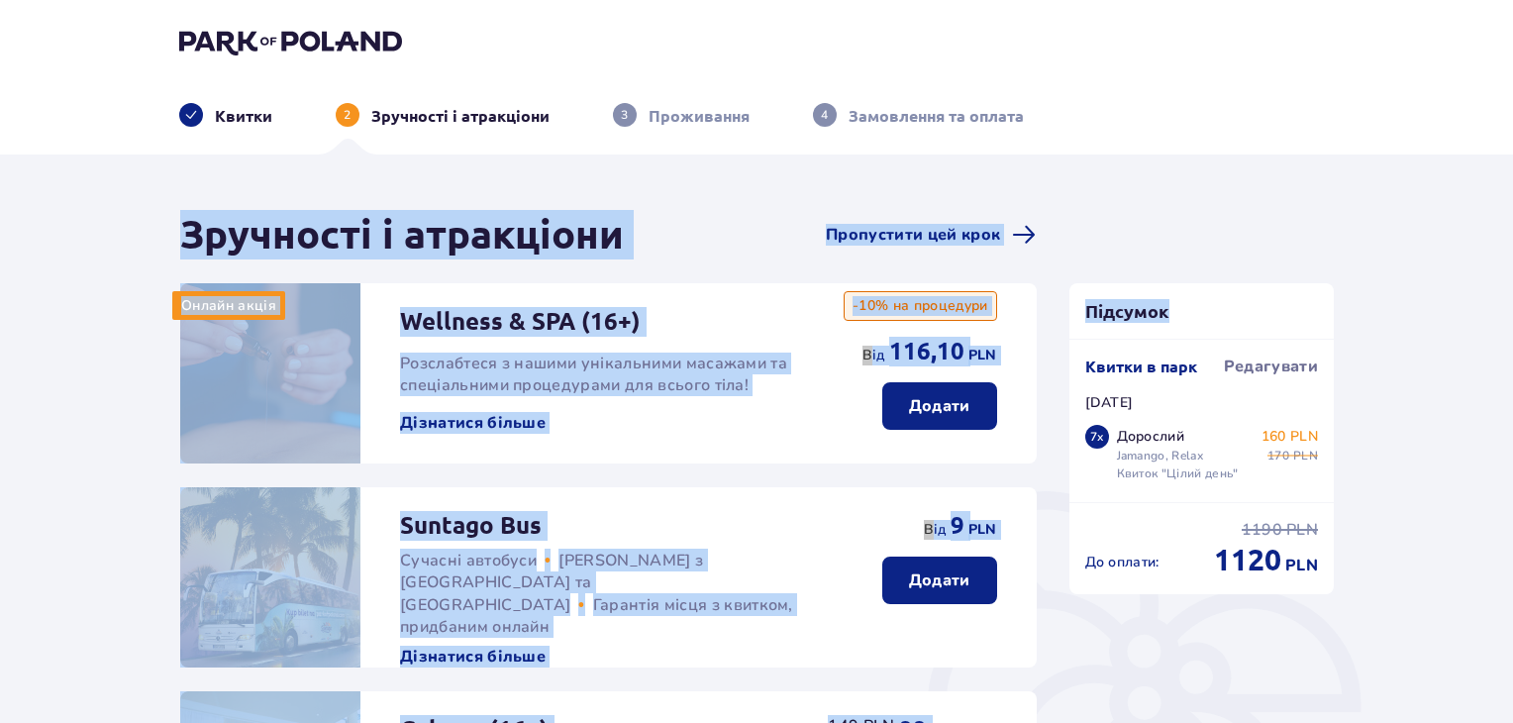
drag, startPoint x: 1510, startPoint y: 71, endPoint x: 1520, endPoint y: 227, distance: 155.8
click at [1513, 227] on html "Квитки 2 Зручності і атракціони 3 Проживання 4 Замовлення та оплата Зручності і…" at bounding box center [756, 361] width 1513 height 723
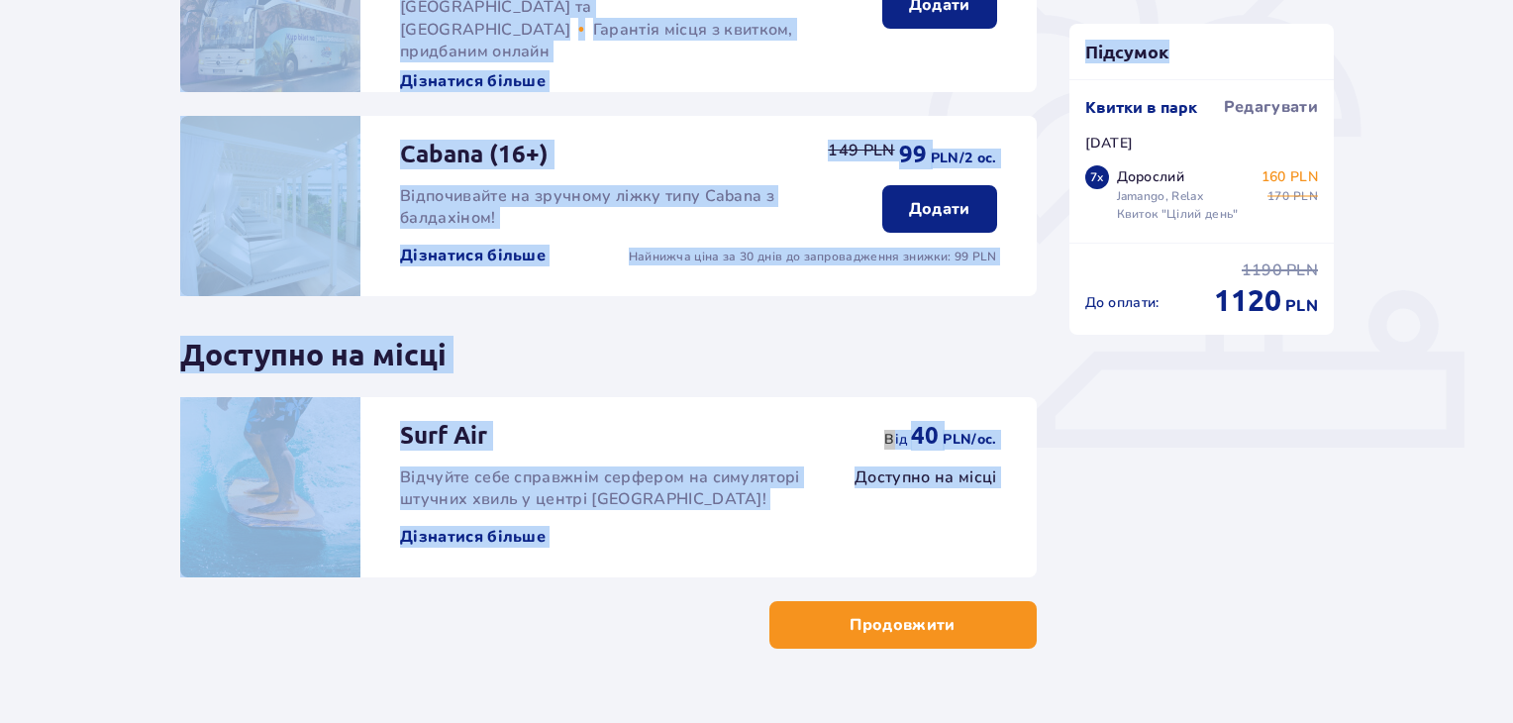
scroll to position [620, 0]
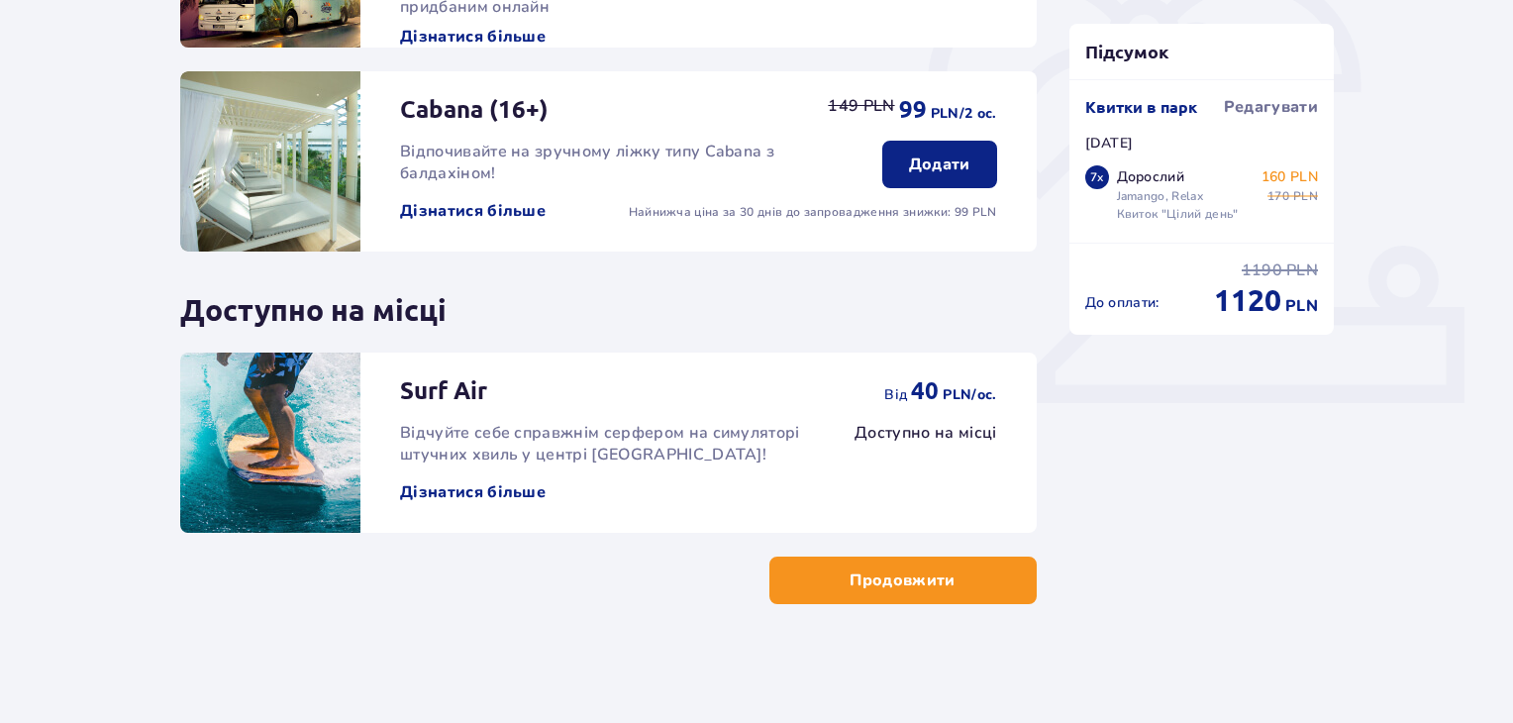
click at [1209, 540] on div "Підсумок Квитки в парк Редагувати Пн. 08.09 7 x Дорослий Jamango, Relax Квиток …" at bounding box center [1202, 97] width 297 height 1014
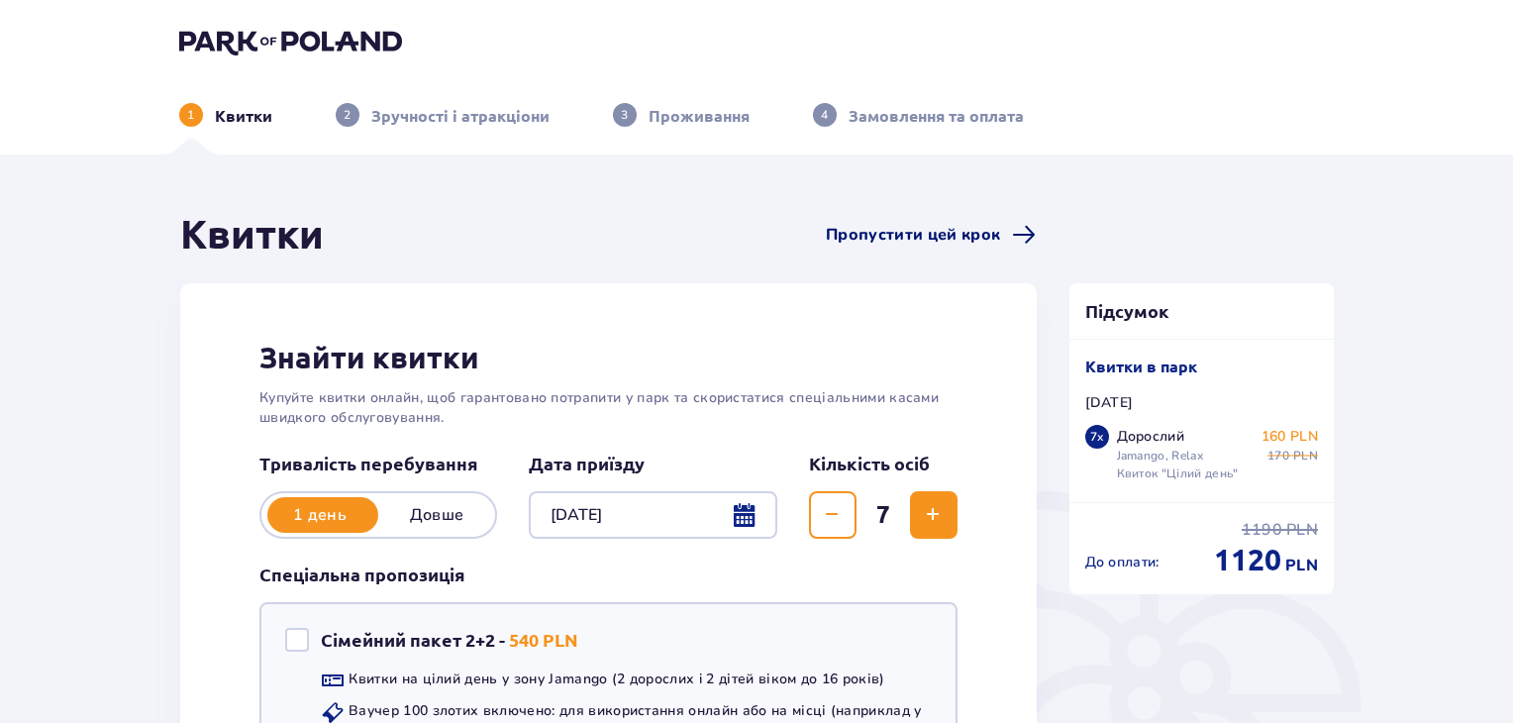
click at [885, 227] on span "Пропустити цей крок" at bounding box center [913, 235] width 174 height 22
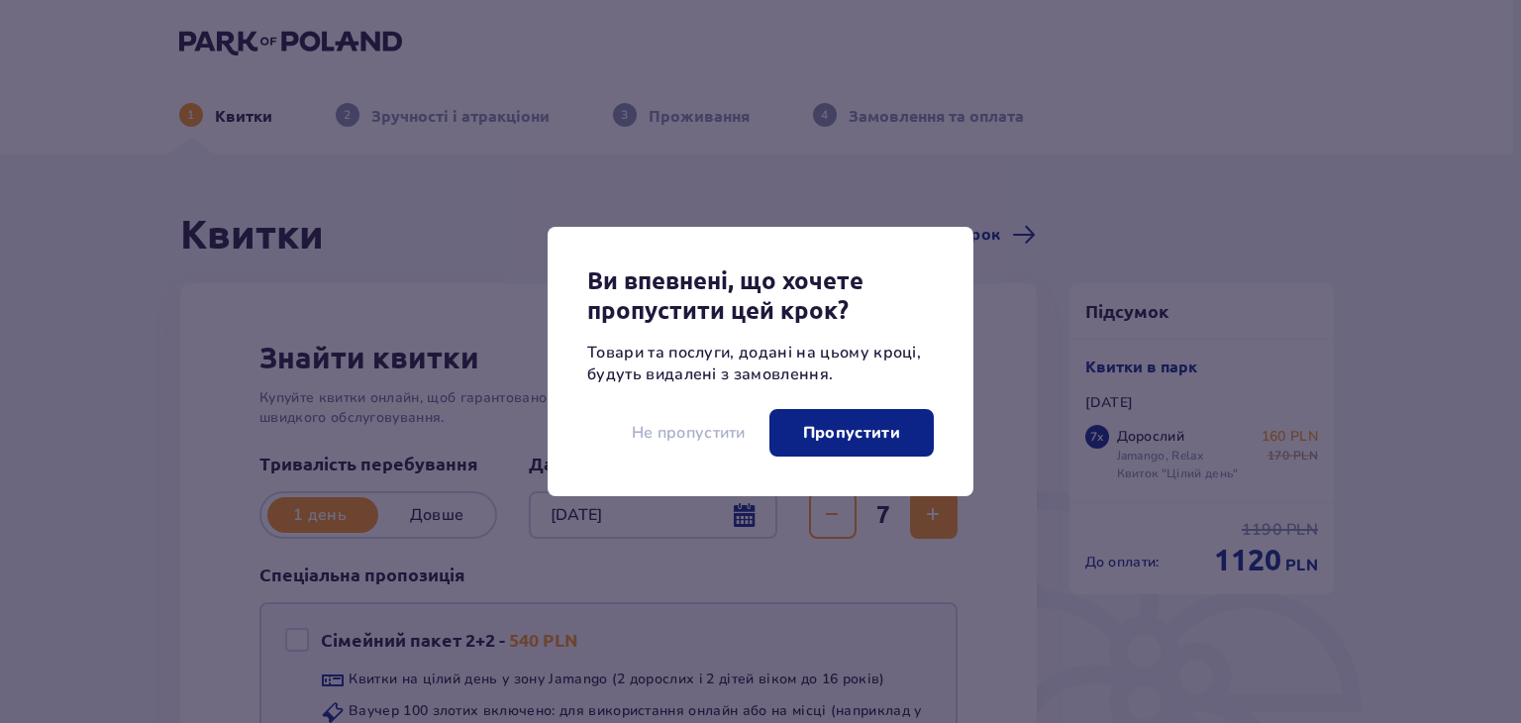
click at [646, 430] on p "Не пропустити" at bounding box center [689, 433] width 114 height 22
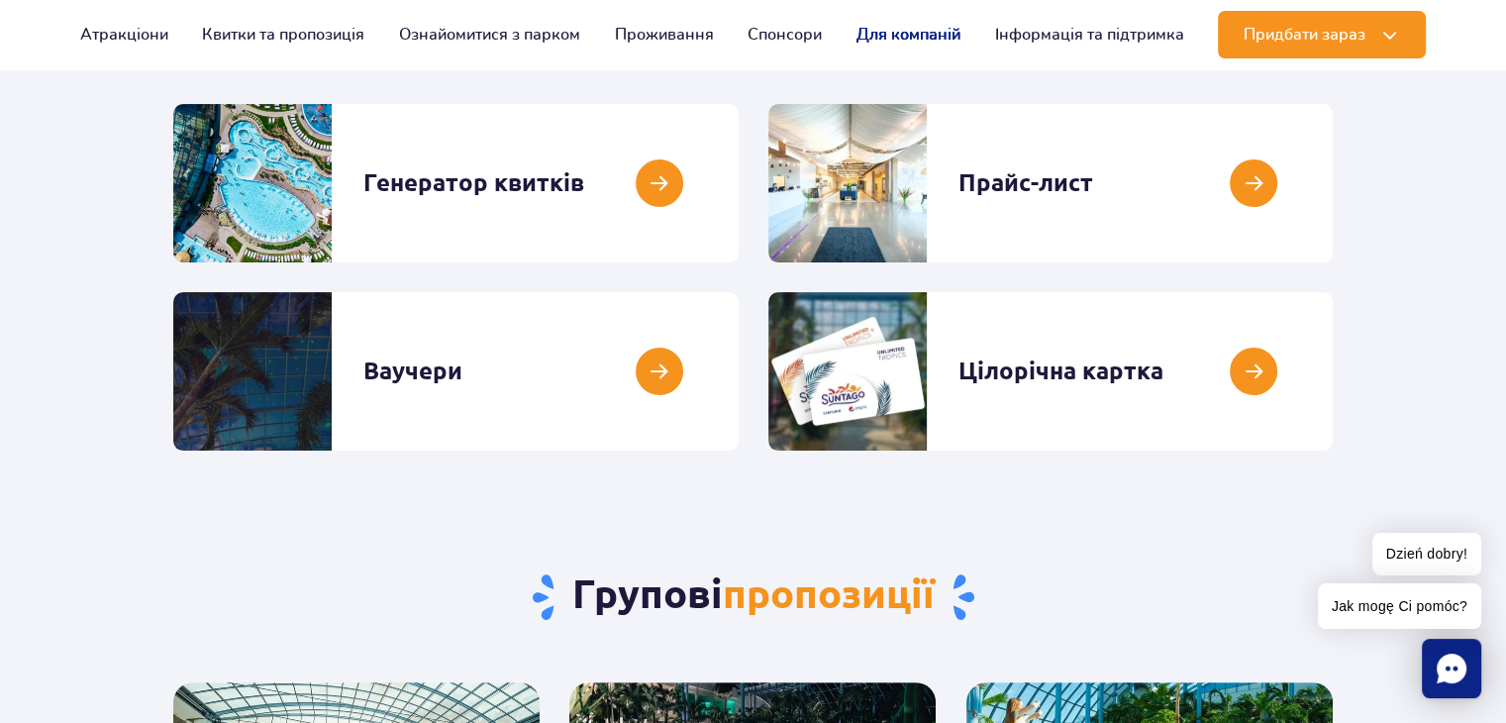
click at [939, 46] on link "Для компаній" at bounding box center [909, 35] width 104 height 48
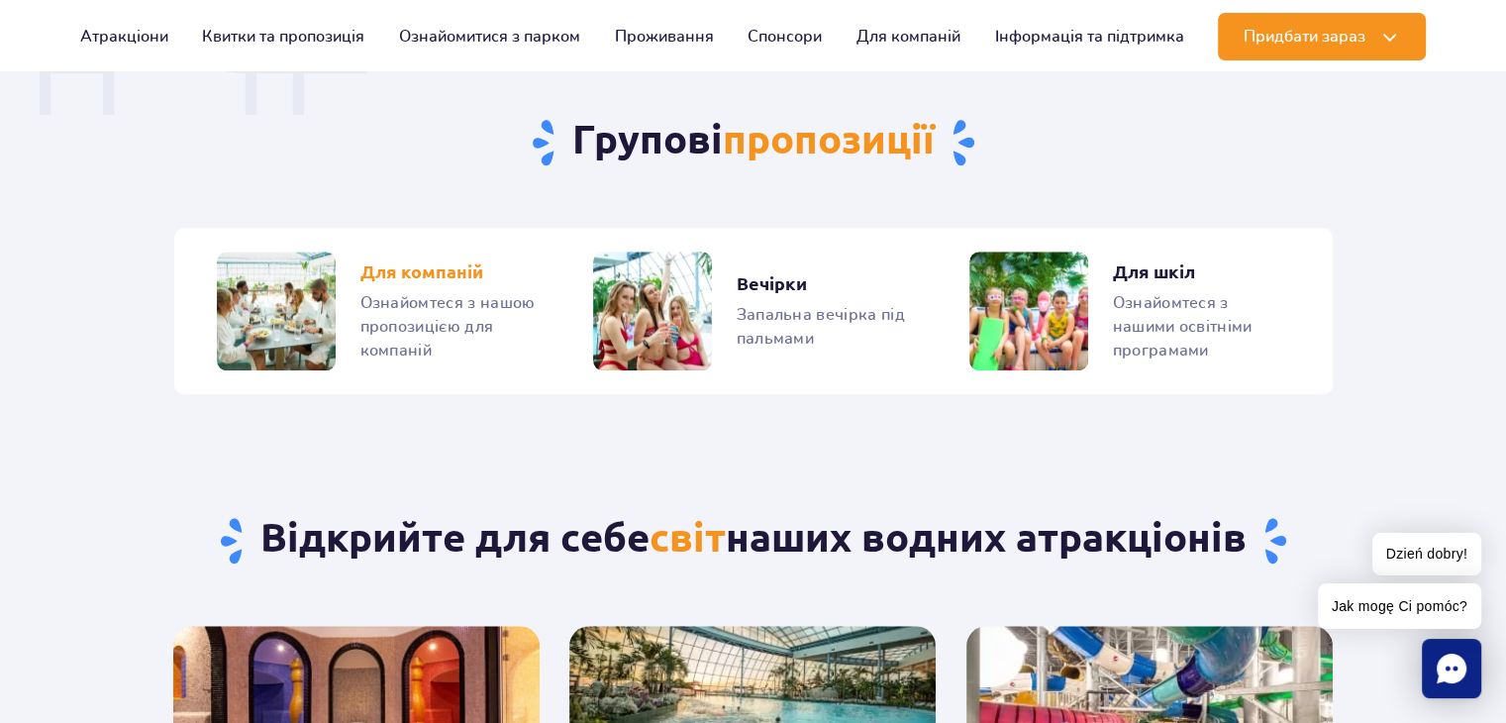
click at [412, 302] on link "Для компаній" at bounding box center [376, 311] width 319 height 119
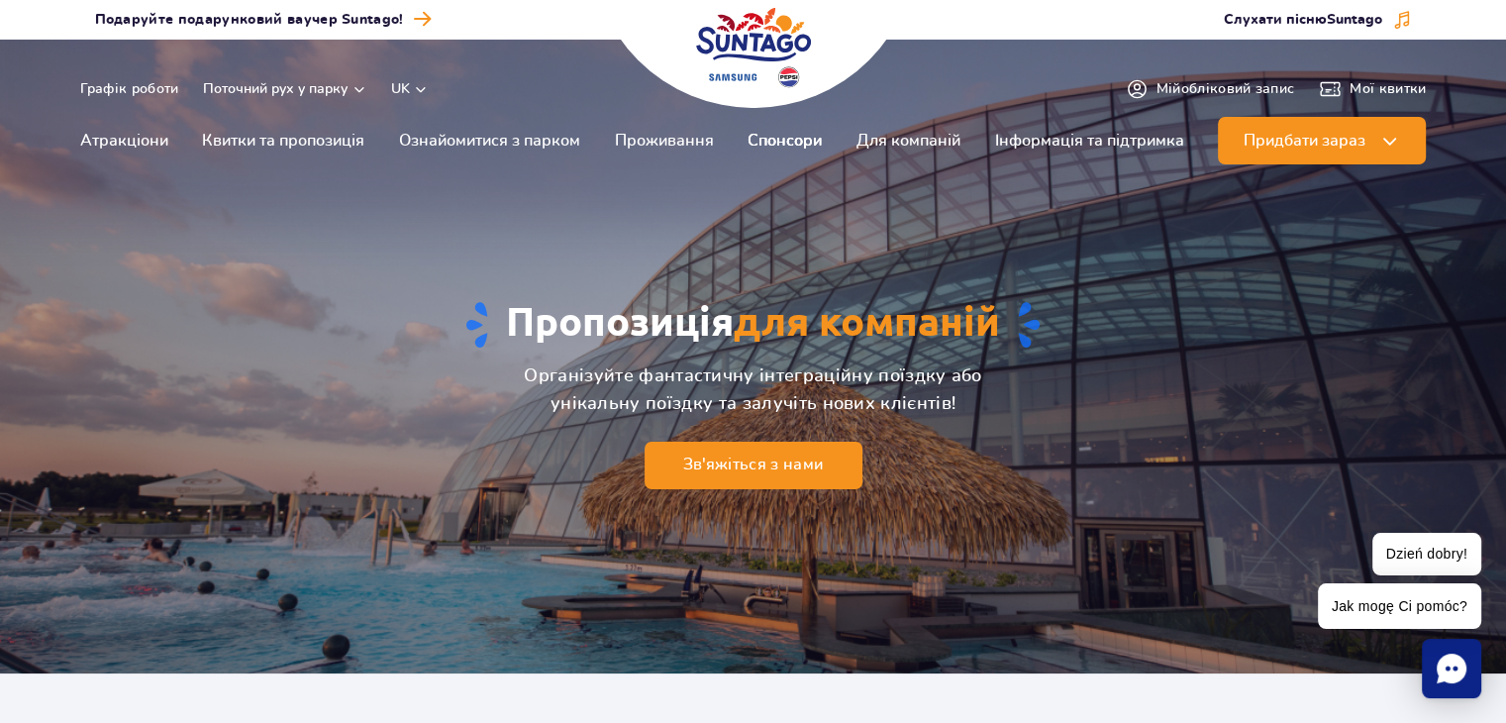
click at [784, 141] on link "Спонсори" at bounding box center [785, 141] width 74 height 48
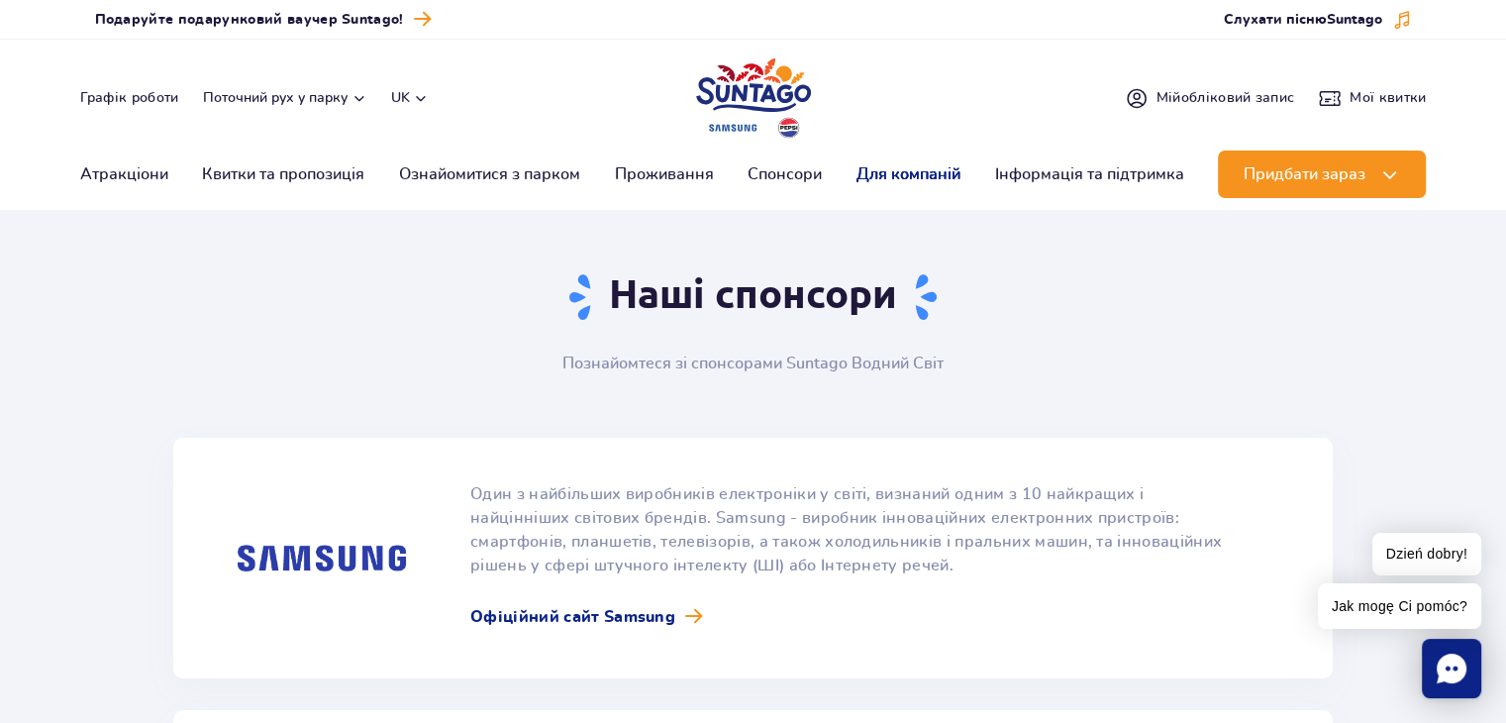
click at [899, 171] on link "Для компаній" at bounding box center [909, 175] width 104 height 48
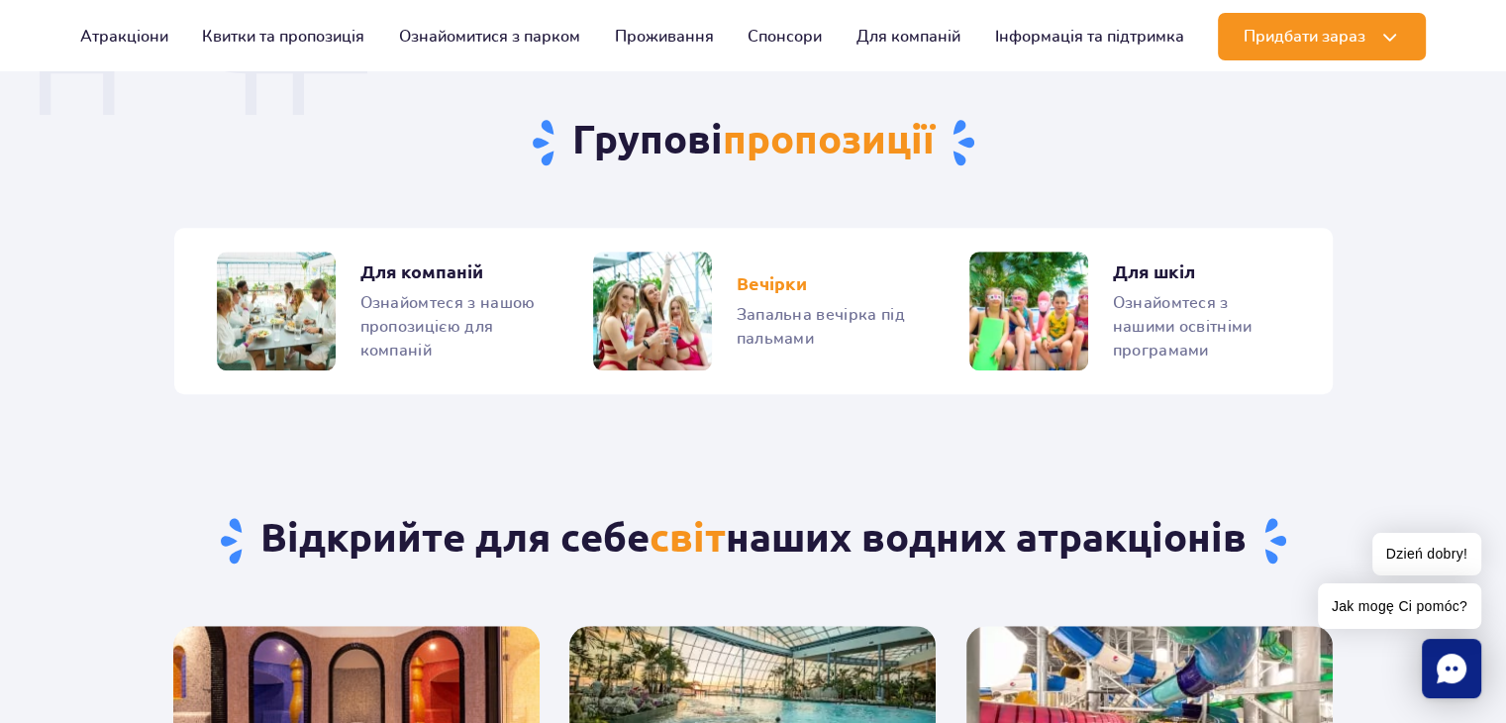
click at [729, 337] on link "Вечірки" at bounding box center [752, 311] width 319 height 119
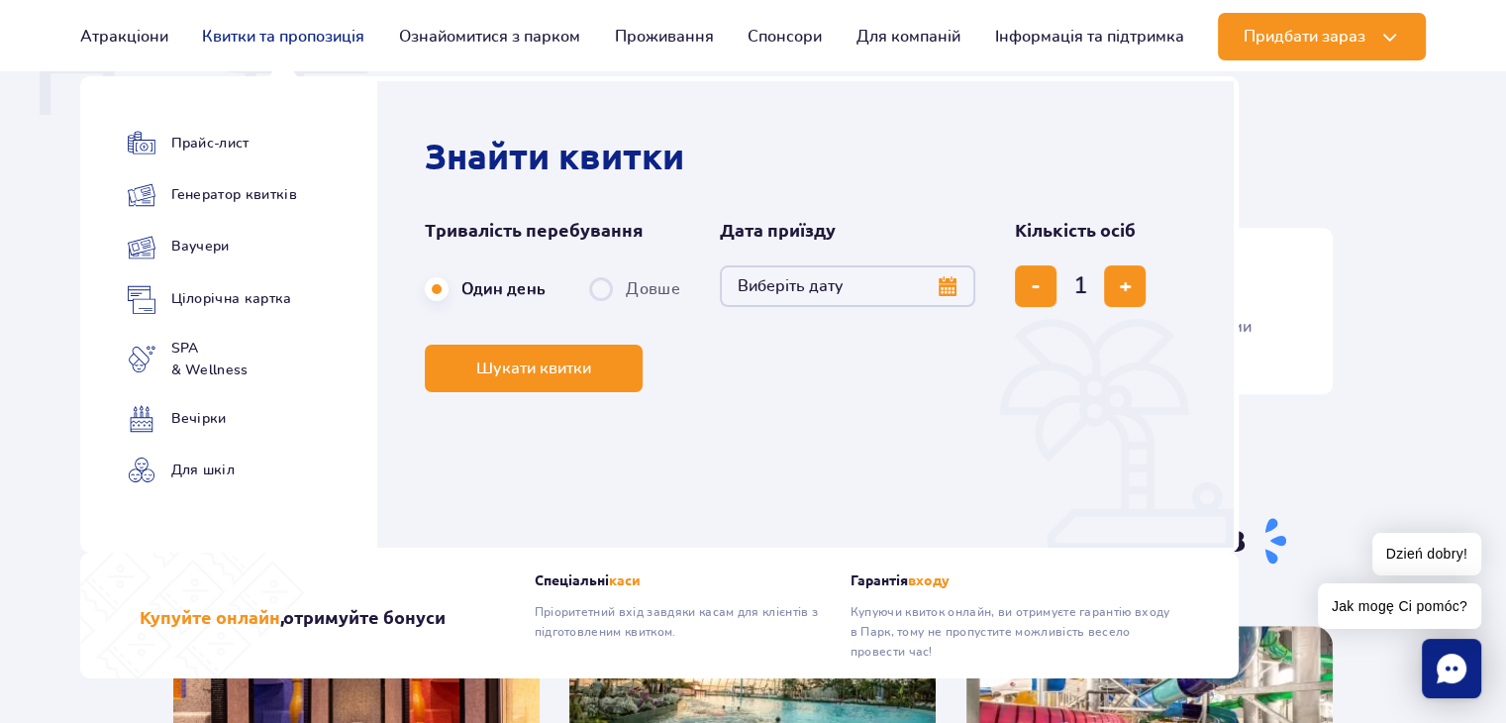
click at [293, 42] on link "Квитки та пропозиція" at bounding box center [283, 37] width 162 height 48
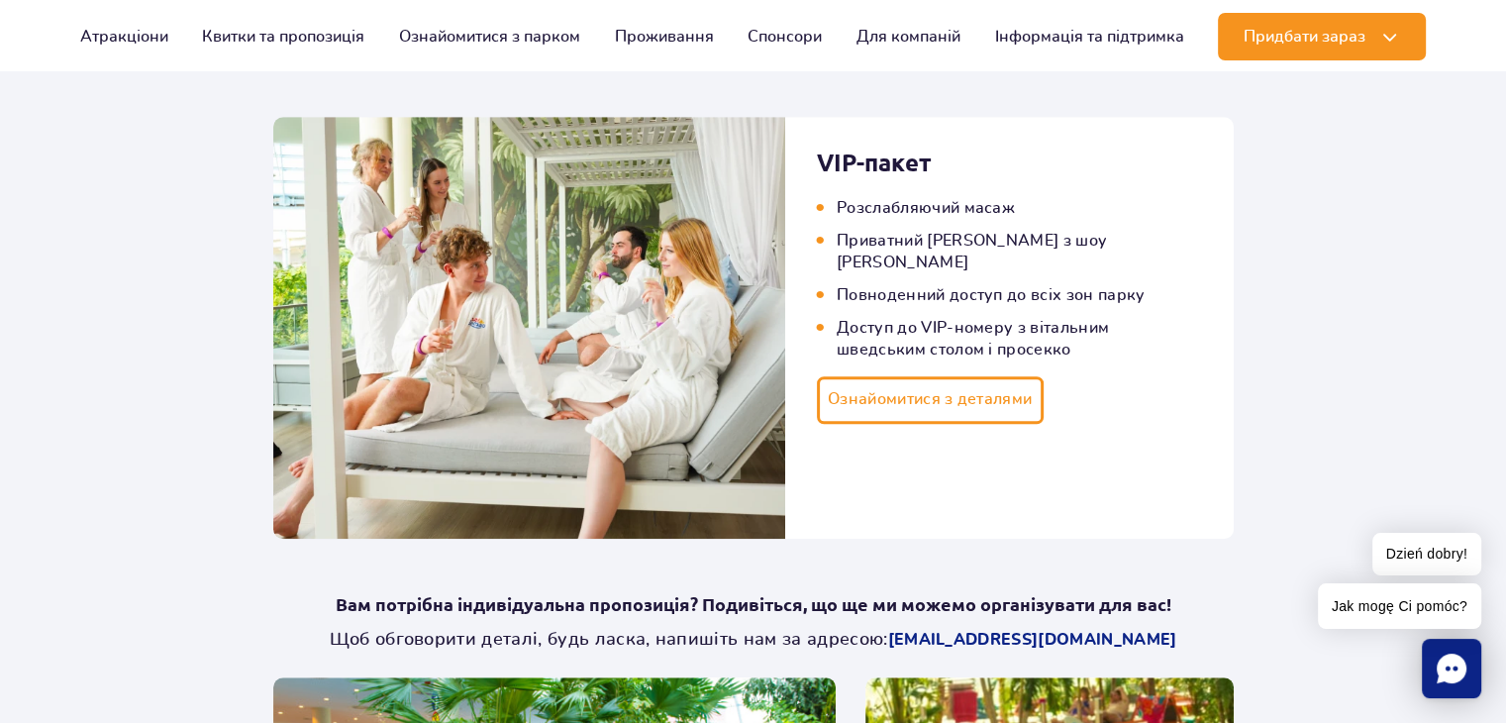
scroll to position [1399, 0]
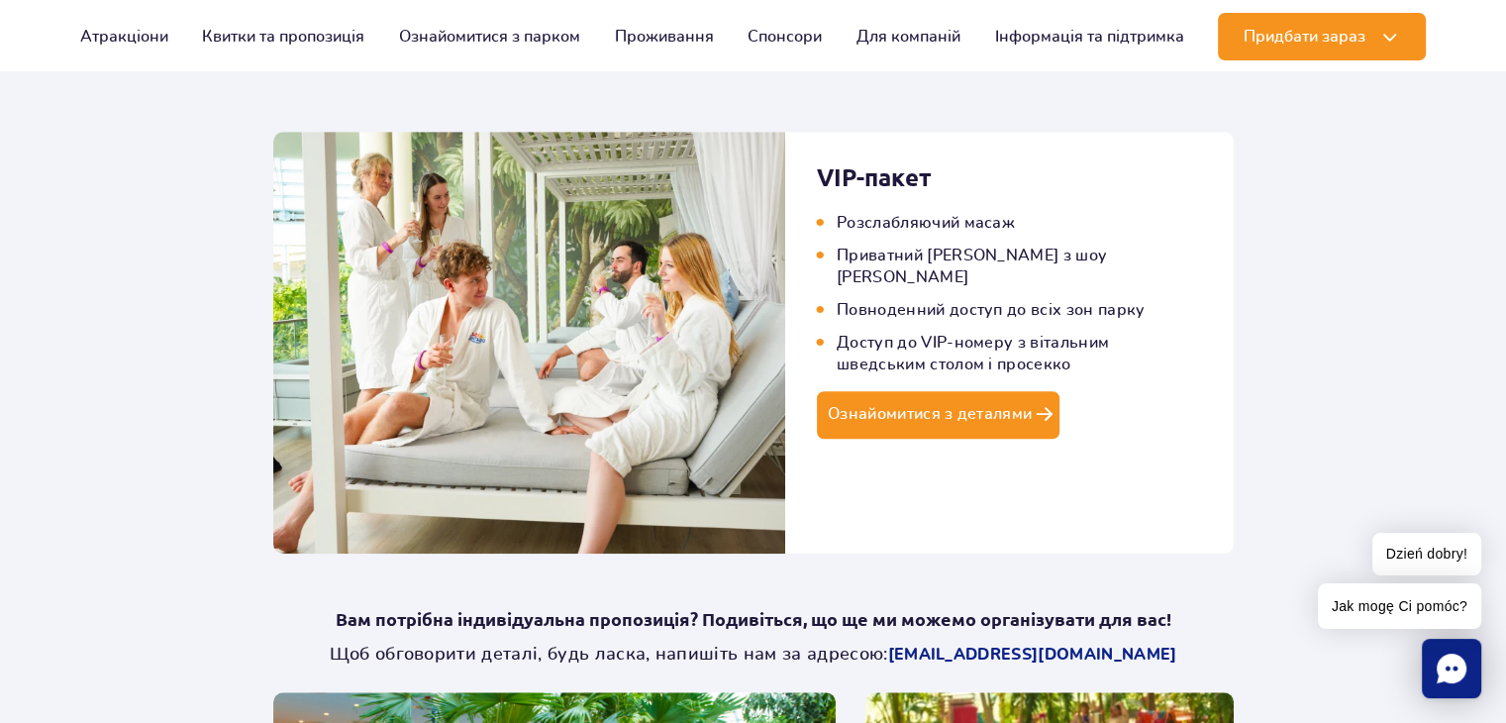
click at [987, 391] on link "Ознайомитися з деталями" at bounding box center [938, 415] width 243 height 48
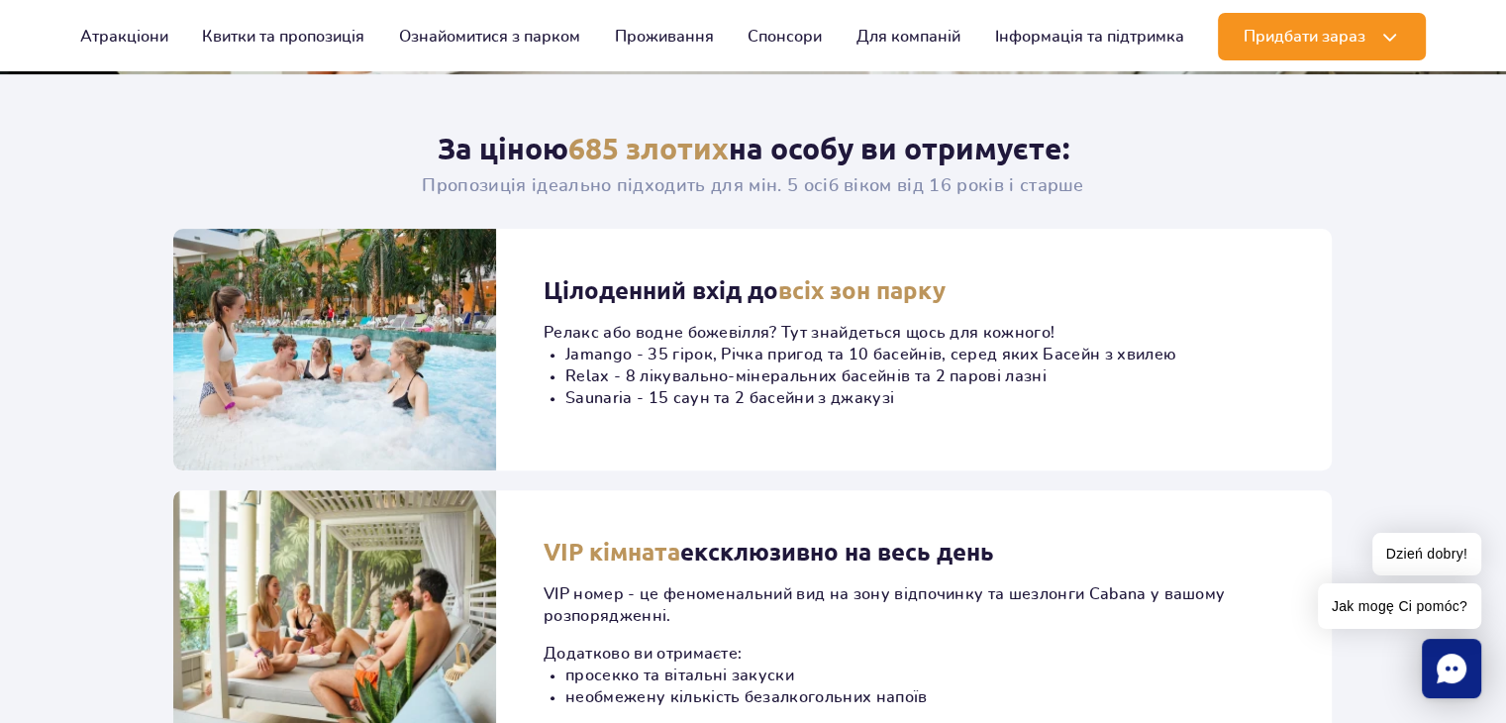
scroll to position [592, 0]
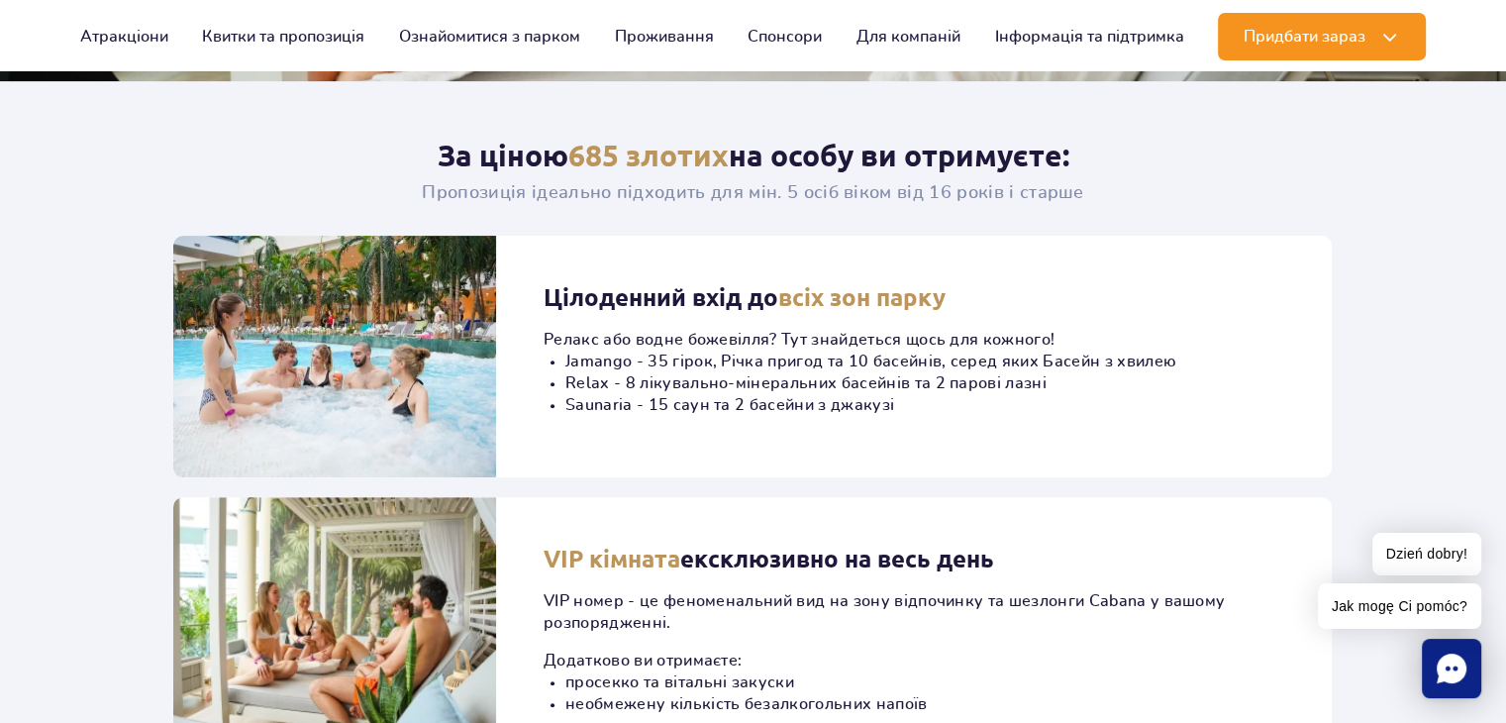
drag, startPoint x: 1501, startPoint y: 111, endPoint x: 1490, endPoint y: 167, distance: 57.5
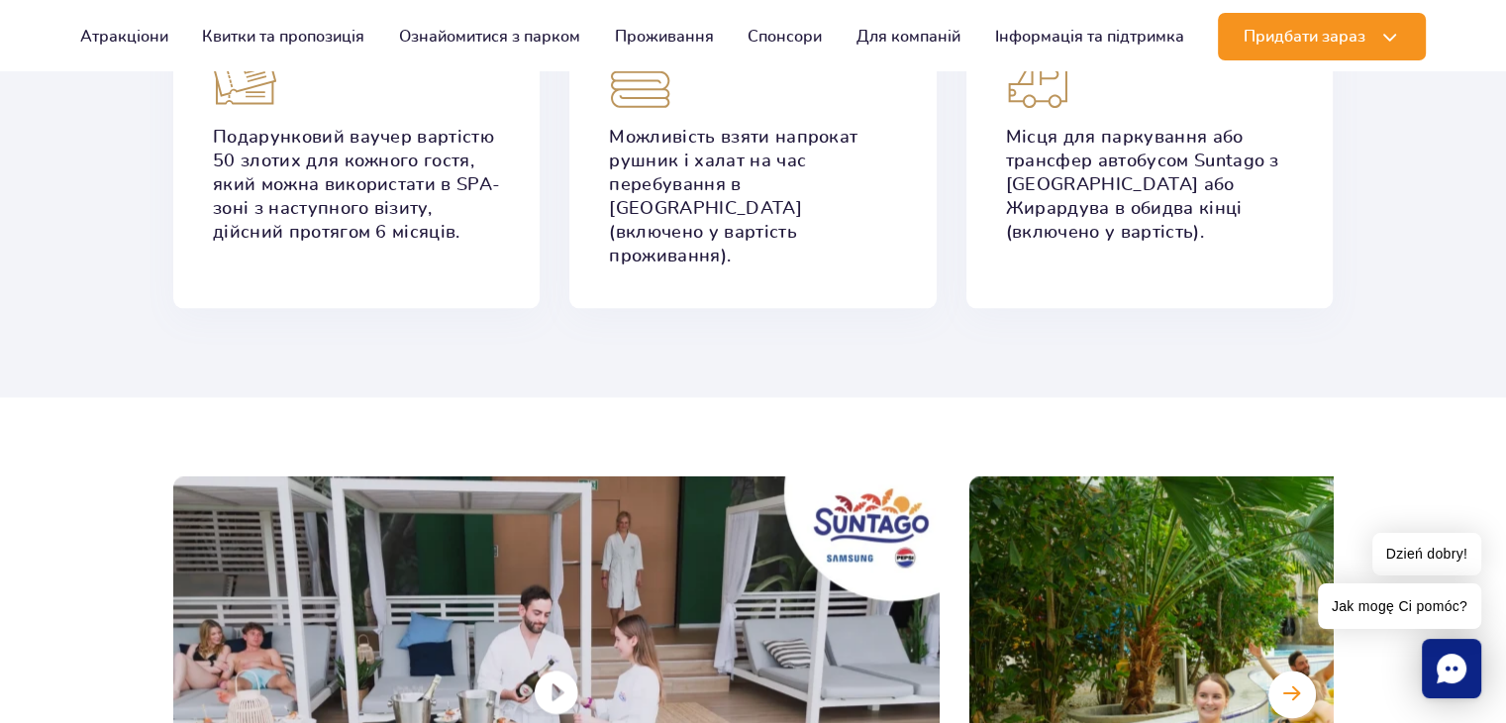
scroll to position [2457, 0]
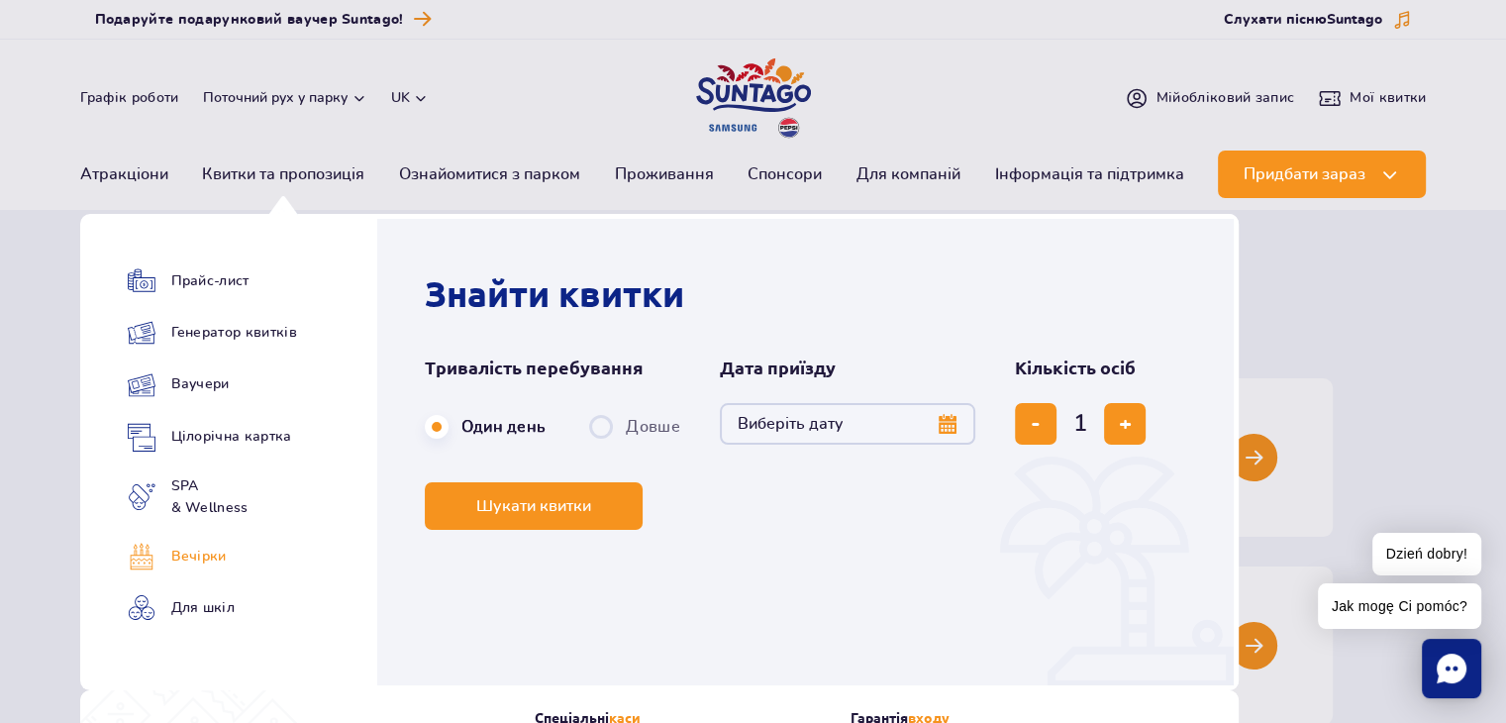
click at [218, 553] on link "Вечірки" at bounding box center [212, 557] width 169 height 28
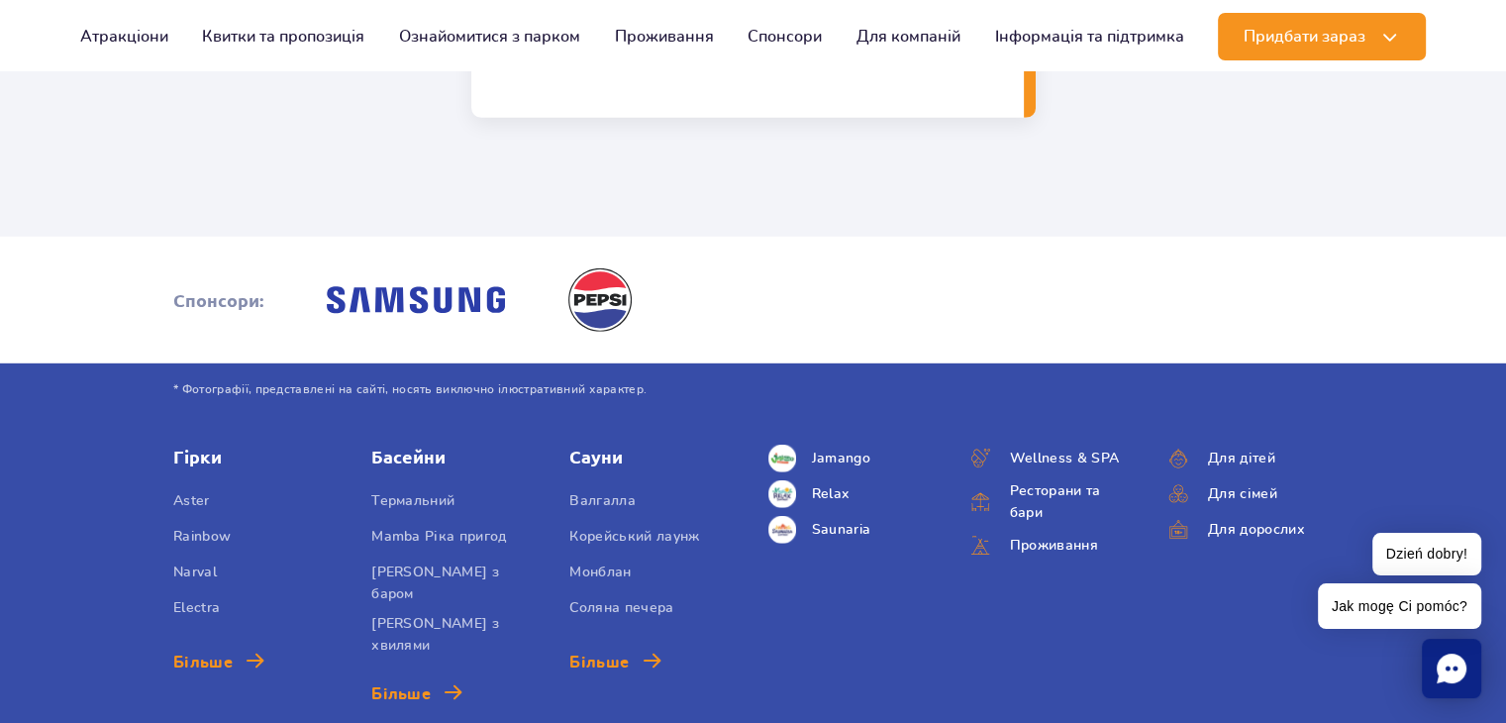
scroll to position [5958, 0]
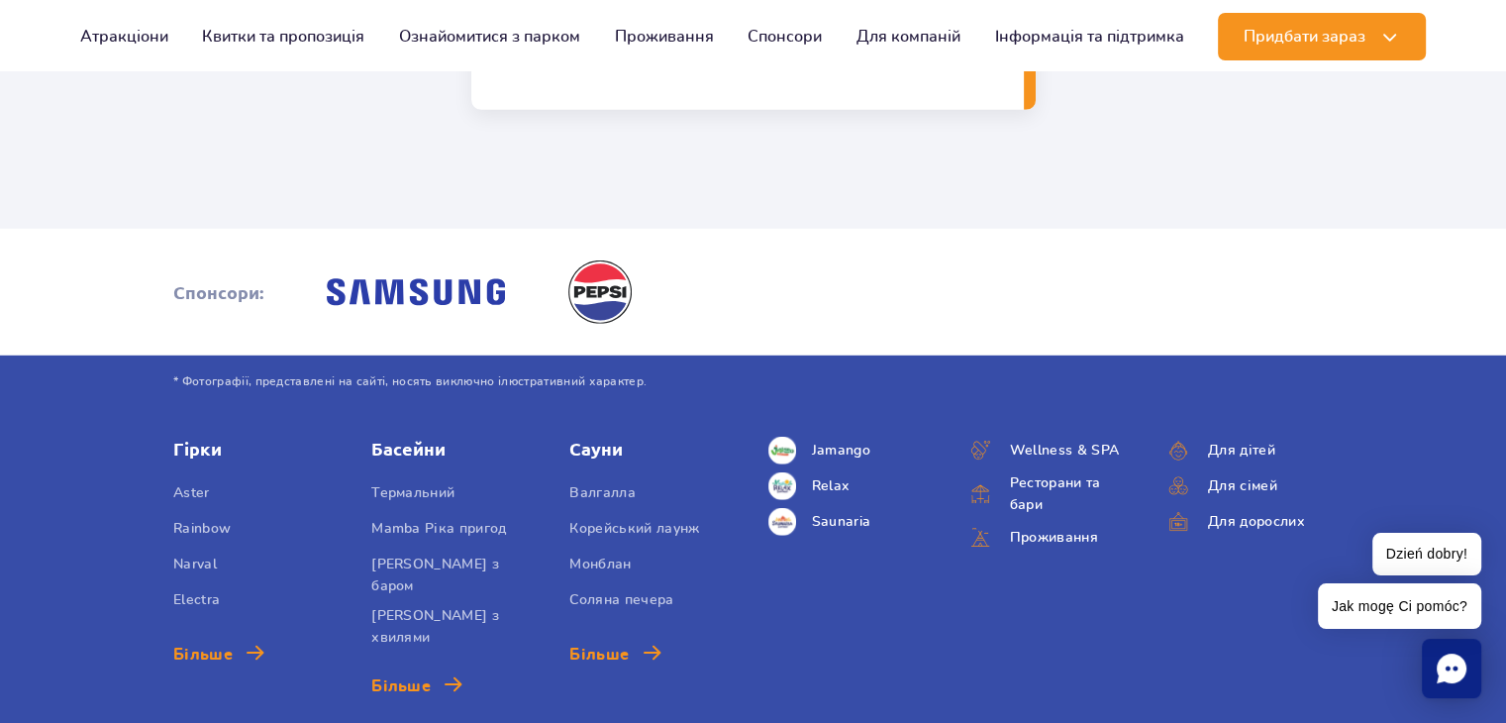
click at [1453, 671] on icon "Chat" at bounding box center [1452, 669] width 30 height 30
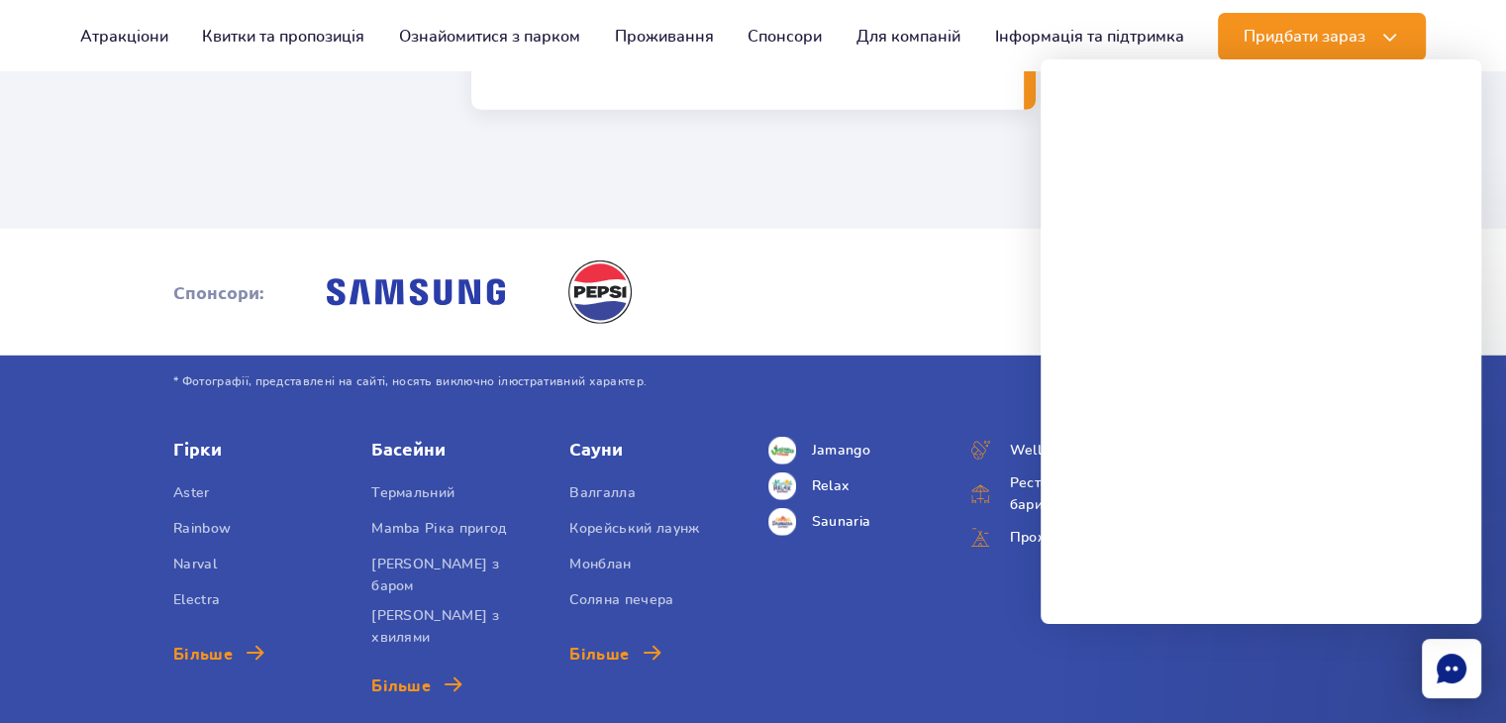
click at [887, 292] on article "Спонсори:" at bounding box center [753, 292] width 1506 height 127
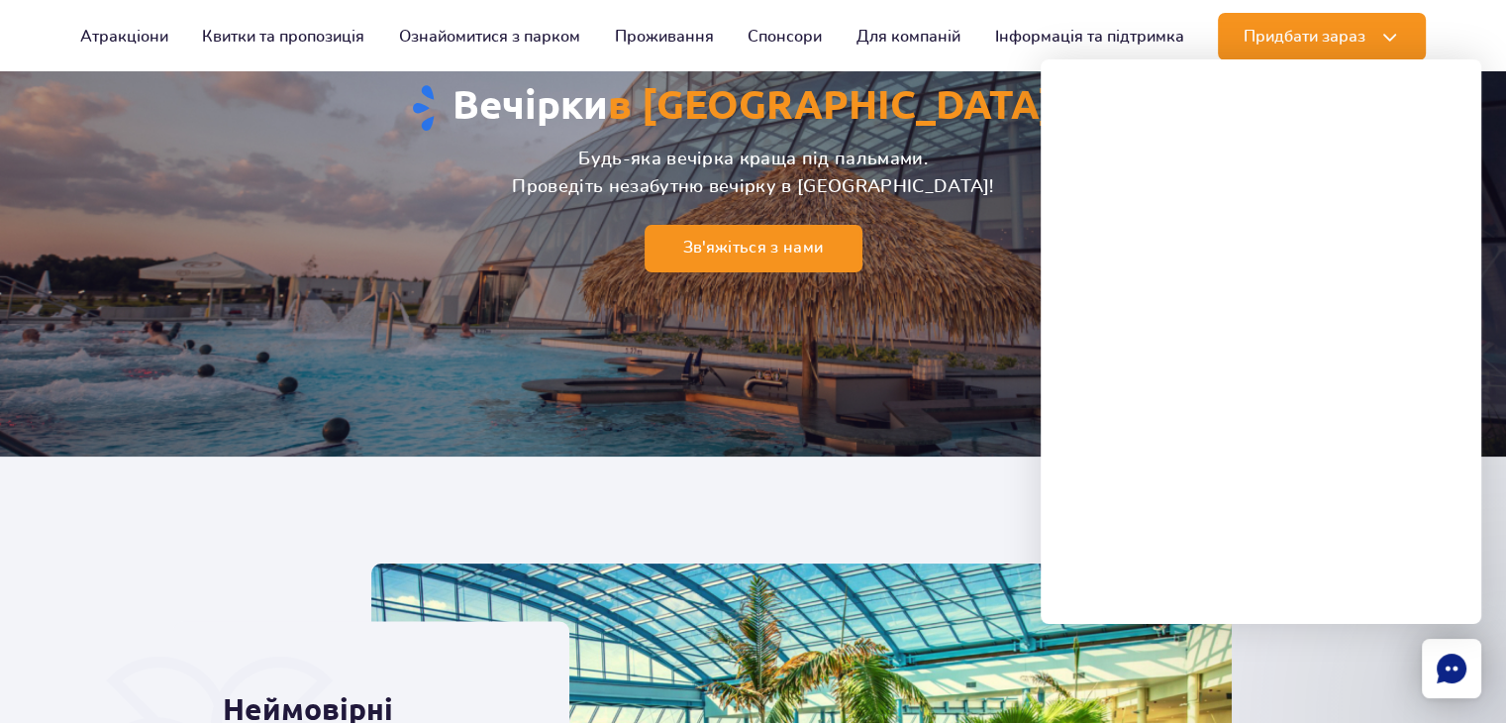
scroll to position [0, 0]
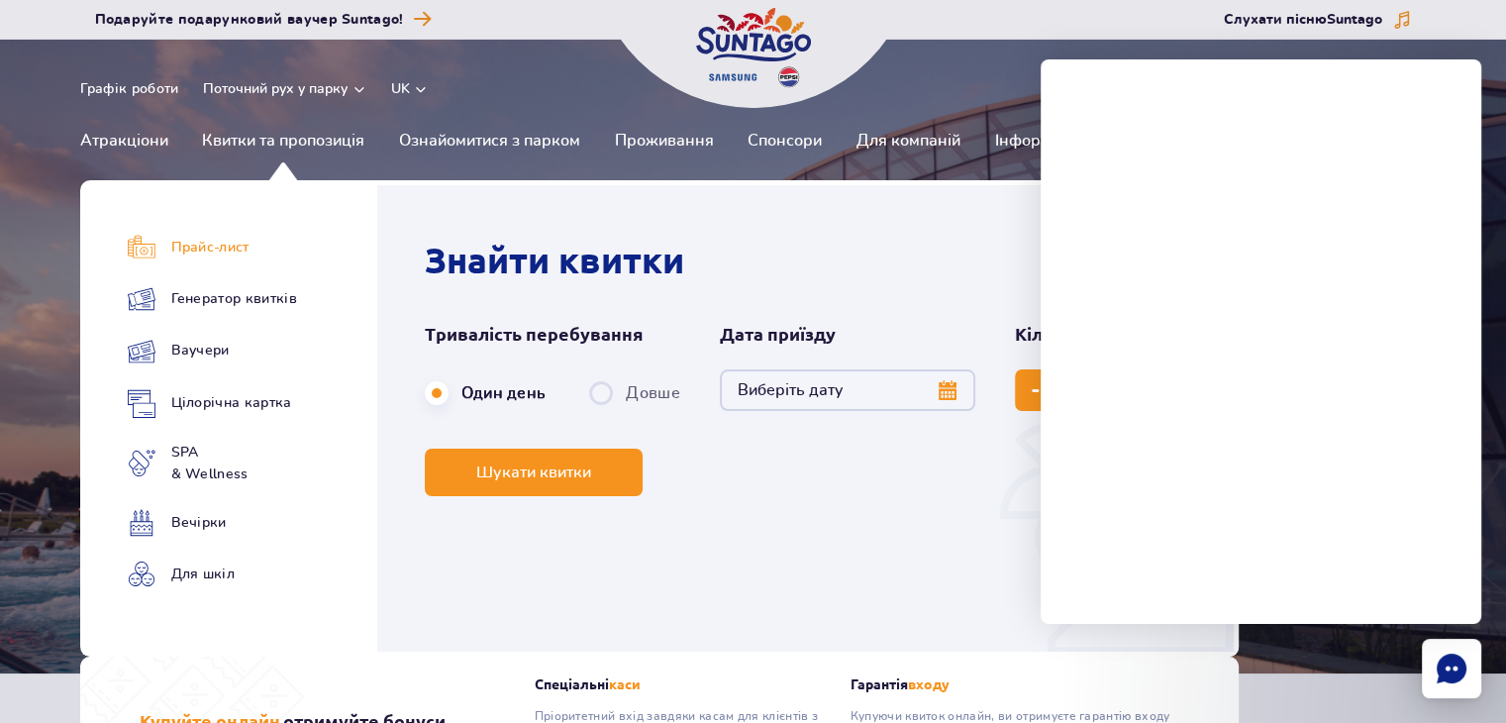
click at [267, 246] on link "Прайс-лист" at bounding box center [212, 248] width 169 height 28
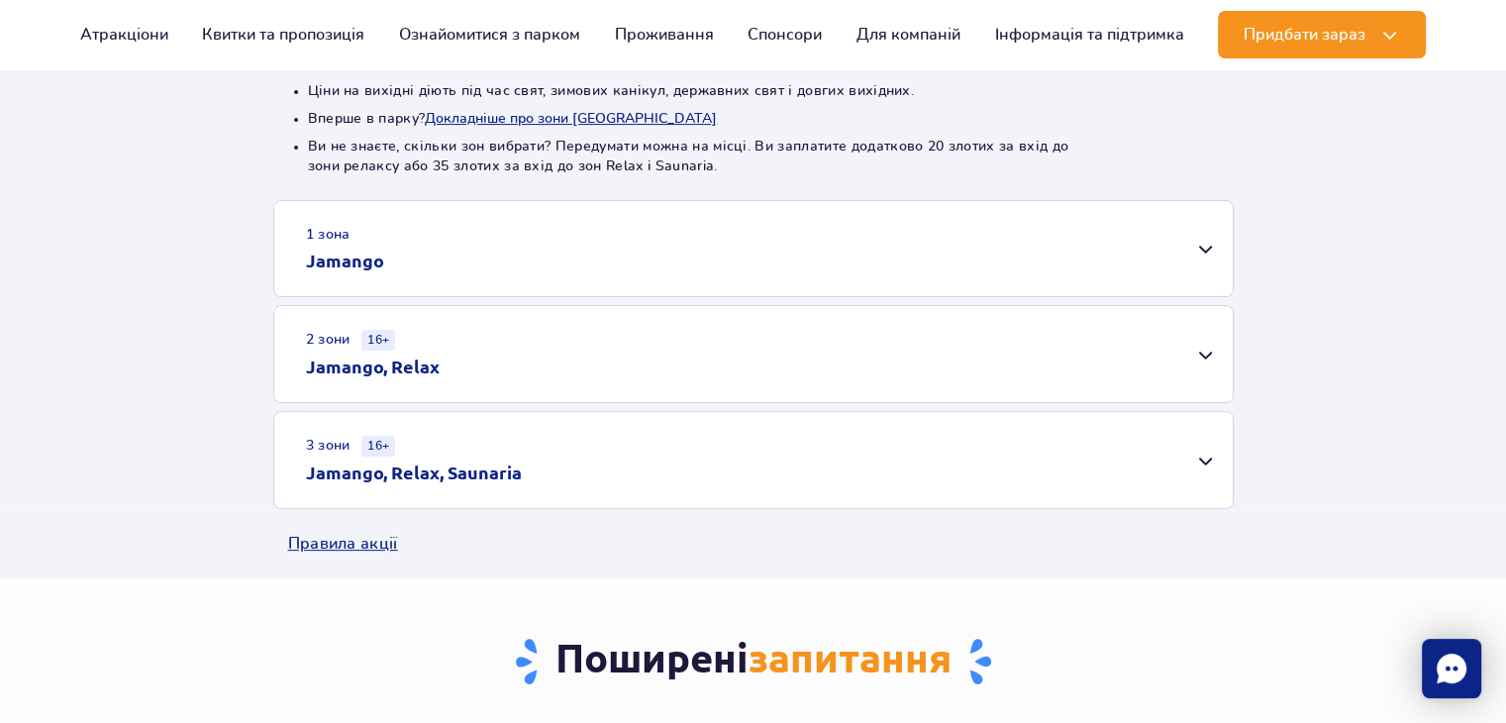
scroll to position [578, 0]
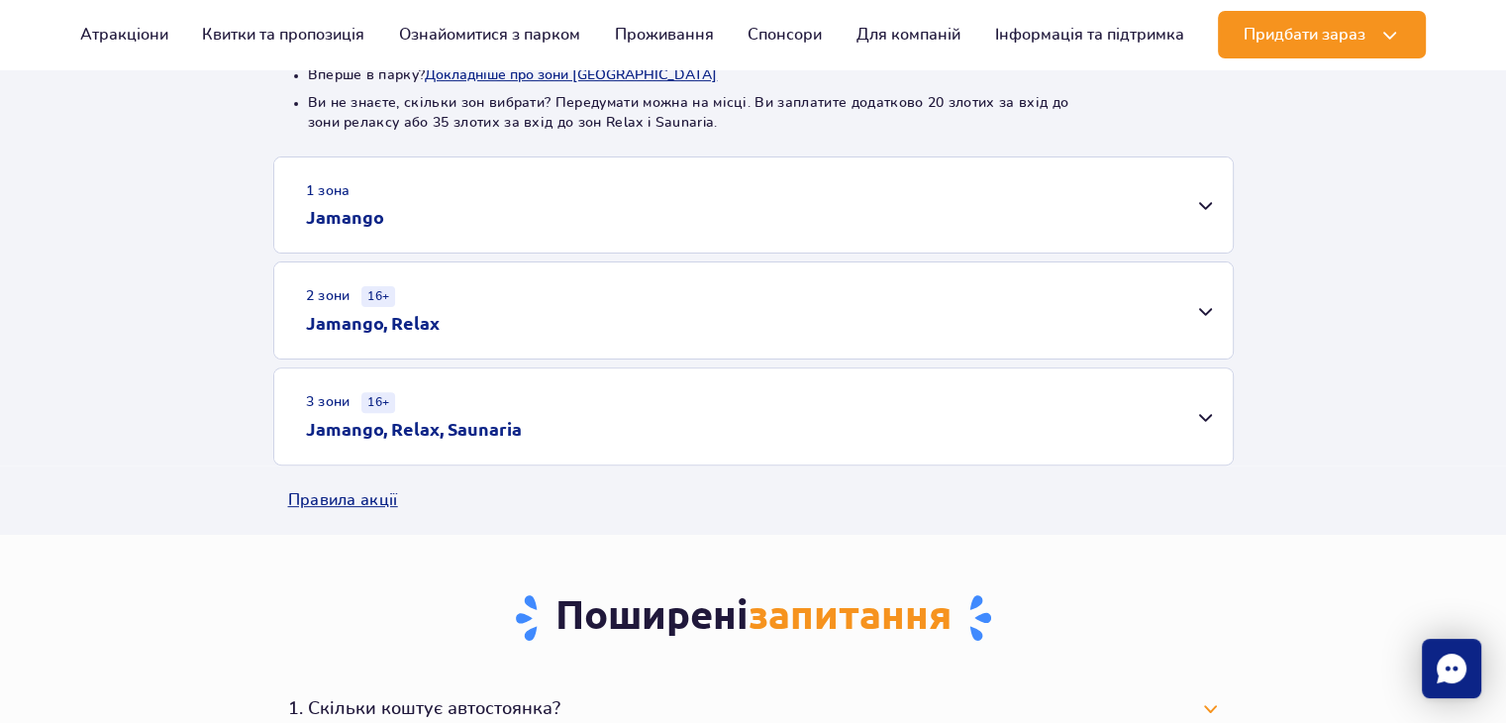
click at [675, 433] on div "3 зони 16+ Jamango, Relax, Saunaria" at bounding box center [753, 416] width 959 height 96
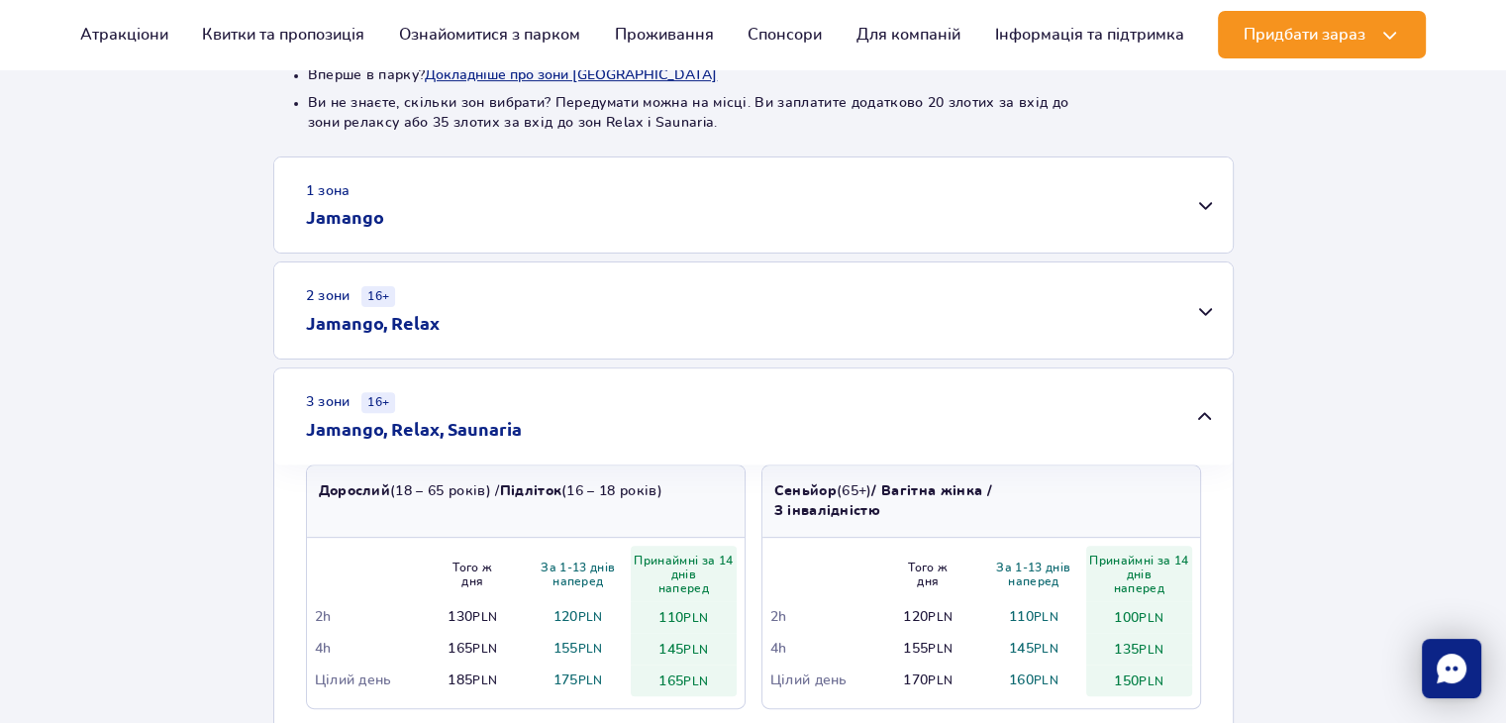
click at [782, 318] on div "2 зони 16+ Jamango, Relax" at bounding box center [753, 310] width 959 height 96
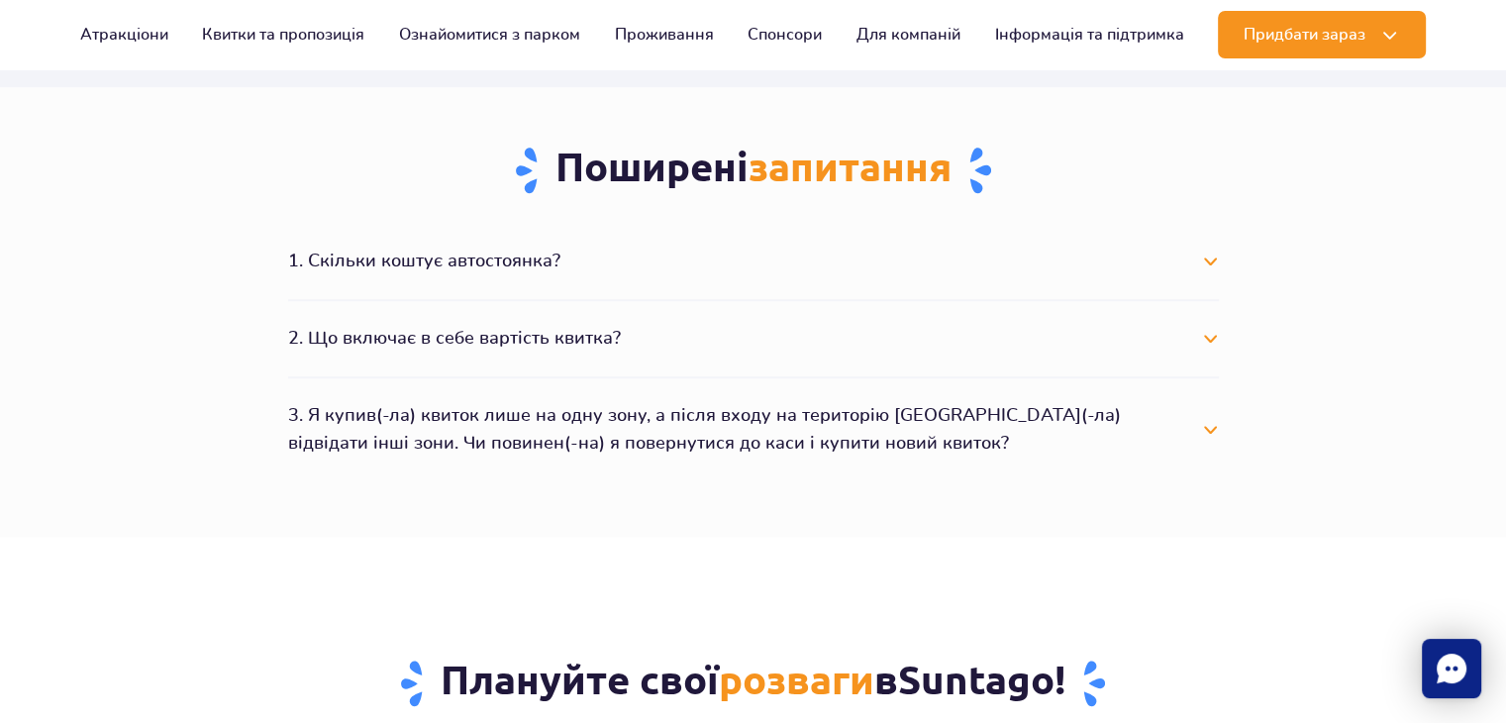
scroll to position [1633, 0]
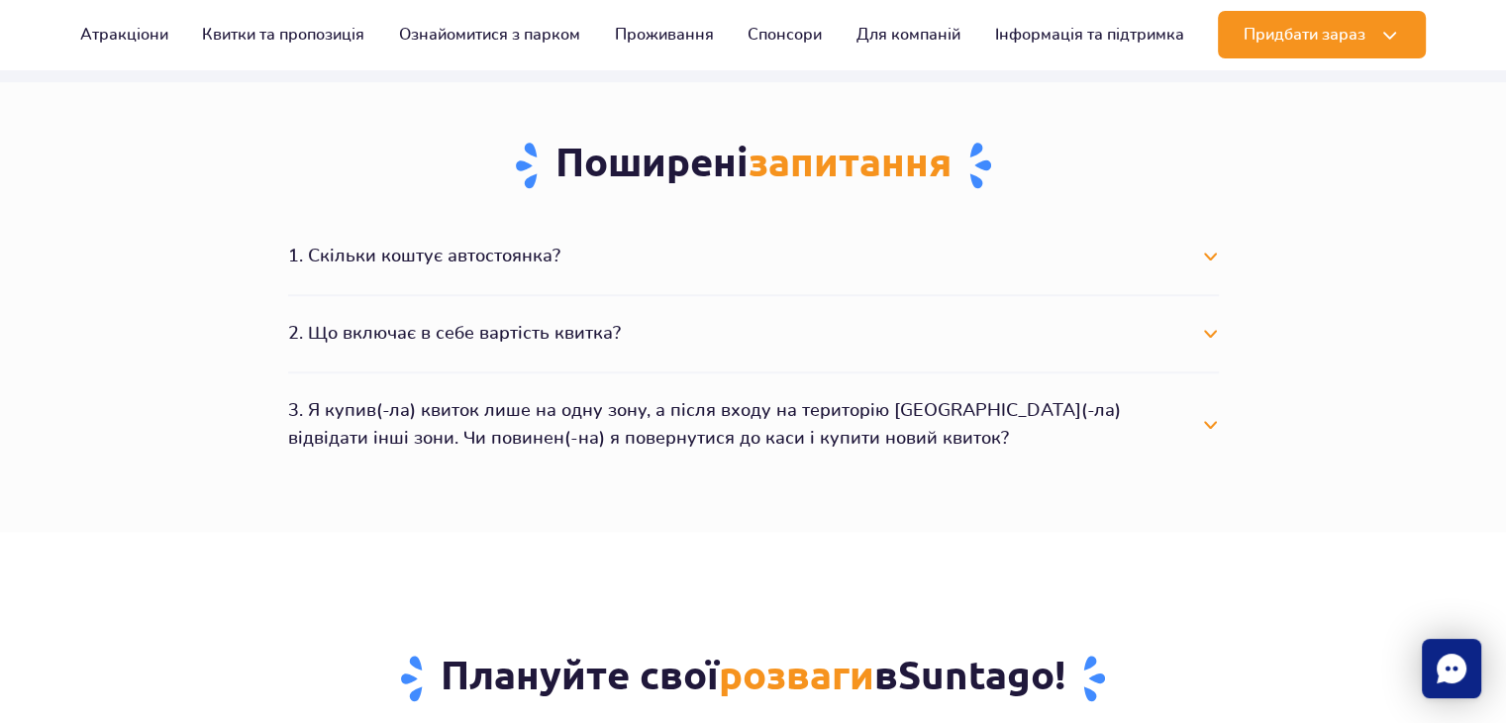
click at [366, 255] on button "1. Скільки коштує автостоянка?" at bounding box center [753, 257] width 931 height 44
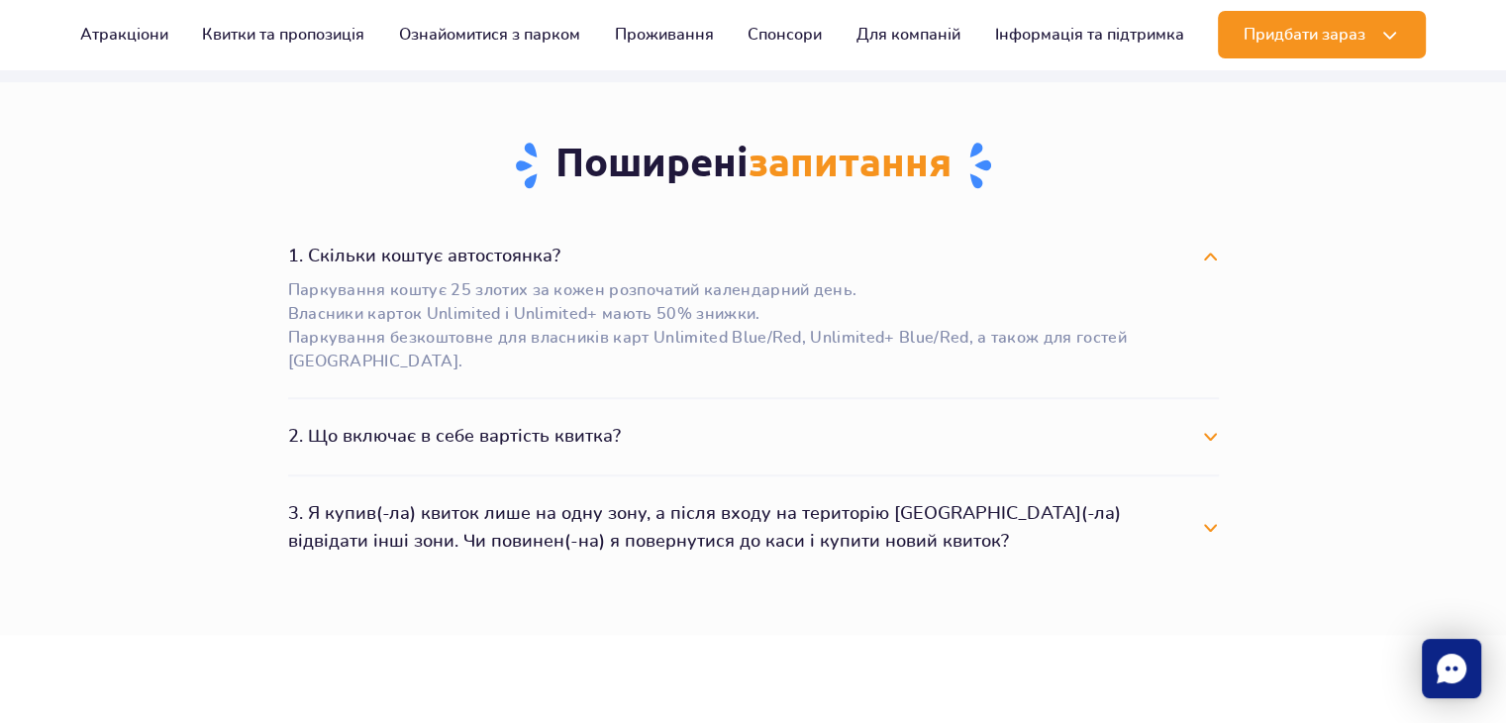
click at [673, 436] on button "2. Що включає в себе вартість квитка?" at bounding box center [753, 437] width 931 height 44
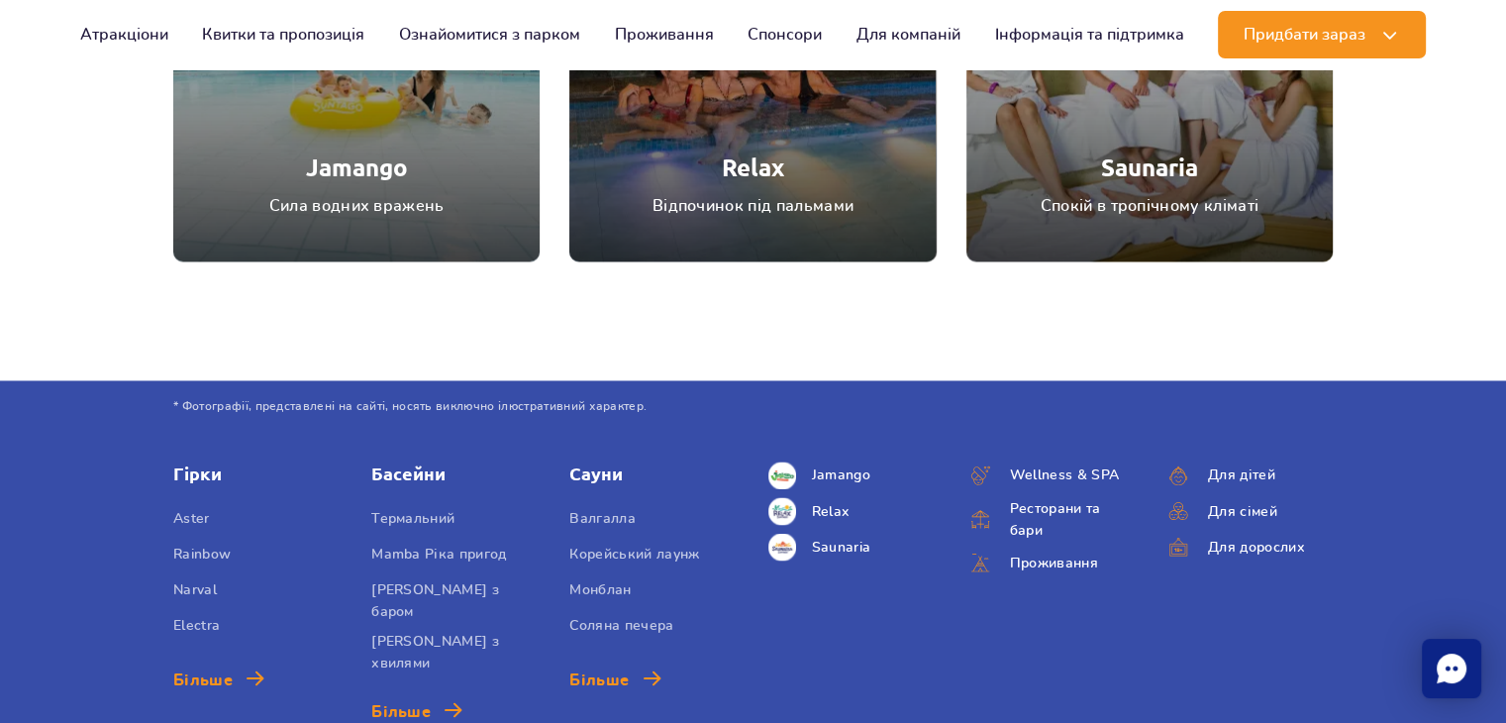
scroll to position [3292, 0]
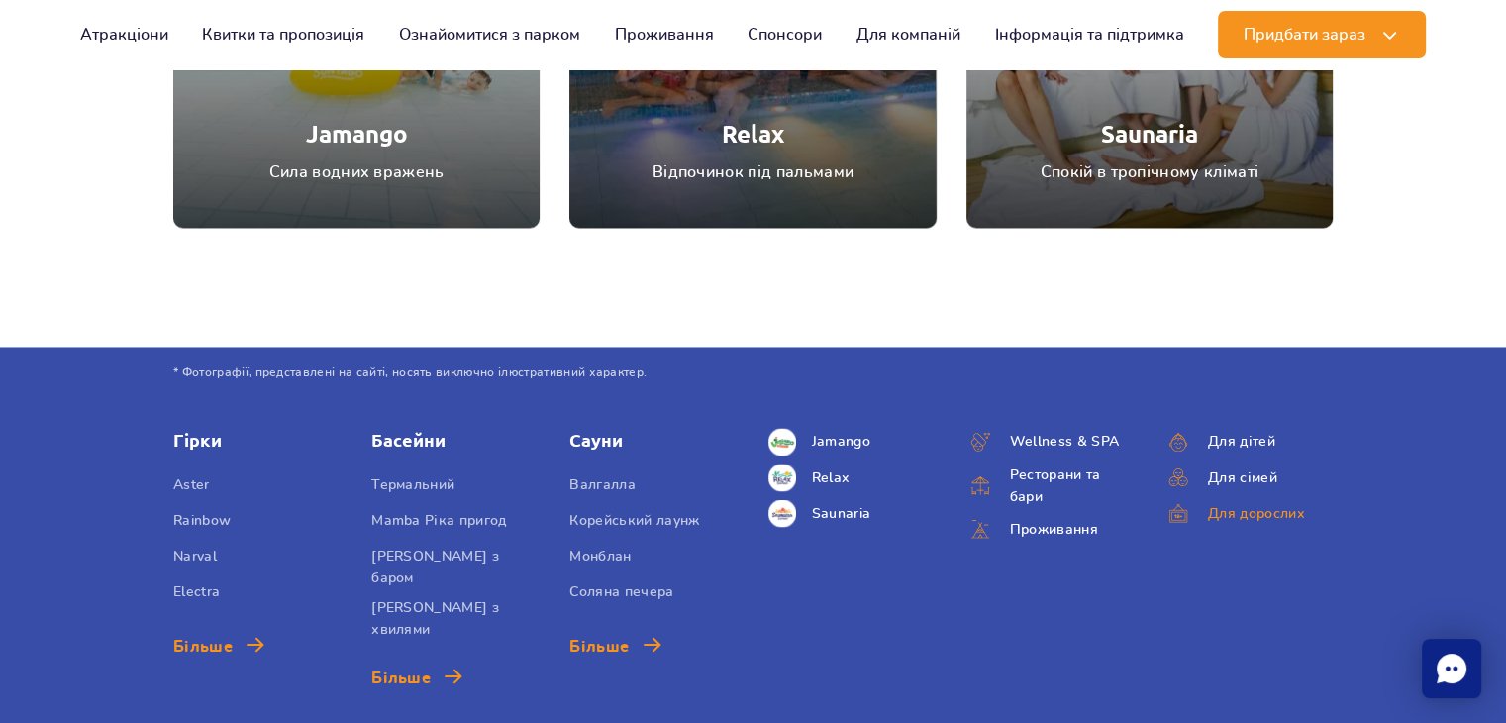
click at [1252, 516] on link "Для дорослих" at bounding box center [1249, 513] width 168 height 28
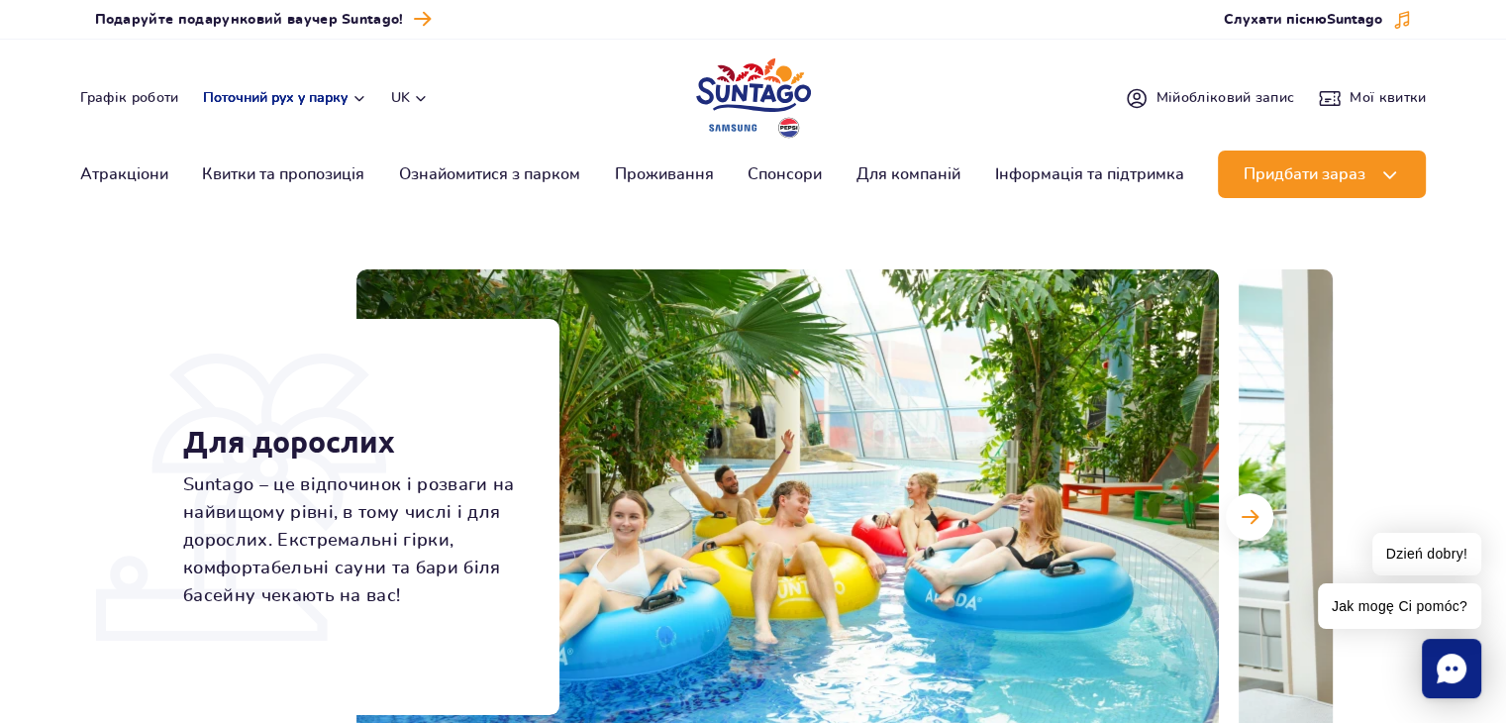
click at [329, 104] on button "Поточний рух у парку" at bounding box center [285, 98] width 164 height 16
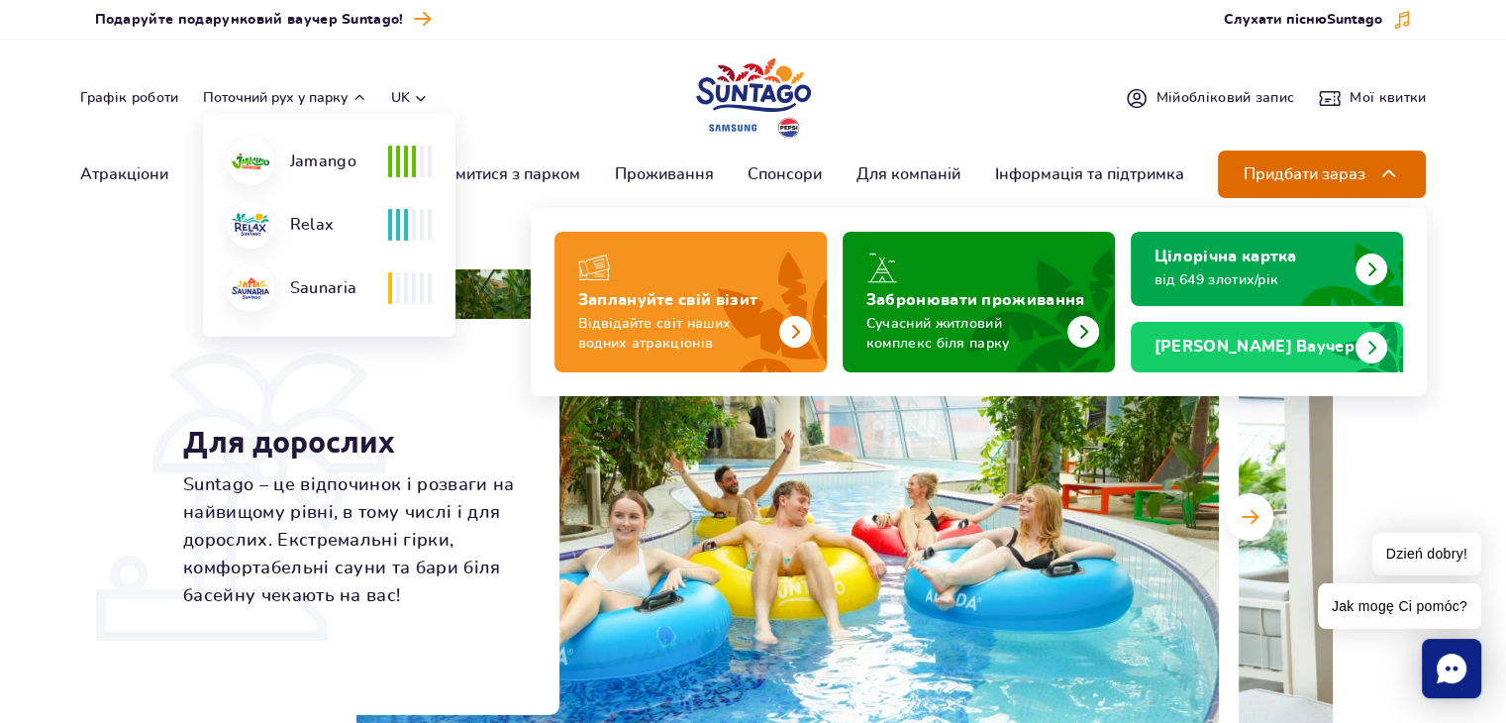
click at [1375, 163] on button "Придбати зараз" at bounding box center [1322, 175] width 208 height 48
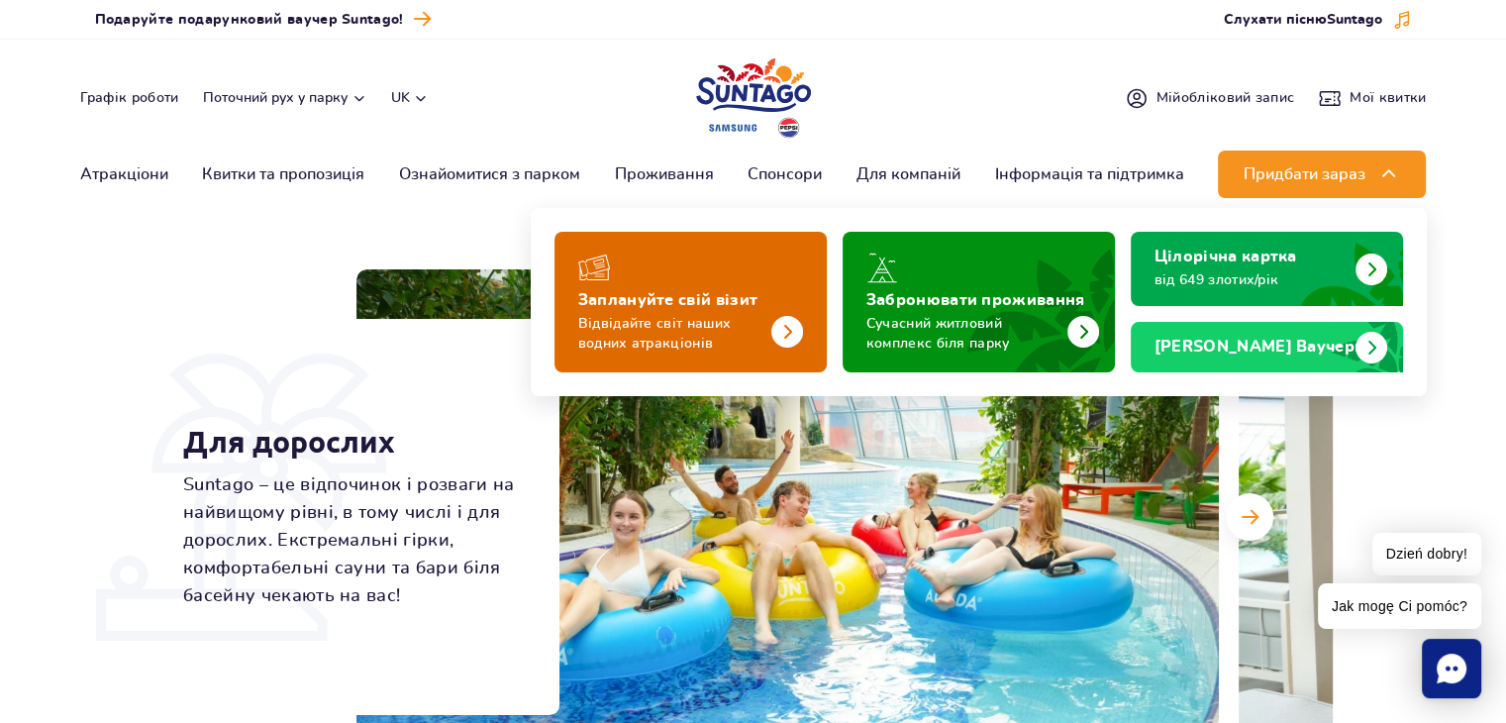
click at [783, 322] on img "Заплануйте свій візит" at bounding box center [787, 332] width 32 height 32
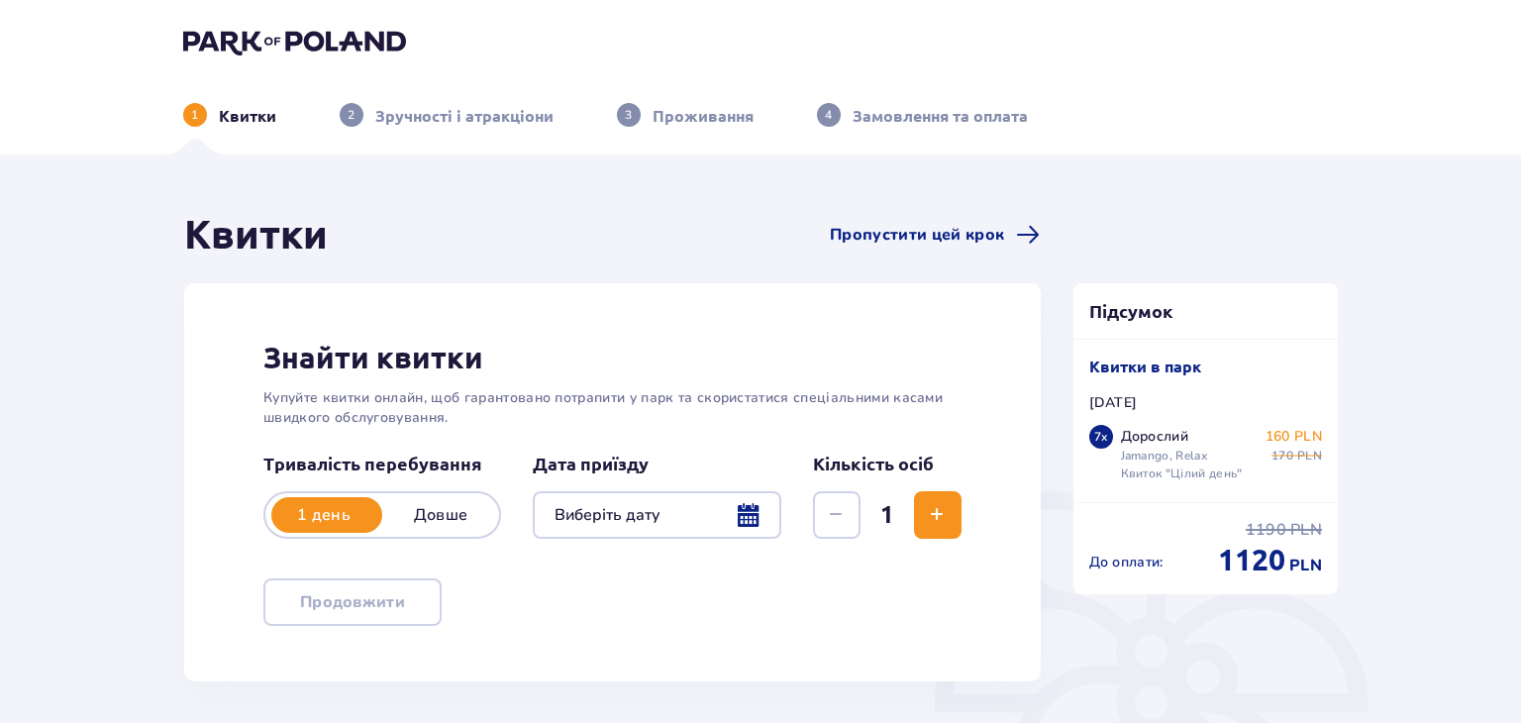
type input "08.09.25"
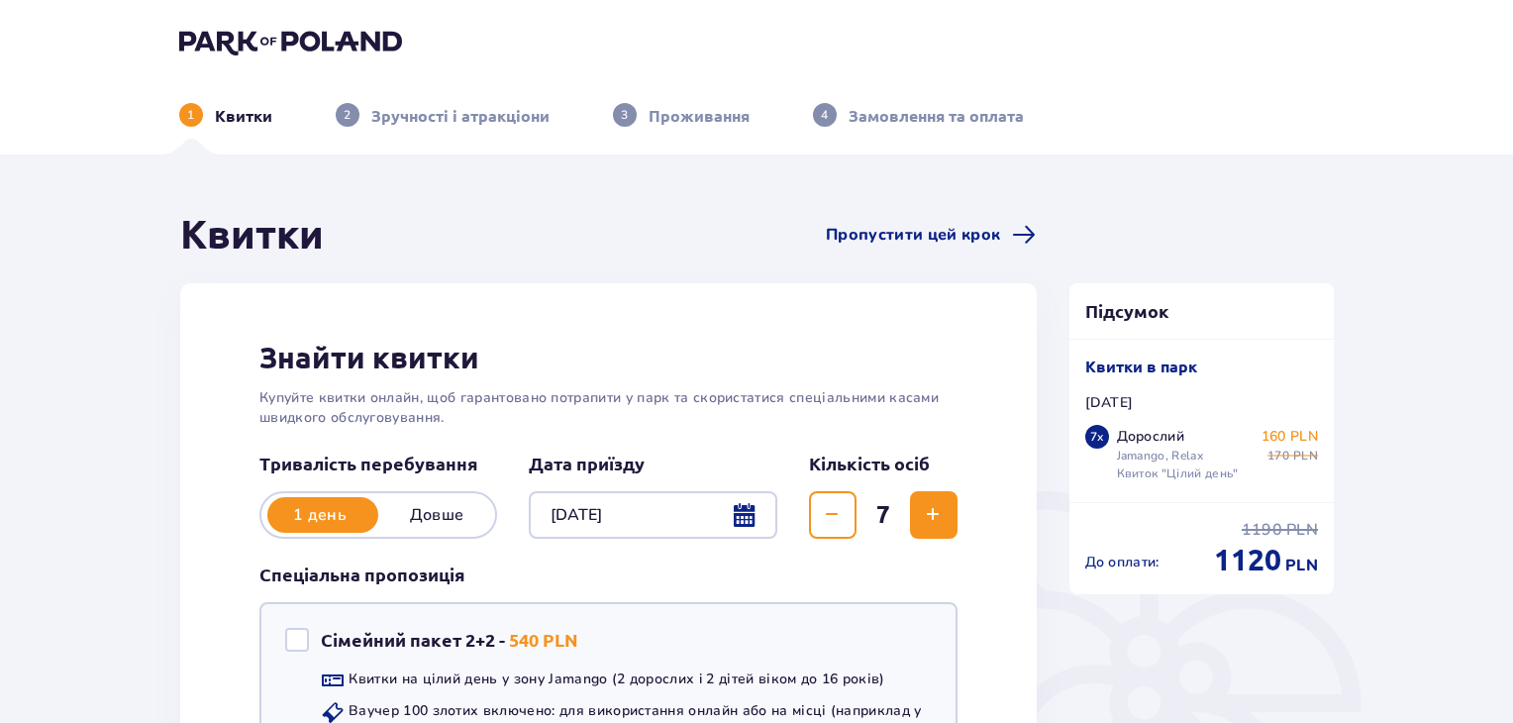
scroll to position [27, 0]
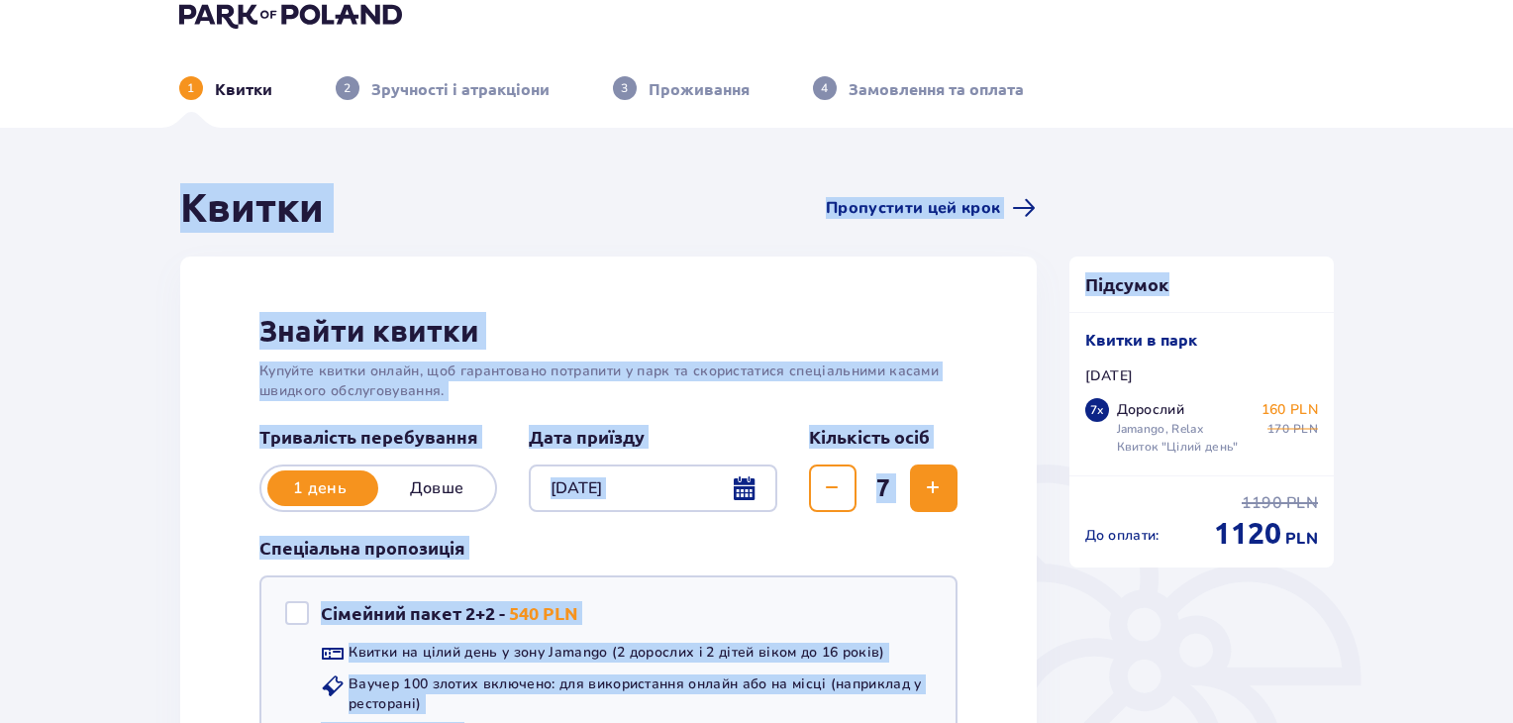
drag, startPoint x: 1505, startPoint y: 34, endPoint x: 1514, endPoint y: 262, distance: 228.9
click at [1513, 262] on html "1 Квитки 2 Зручності і атракціони 3 Проживання 4 Замовлення та оплата Квитки Пр…" at bounding box center [756, 334] width 1513 height 723
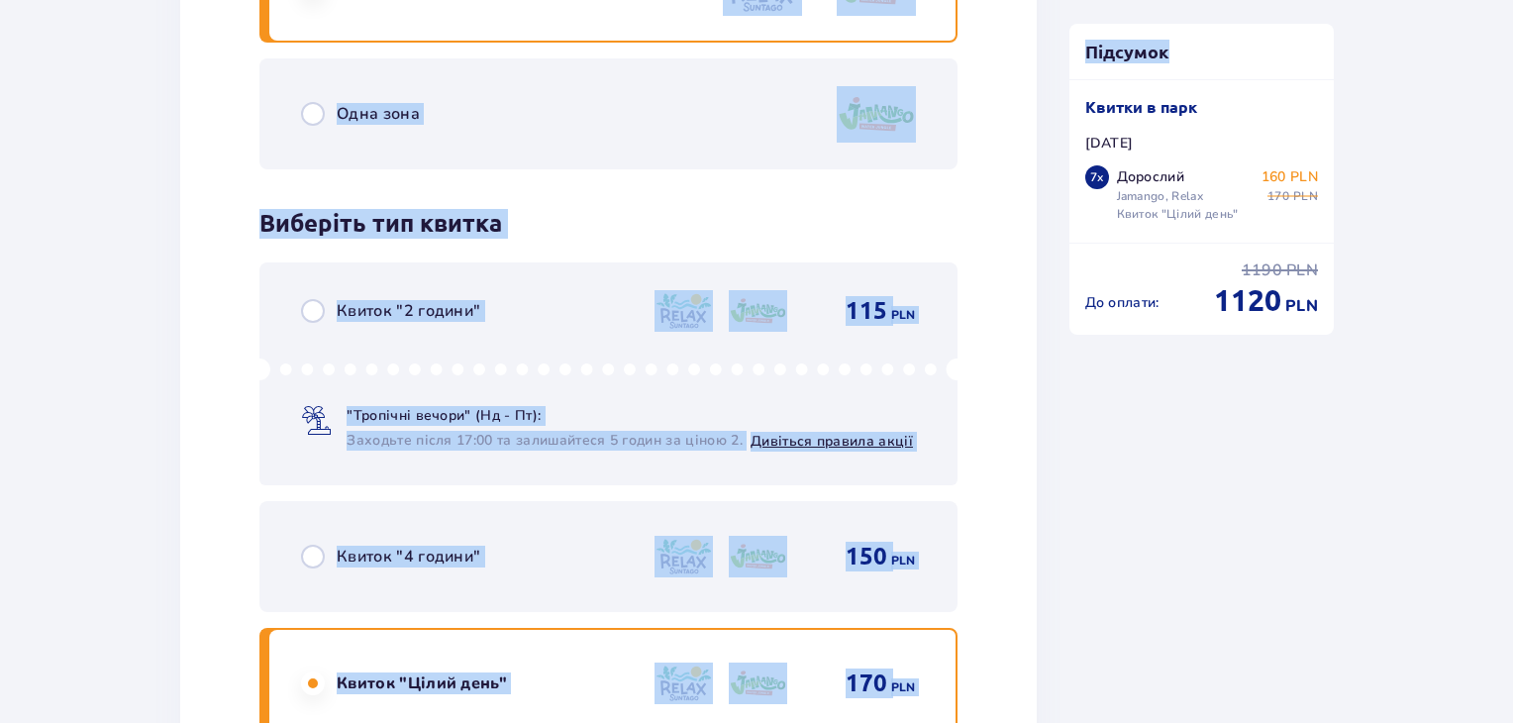
scroll to position [11791, 0]
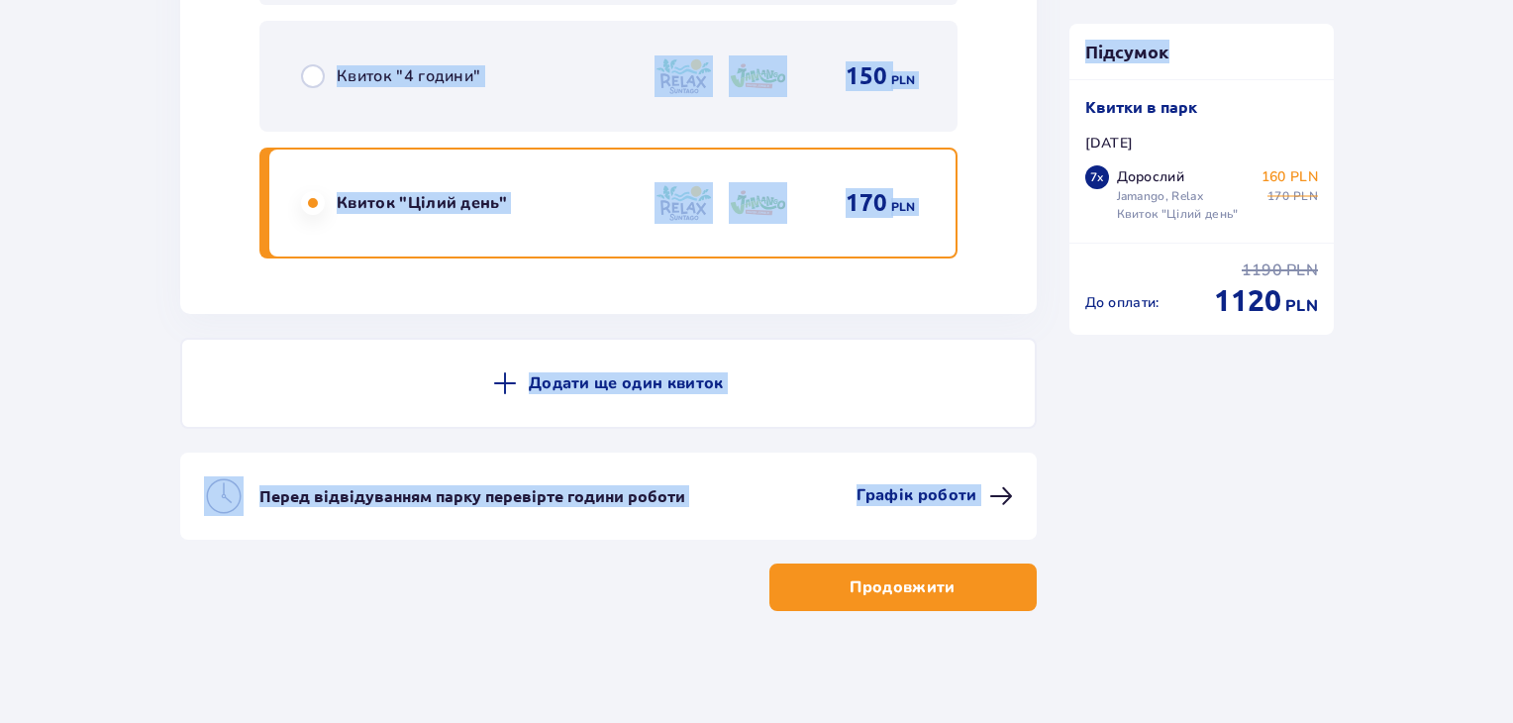
click at [970, 586] on button "Продовжити" at bounding box center [902, 587] width 267 height 48
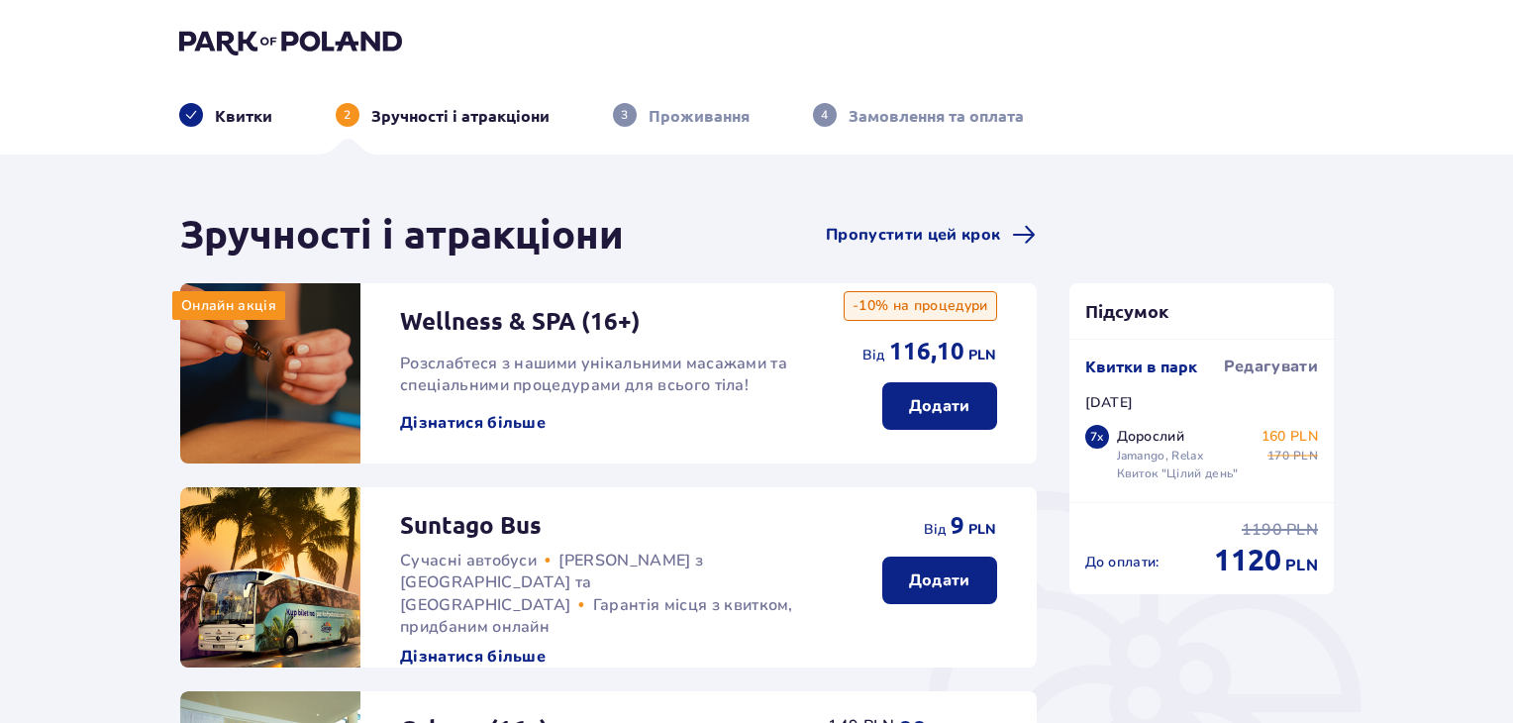
click at [941, 573] on p "Додати" at bounding box center [939, 580] width 61 height 22
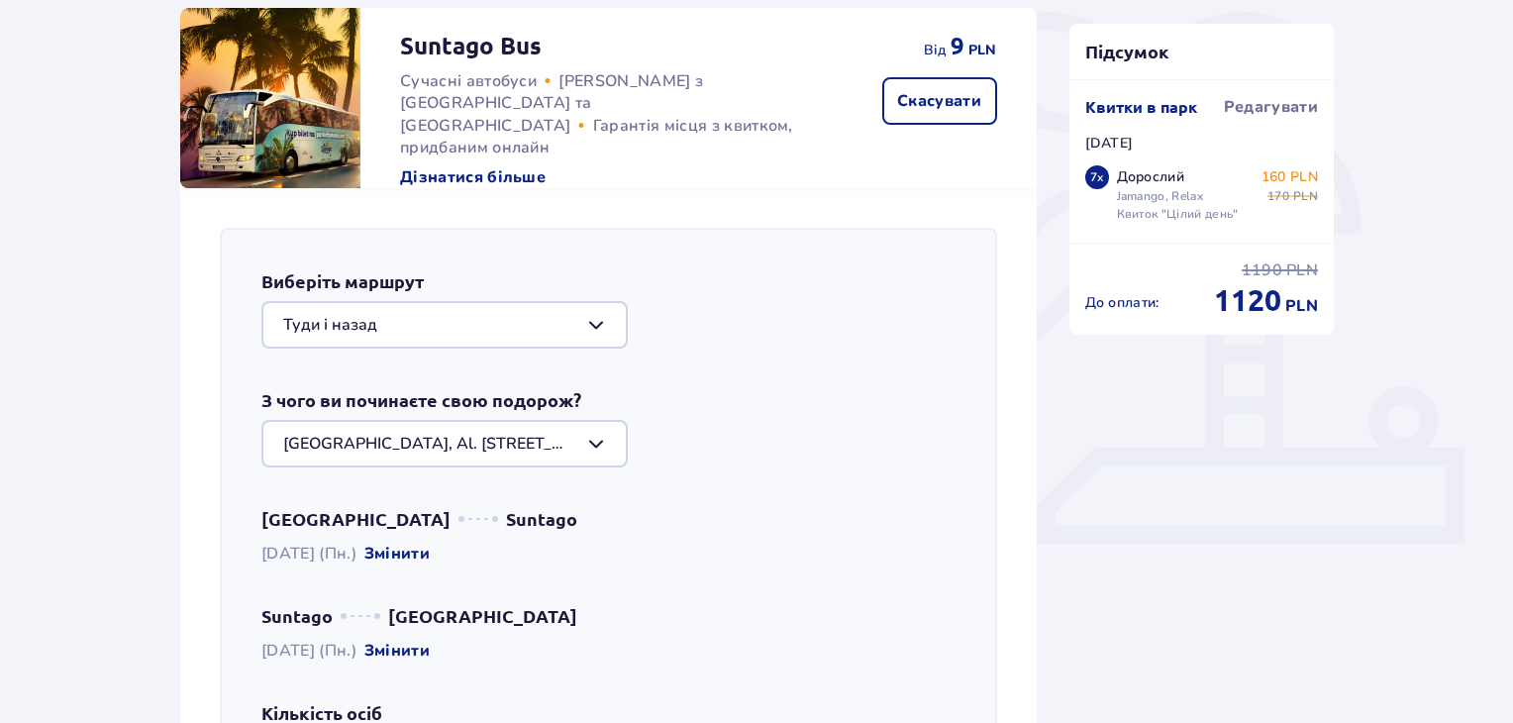
scroll to position [683, 0]
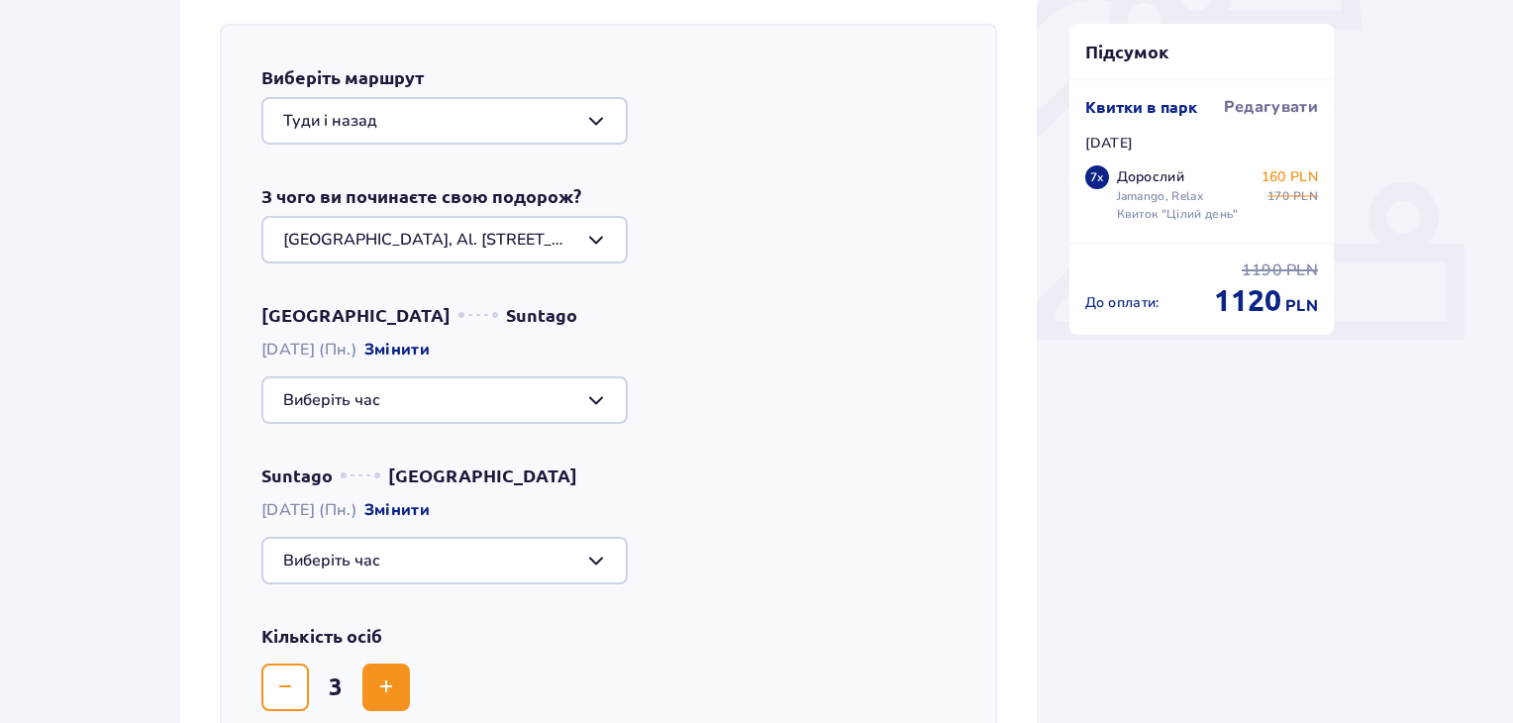
click at [523, 403] on div at bounding box center [444, 400] width 366 height 48
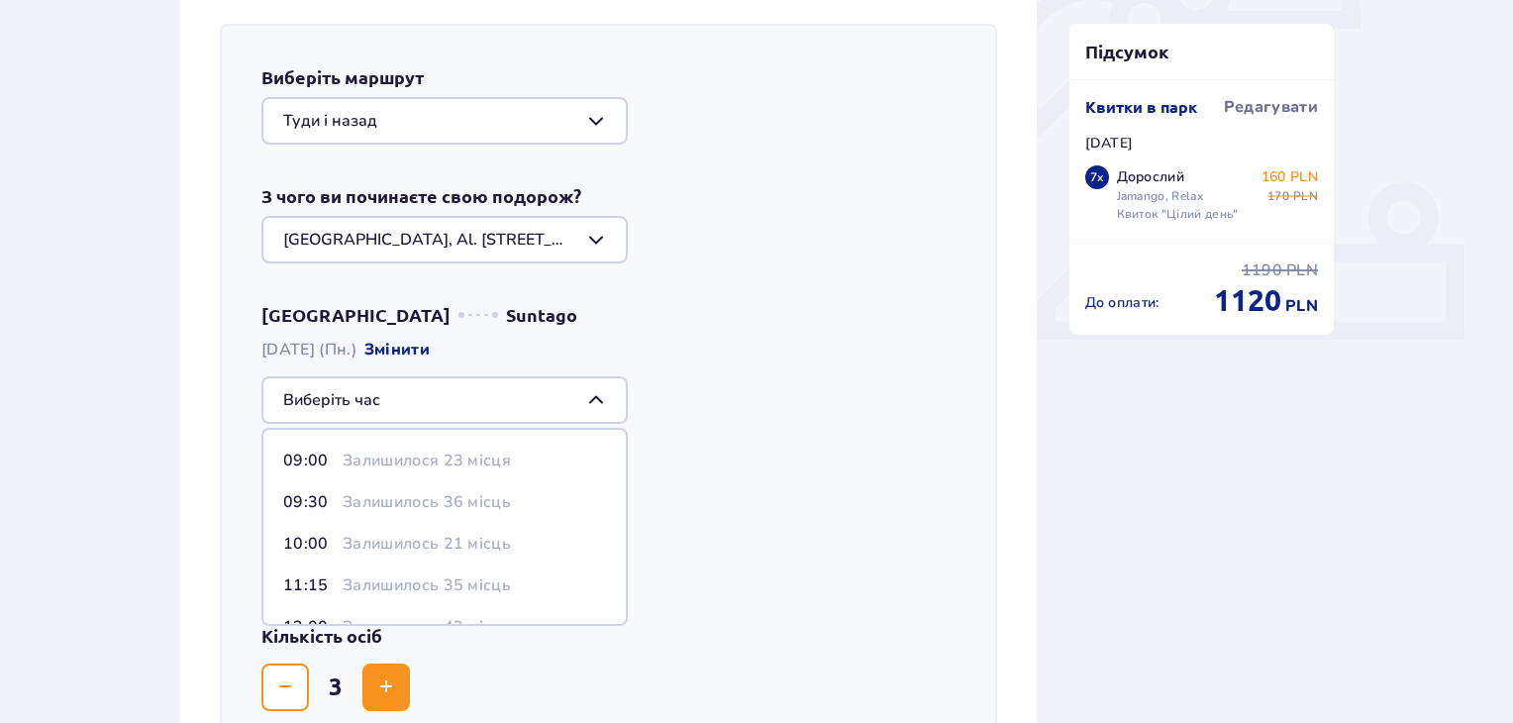
click at [486, 451] on p "Залишилося 23 місця" at bounding box center [427, 461] width 168 height 22
type input "09:00"
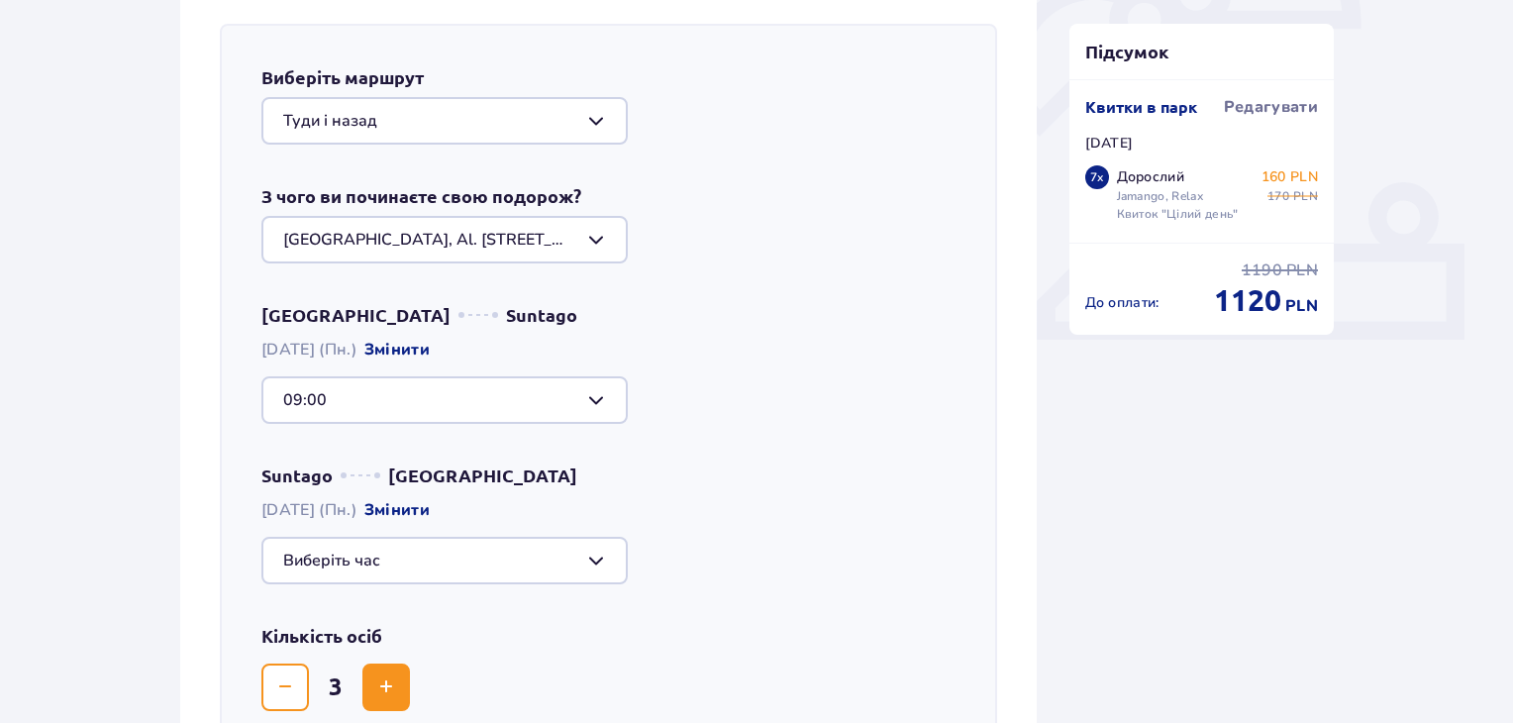
click at [499, 555] on div at bounding box center [444, 561] width 366 height 48
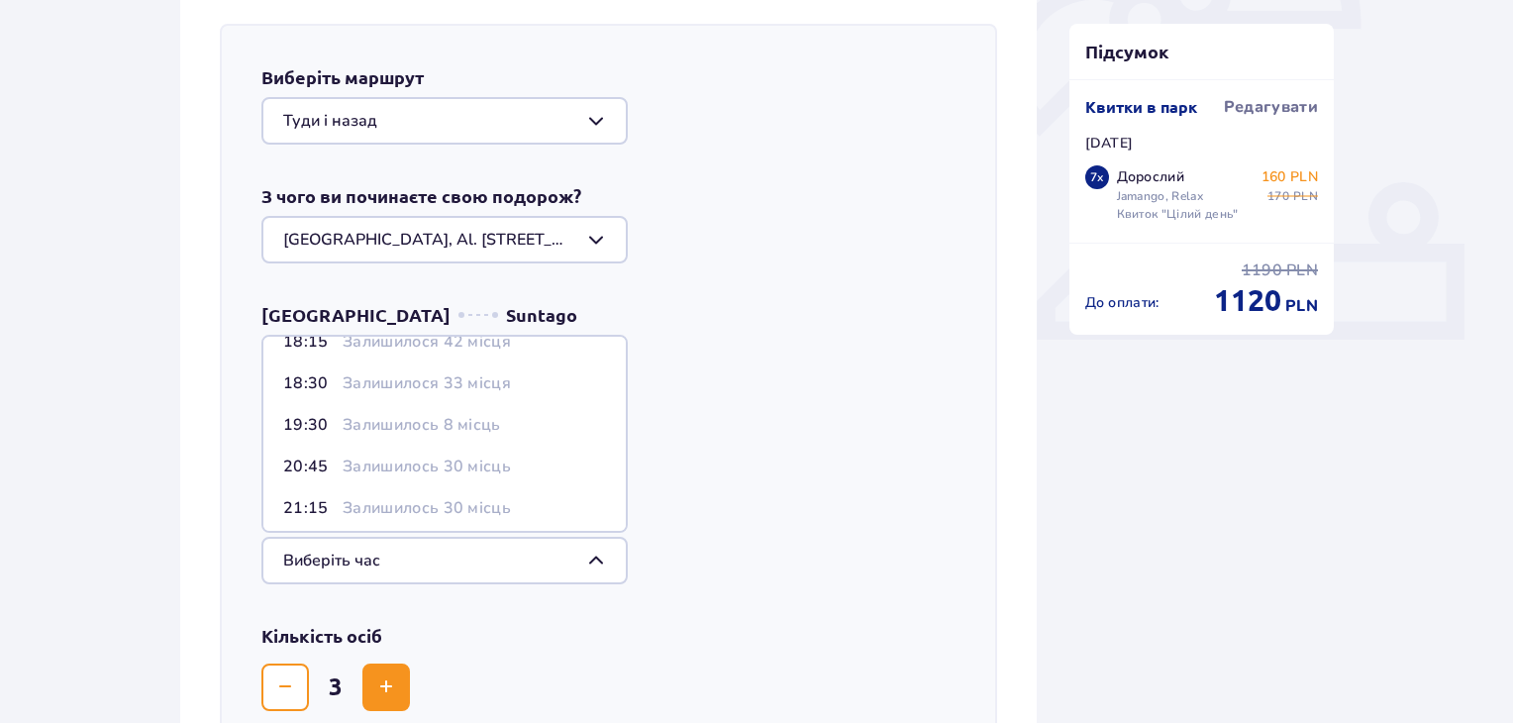
scroll to position [115, 0]
click at [449, 512] on span "21:15 Залишилось 30 місць" at bounding box center [444, 502] width 362 height 42
type input "21:15"
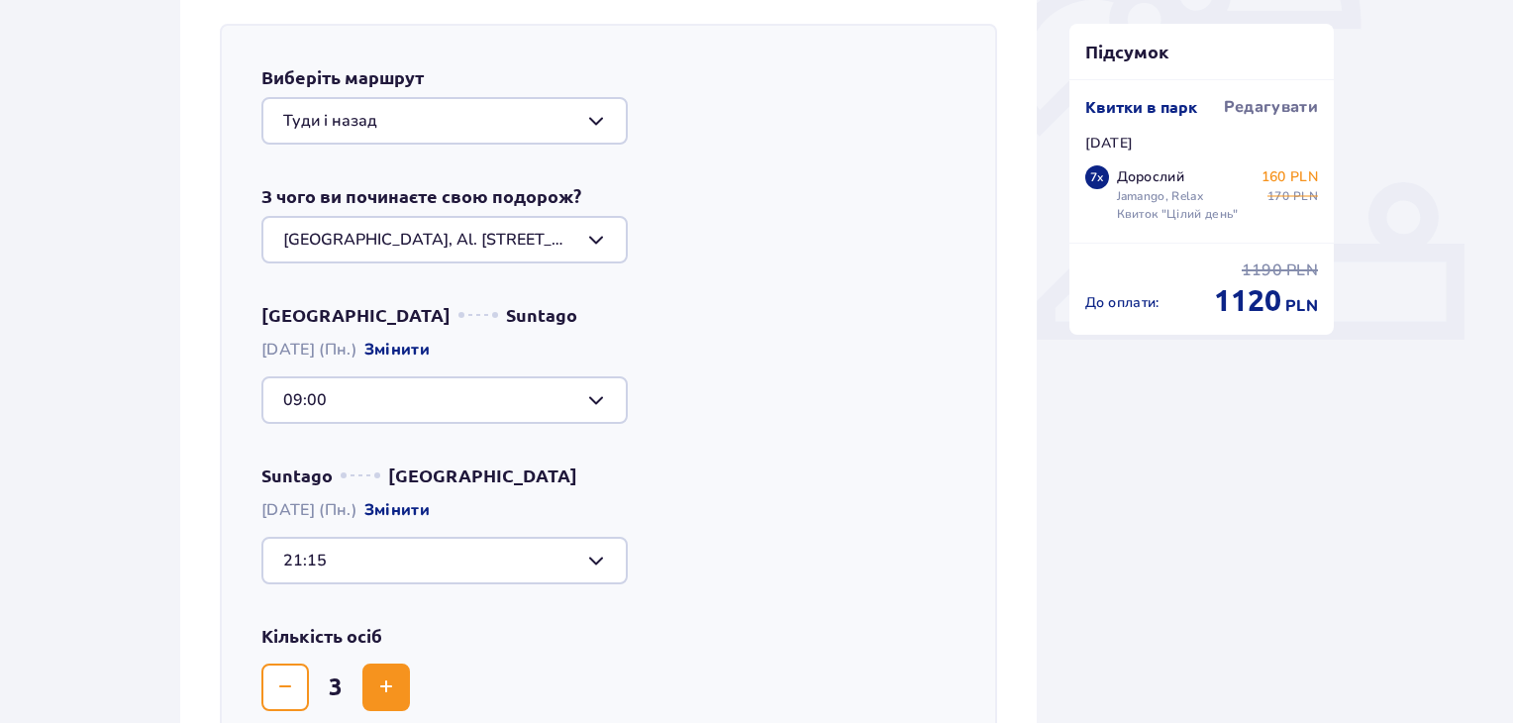
click at [396, 678] on span "Increase" at bounding box center [386, 687] width 24 height 24
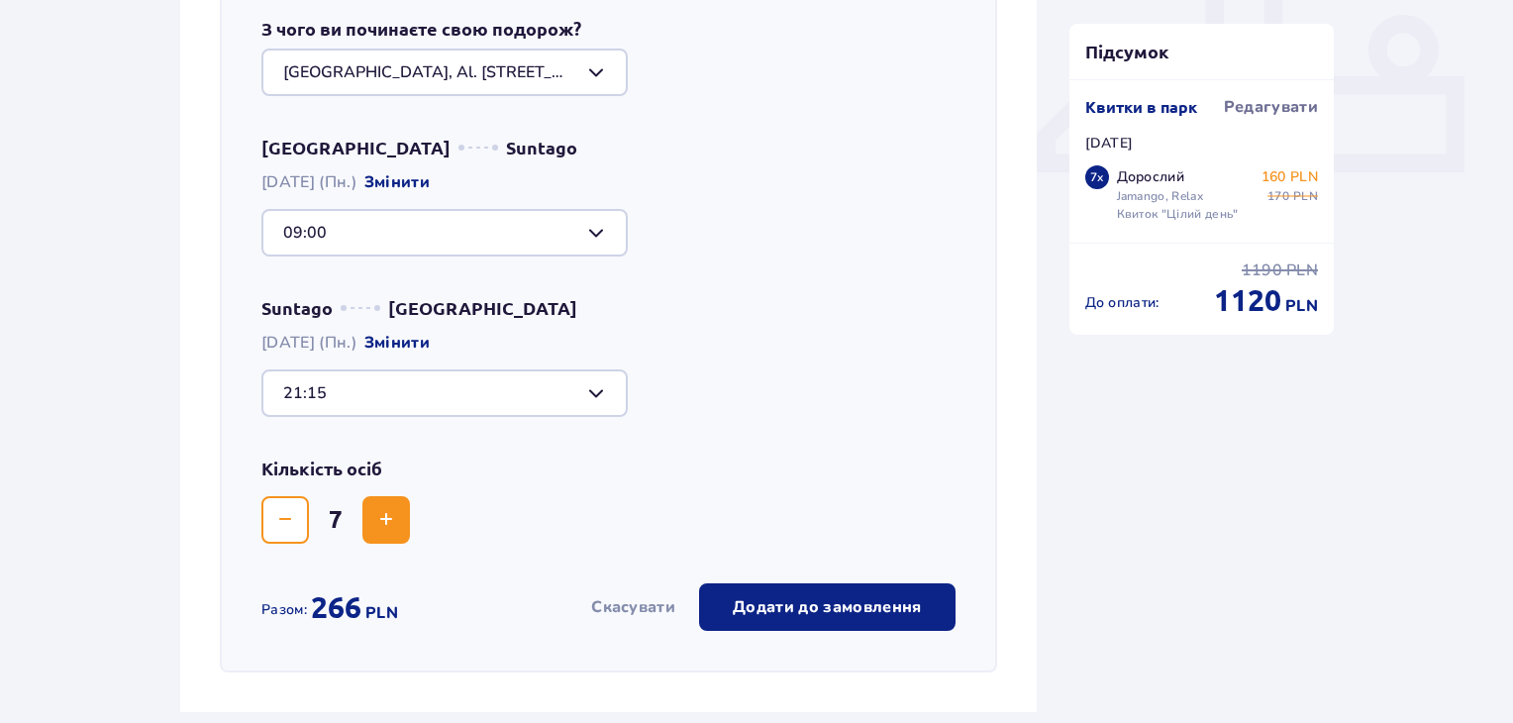
scroll to position [852, 0]
click at [297, 528] on button "Decrease" at bounding box center [285, 519] width 48 height 48
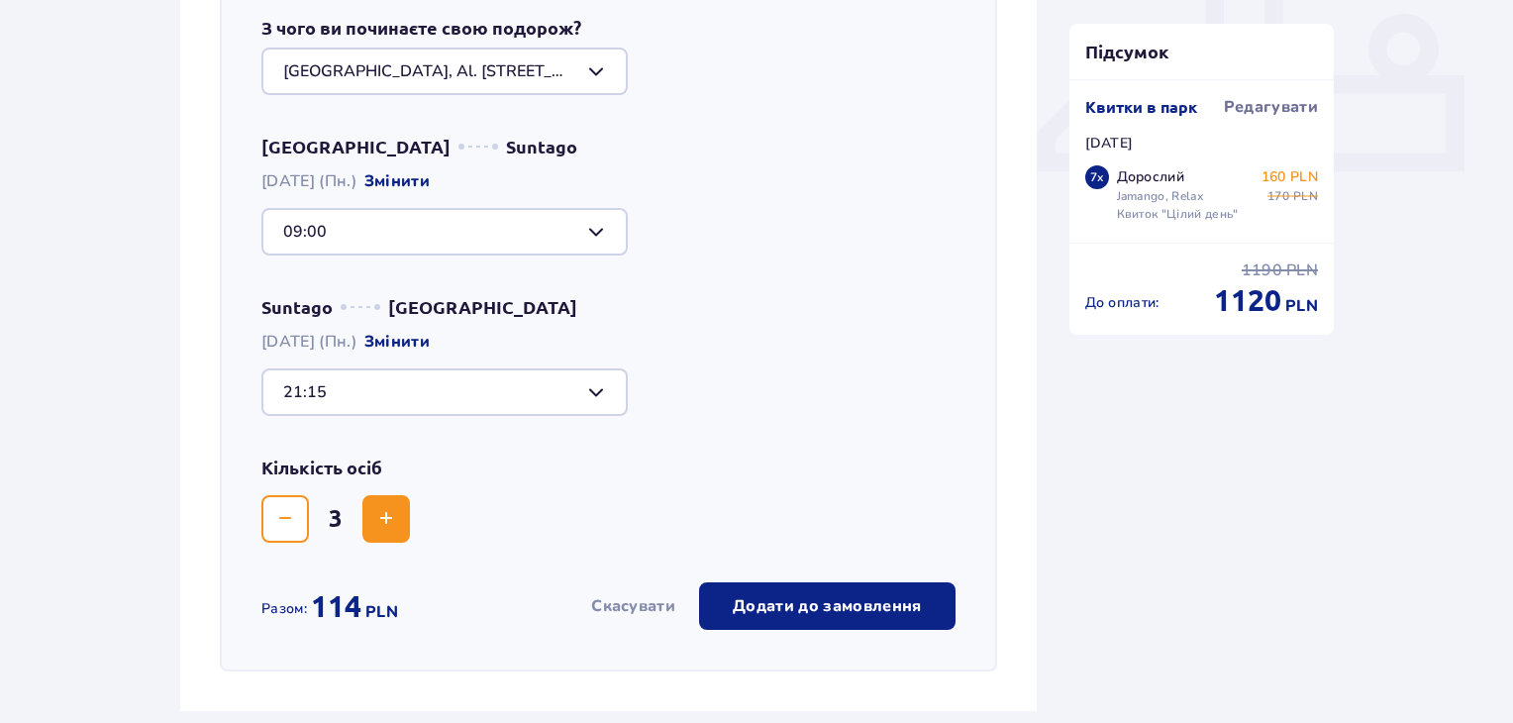
click at [297, 528] on button "Decrease" at bounding box center [285, 519] width 48 height 48
